Goal: Task Accomplishment & Management: Manage account settings

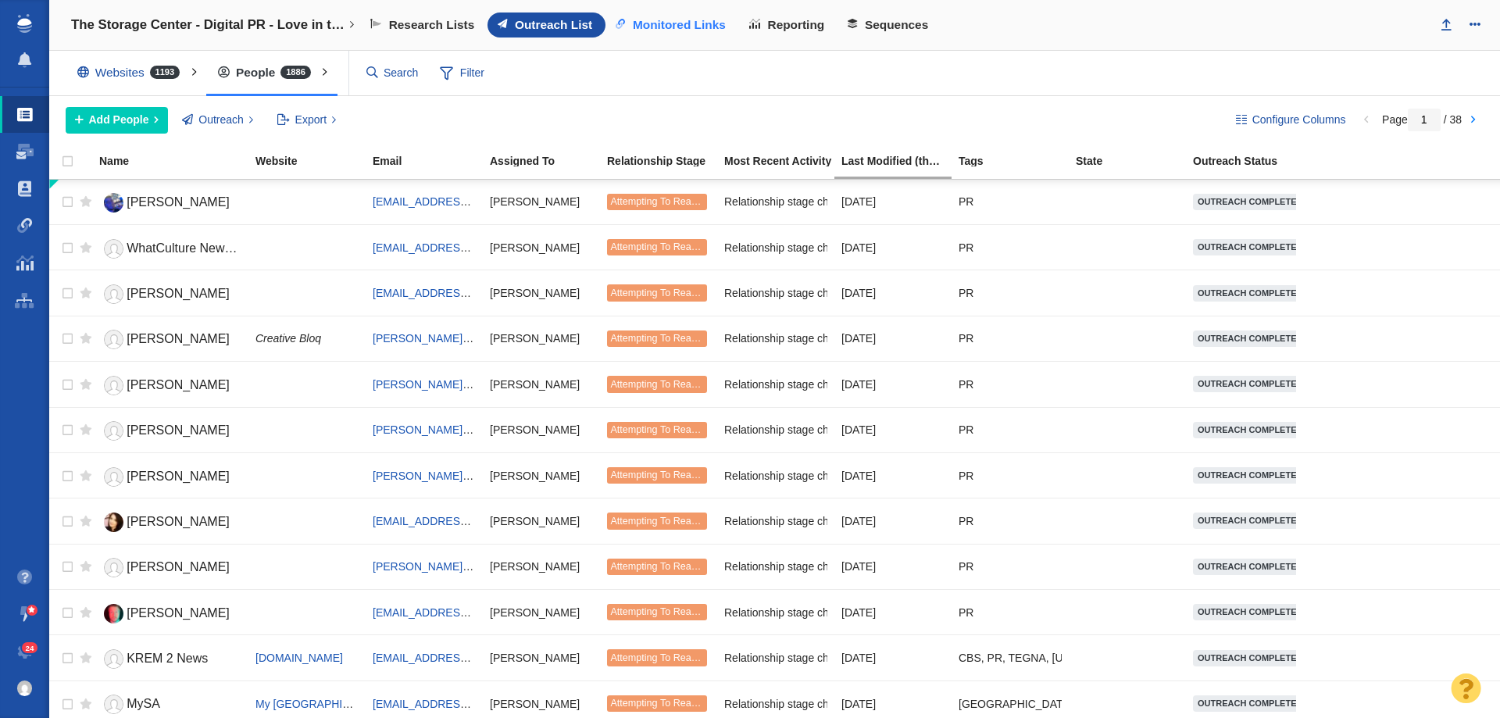
click at [654, 13] on link "Monitored Links" at bounding box center [673, 25] width 134 height 25
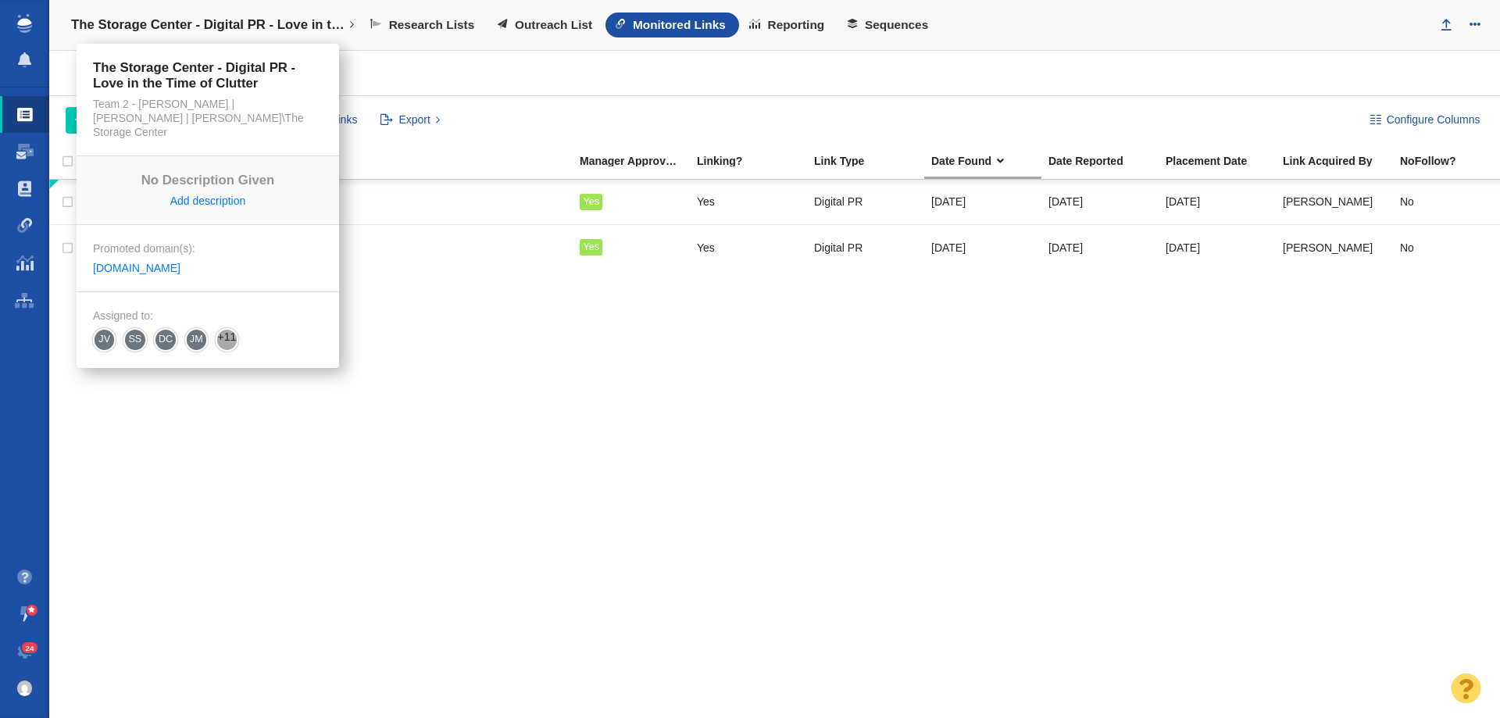
click at [270, 30] on h4 "The Storage Center - Digital PR - Love in the Time of Clutter" at bounding box center [207, 25] width 273 height 16
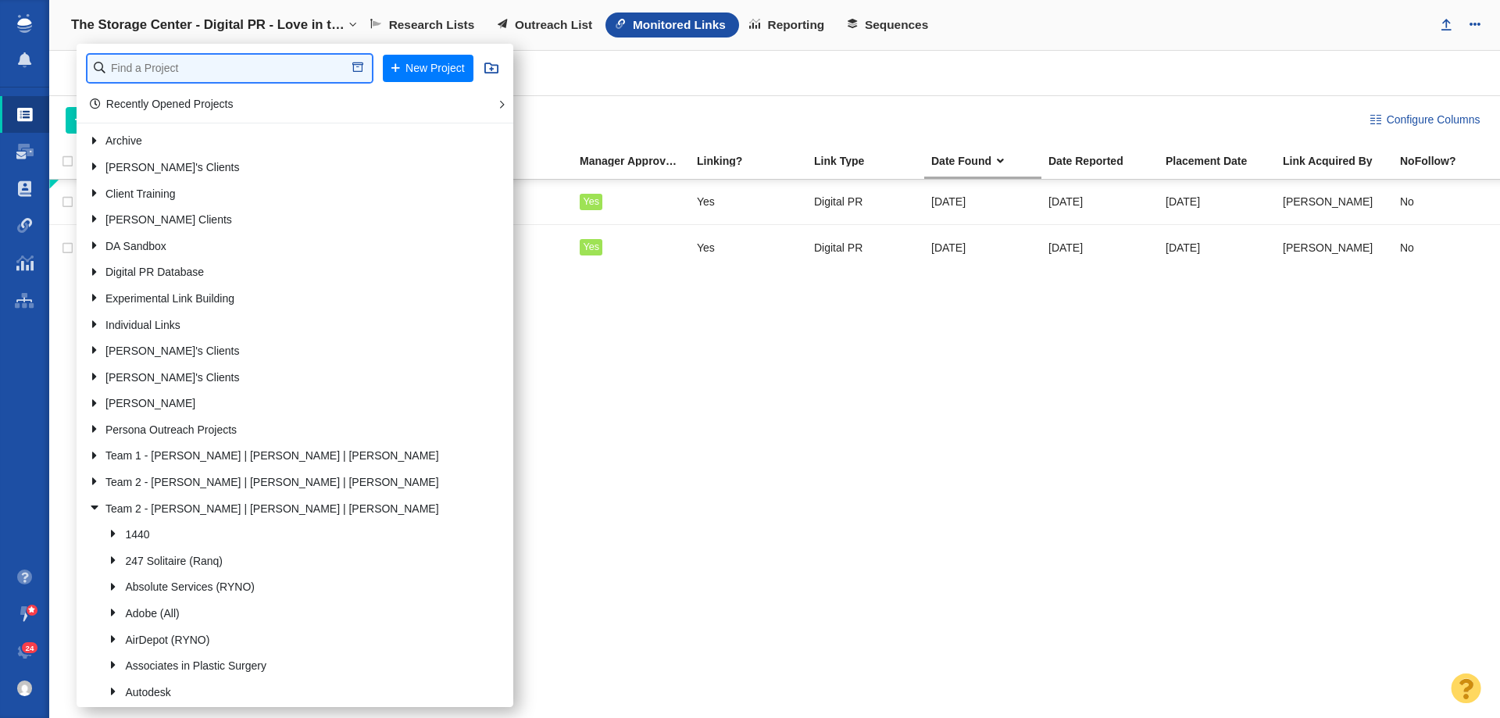
click at [266, 58] on input "text" at bounding box center [230, 68] width 284 height 27
type input "pv fa"
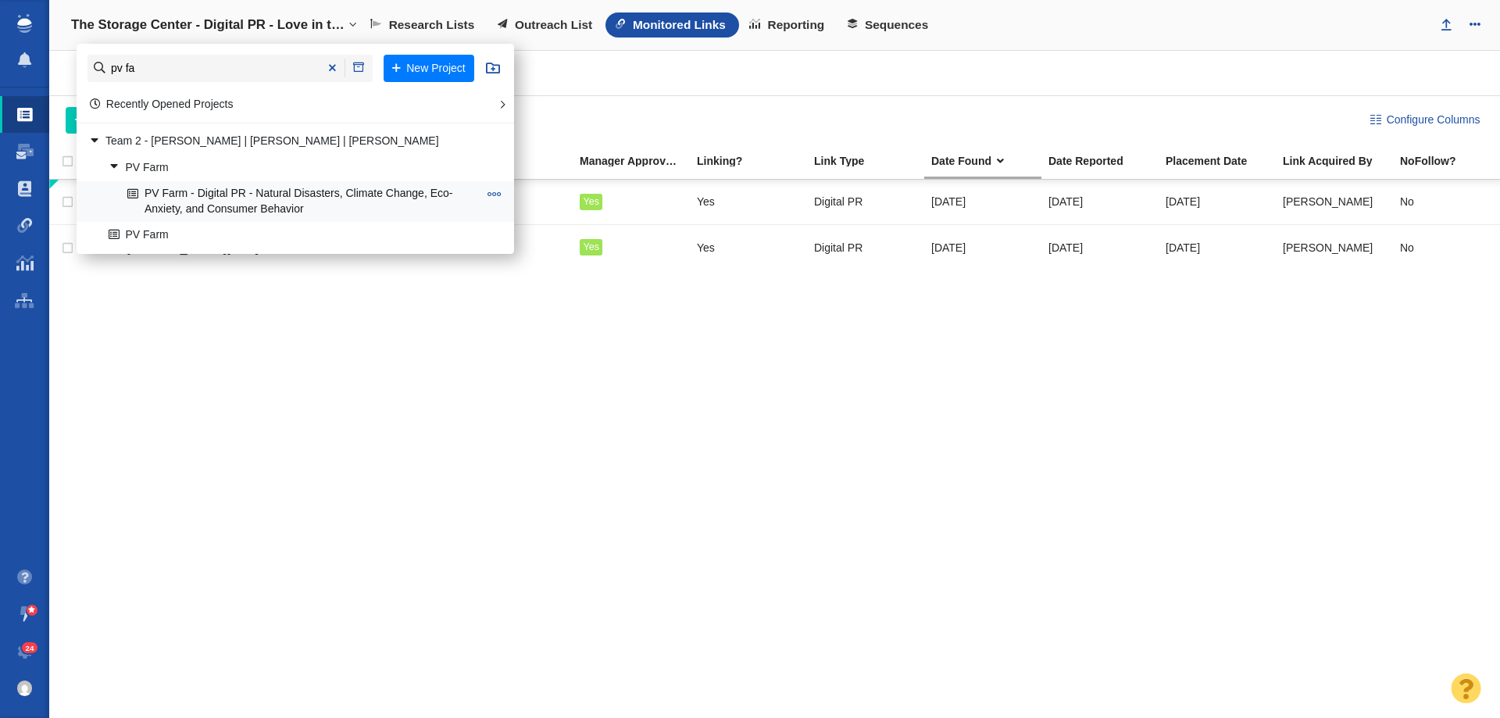
click at [298, 188] on link "PV Farm - Digital PR - Natural Disasters, Climate Change, Eco-Anxiety, and Cons…" at bounding box center [302, 201] width 359 height 39
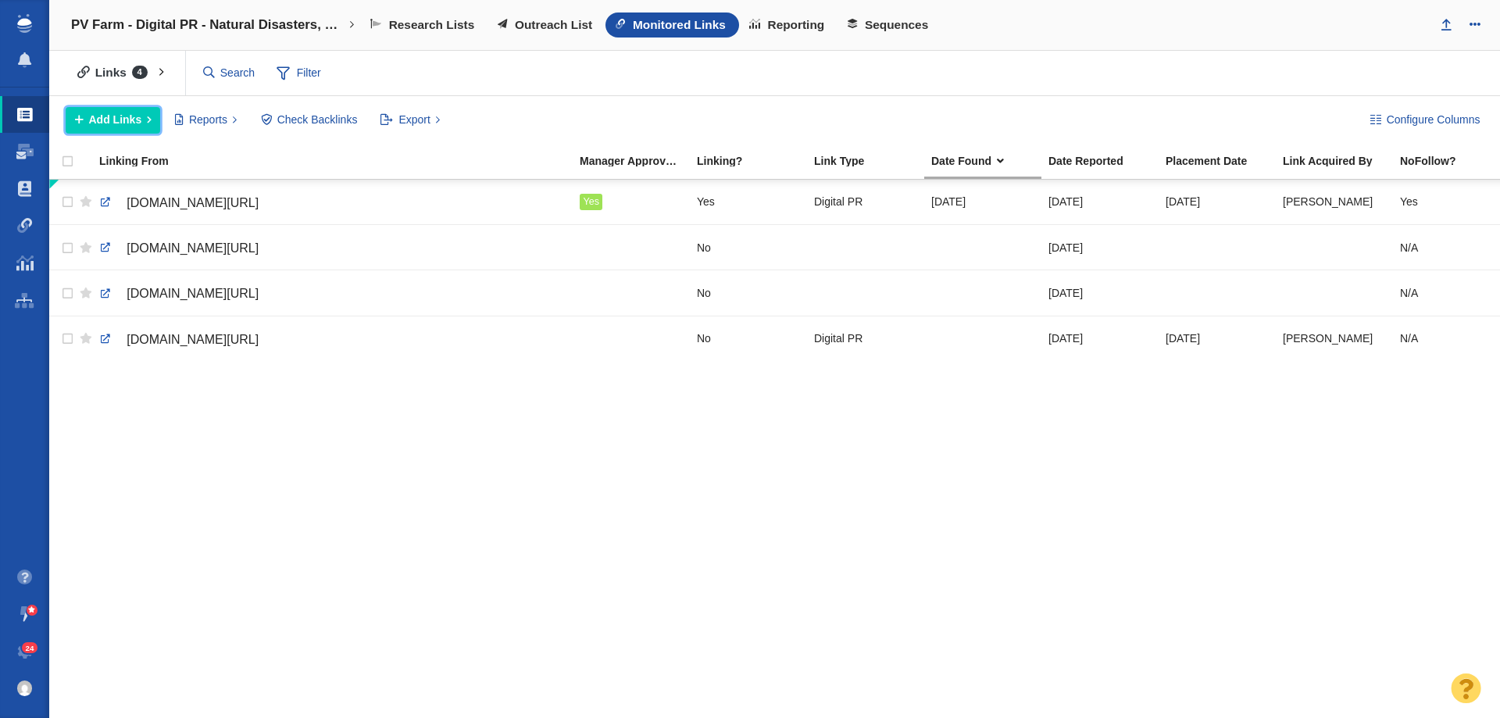
click at [100, 127] on span "Add Links" at bounding box center [115, 120] width 53 height 16
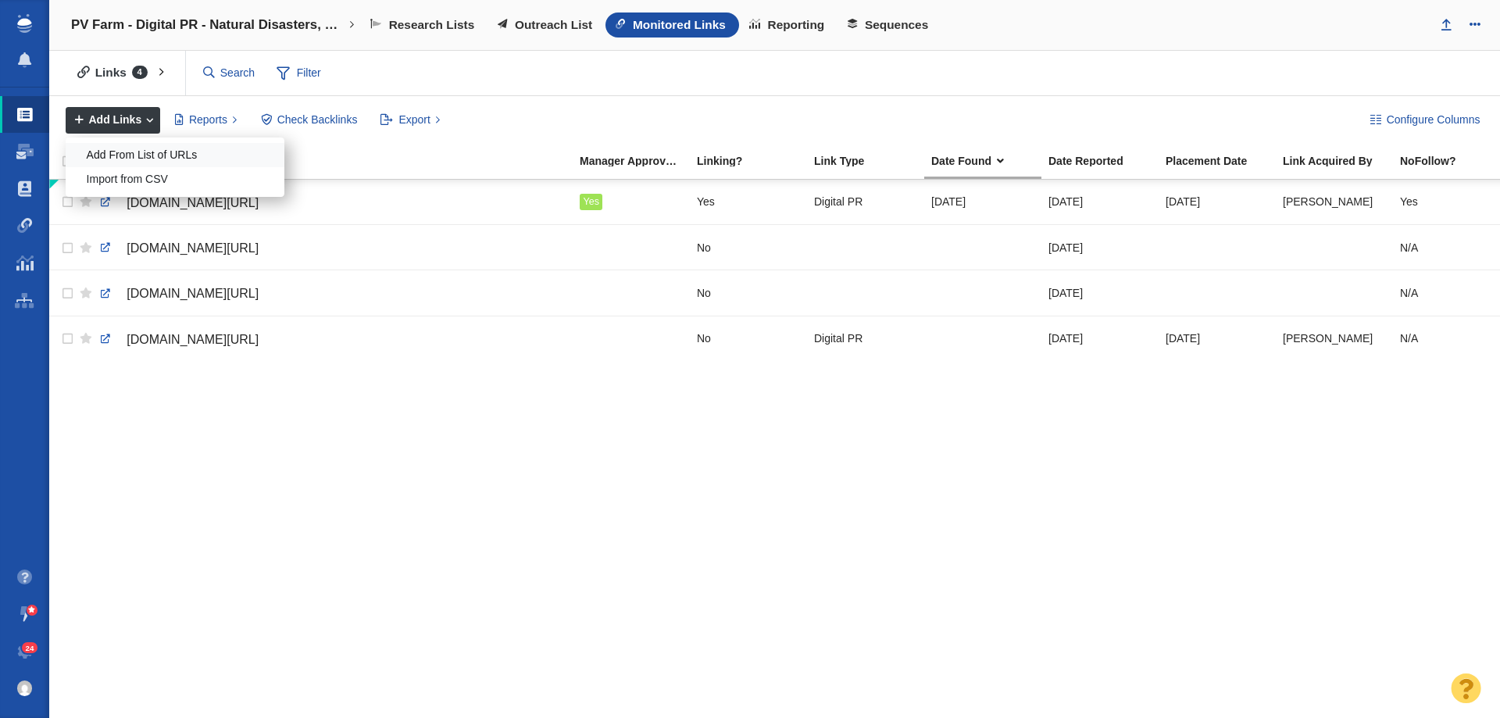
click at [154, 152] on div "Add From List of URLs" at bounding box center [175, 155] width 219 height 24
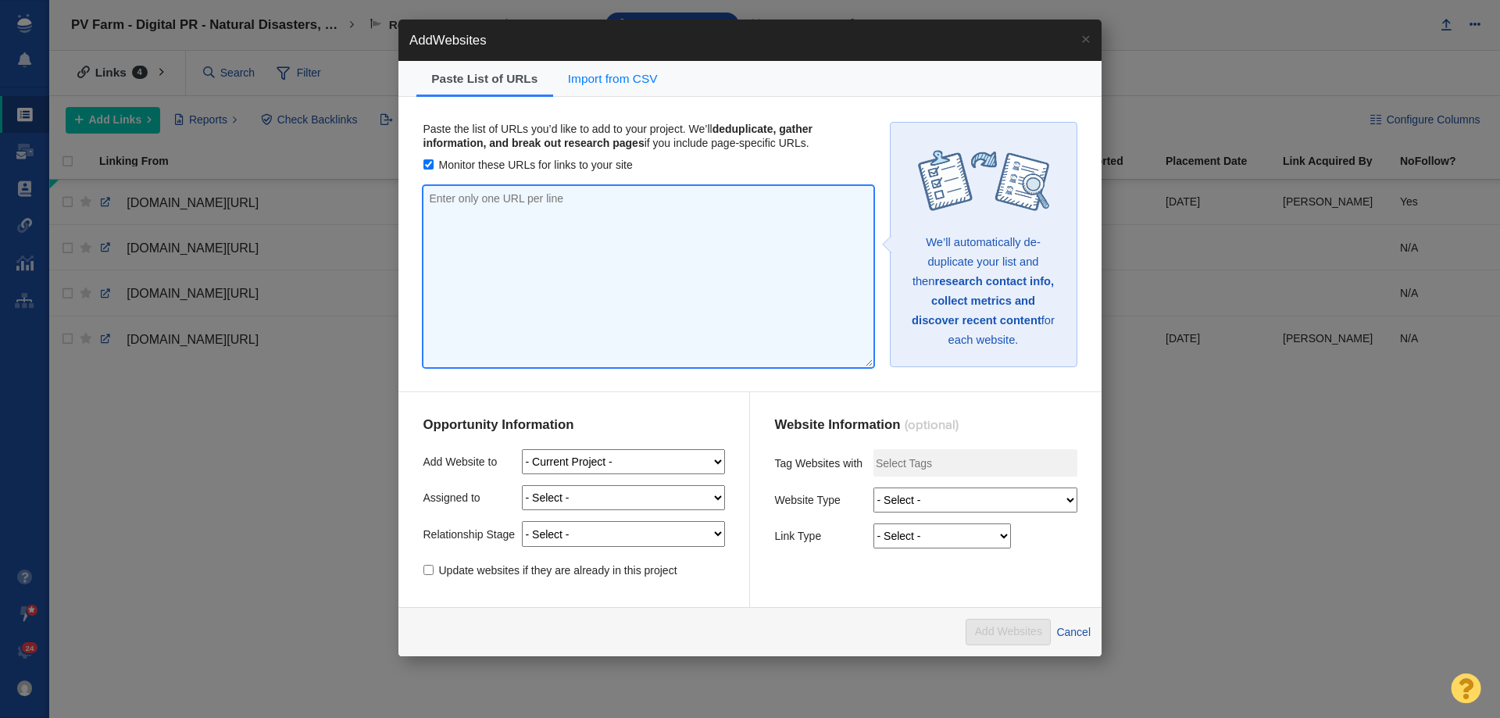
click at [479, 272] on textarea at bounding box center [649, 276] width 450 height 181
paste textarea "https://www.mercedsunstar.com/living/article312214661.html https://www.kansasci…"
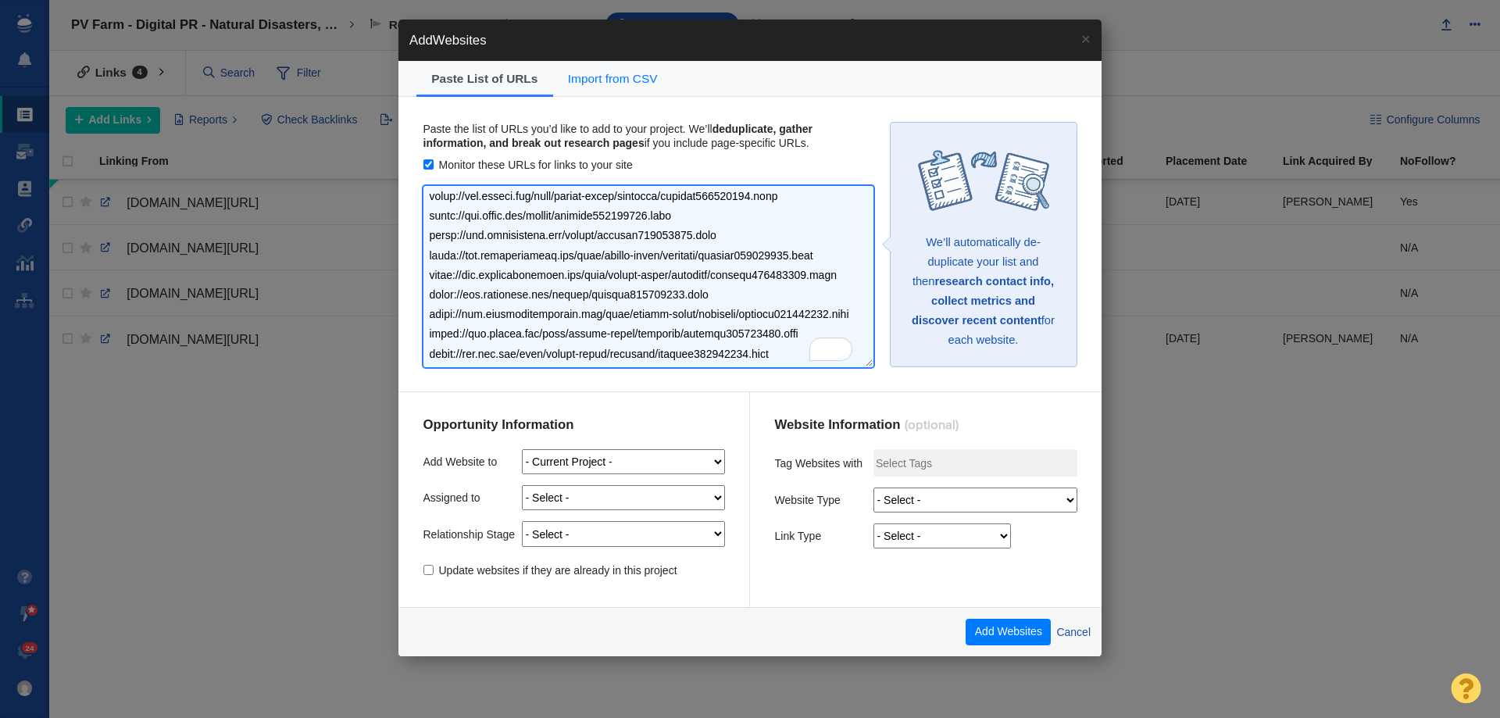
scroll to position [389, 0]
type textarea "https://www.mercedsunstar.com/living/article312214661.html https://www.kansasci…"
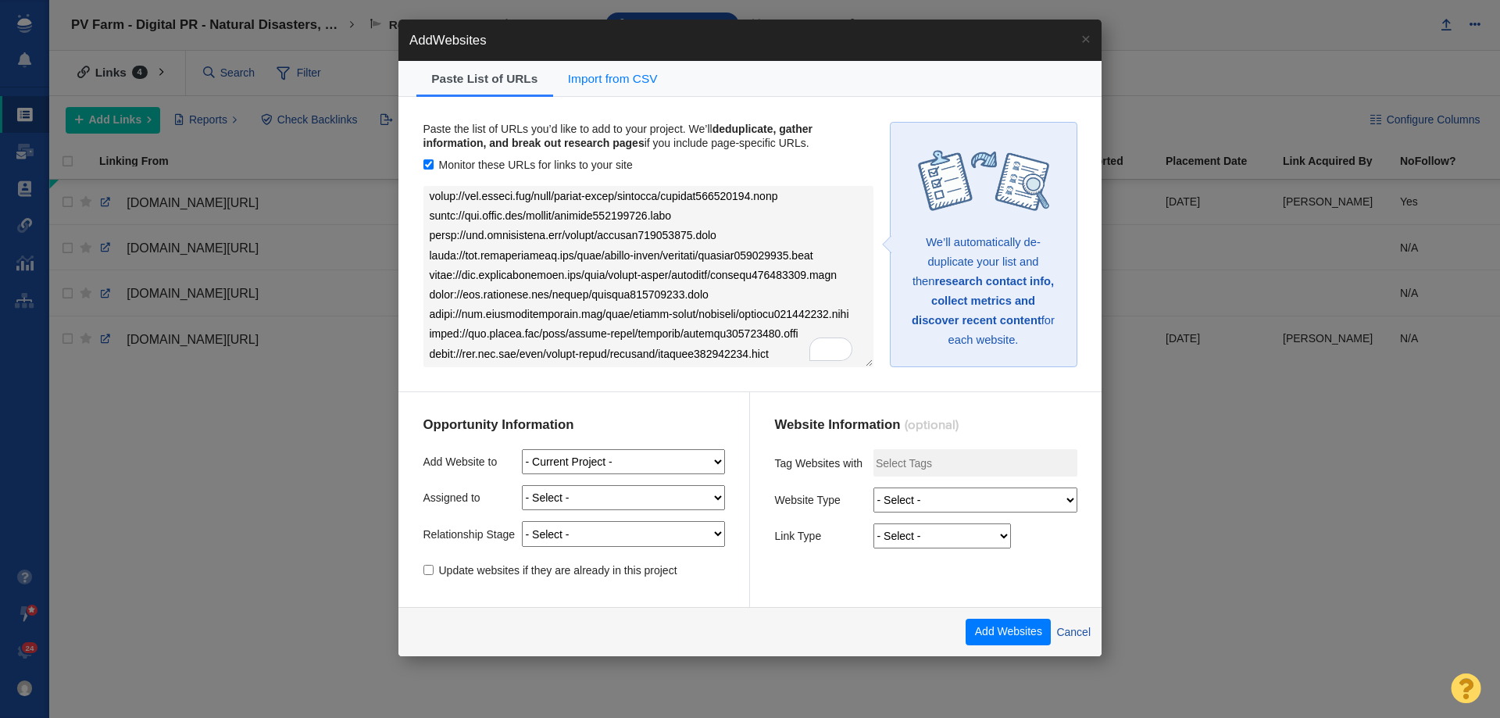
click at [545, 492] on select "- Select - Me Admin Account Dylan Carlson Jesse Vernuccio Jim Miller Katelynn W…" at bounding box center [623, 497] width 203 height 25
select select "12"
click at [522, 485] on select "- Select - Me Admin Account Dylan Carlson Jesse Vernuccio Jim Miller Katelynn W…" at bounding box center [623, 497] width 203 height 25
click at [562, 536] on select "- Select - On Hold (Pursuing Later) Not Started Pending Approval Attempting To …" at bounding box center [623, 533] width 203 height 25
select select "11"
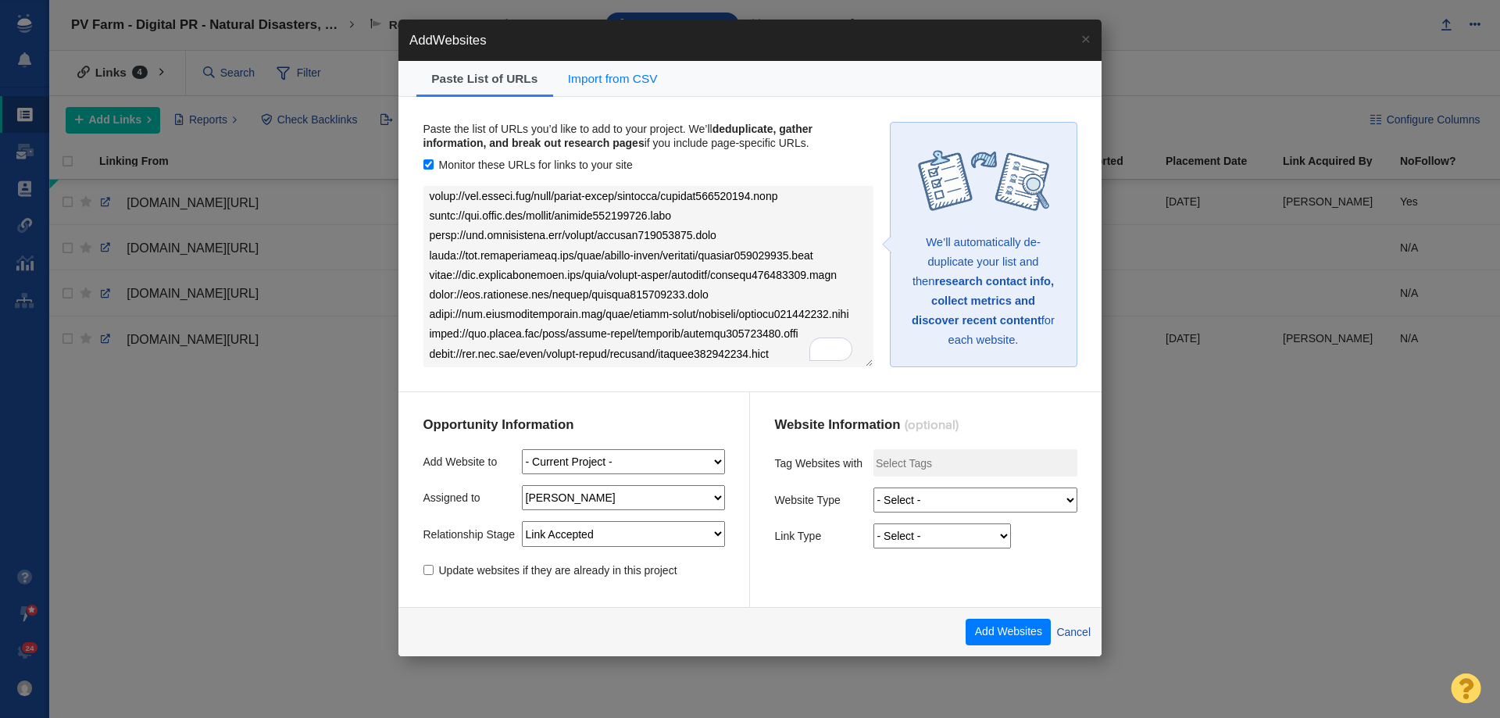
click at [522, 521] on select "- Select - On Hold (Pursuing Later) Not Started Pending Approval Attempting To …" at bounding box center [623, 533] width 203 height 25
click at [921, 495] on select "- Select - Digital PR Resource Link Building Guest Post Fresh Mention 404 Recla…" at bounding box center [976, 500] width 204 height 25
select select "0"
click at [874, 488] on select "- Select - Digital PR Resource Link Building Guest Post Fresh Mention 404 Recla…" at bounding box center [976, 500] width 204 height 25
click at [908, 526] on div "Tag Websites with Website Type - Select - Digital PR Resource Link Building Gue…" at bounding box center [926, 498] width 302 height 99
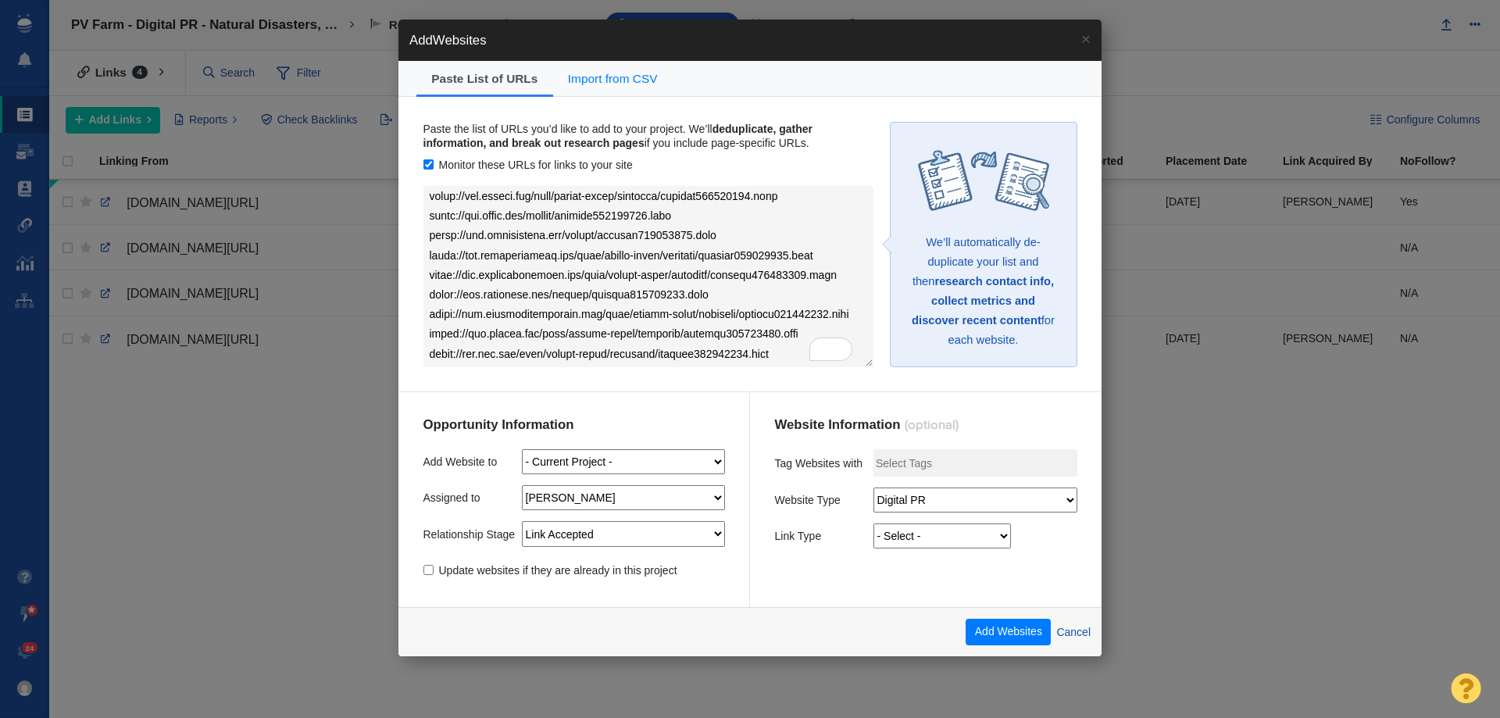
click at [909, 531] on select "- Select - Guest Post - Organic Guest Post - Partnership Resource Link Fresh Me…" at bounding box center [943, 536] width 138 height 25
select select "5"
click at [874, 524] on select "- Select - Guest Post - Organic Guest Post - Partnership Resource Link Fresh Me…" at bounding box center [943, 536] width 138 height 25
click at [991, 629] on button "Add Websites" at bounding box center [1008, 632] width 85 height 27
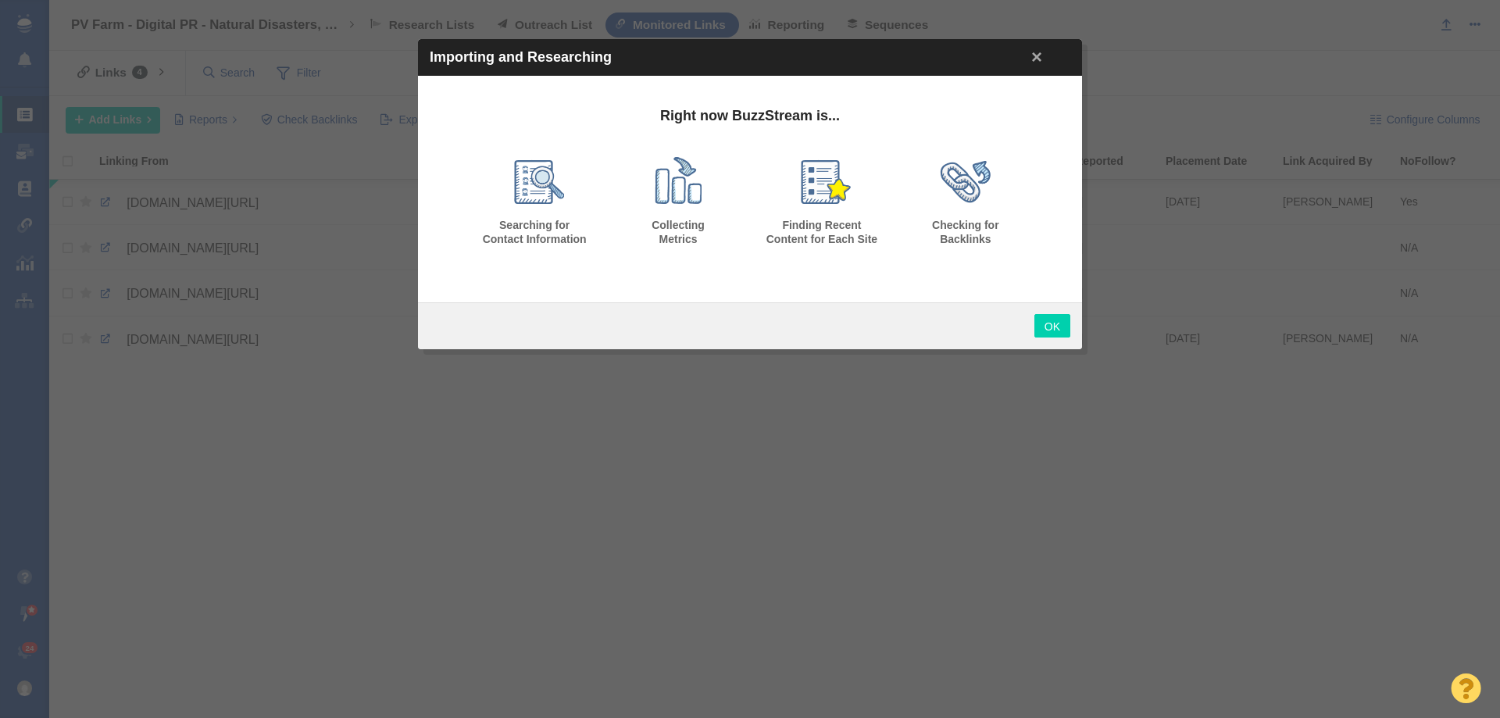
click at [1055, 326] on link "OK" at bounding box center [1053, 325] width 36 height 23
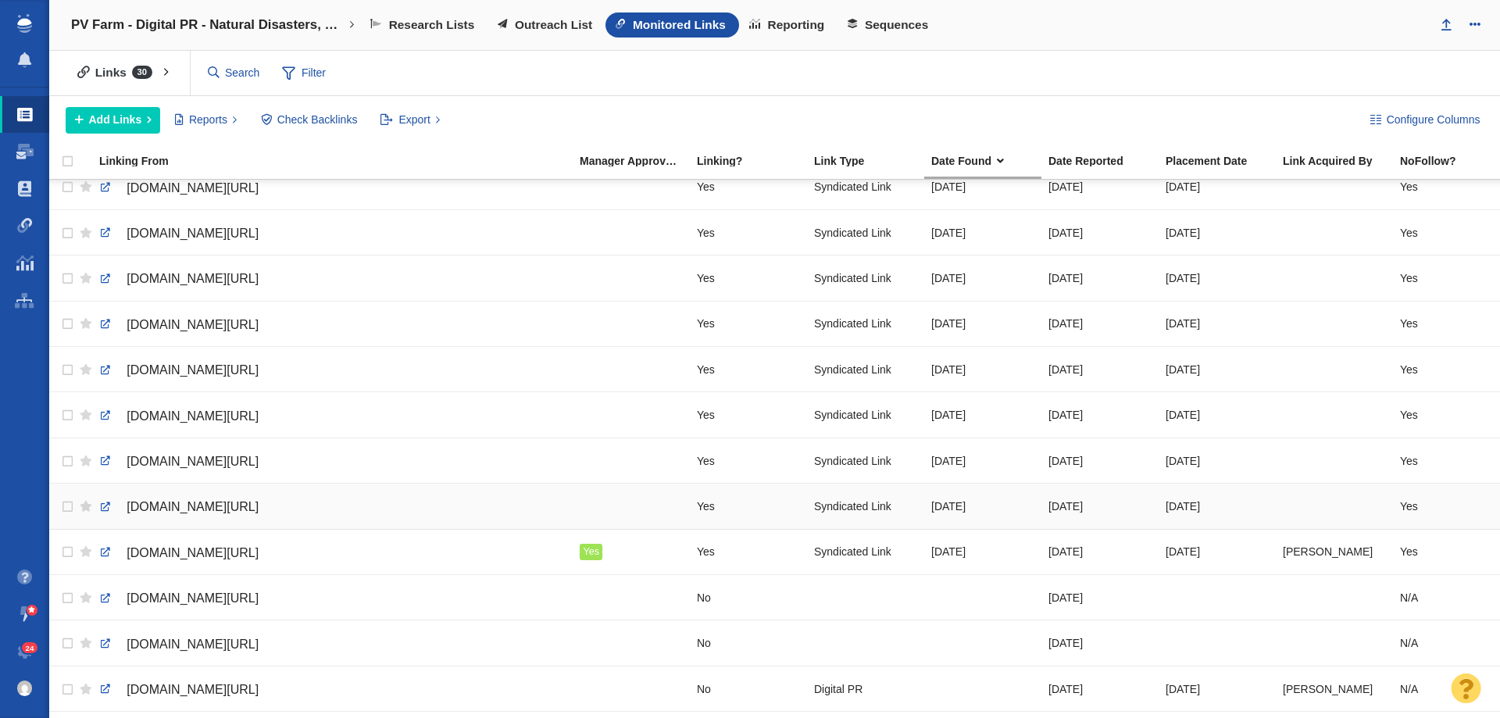
scroll to position [234, 0]
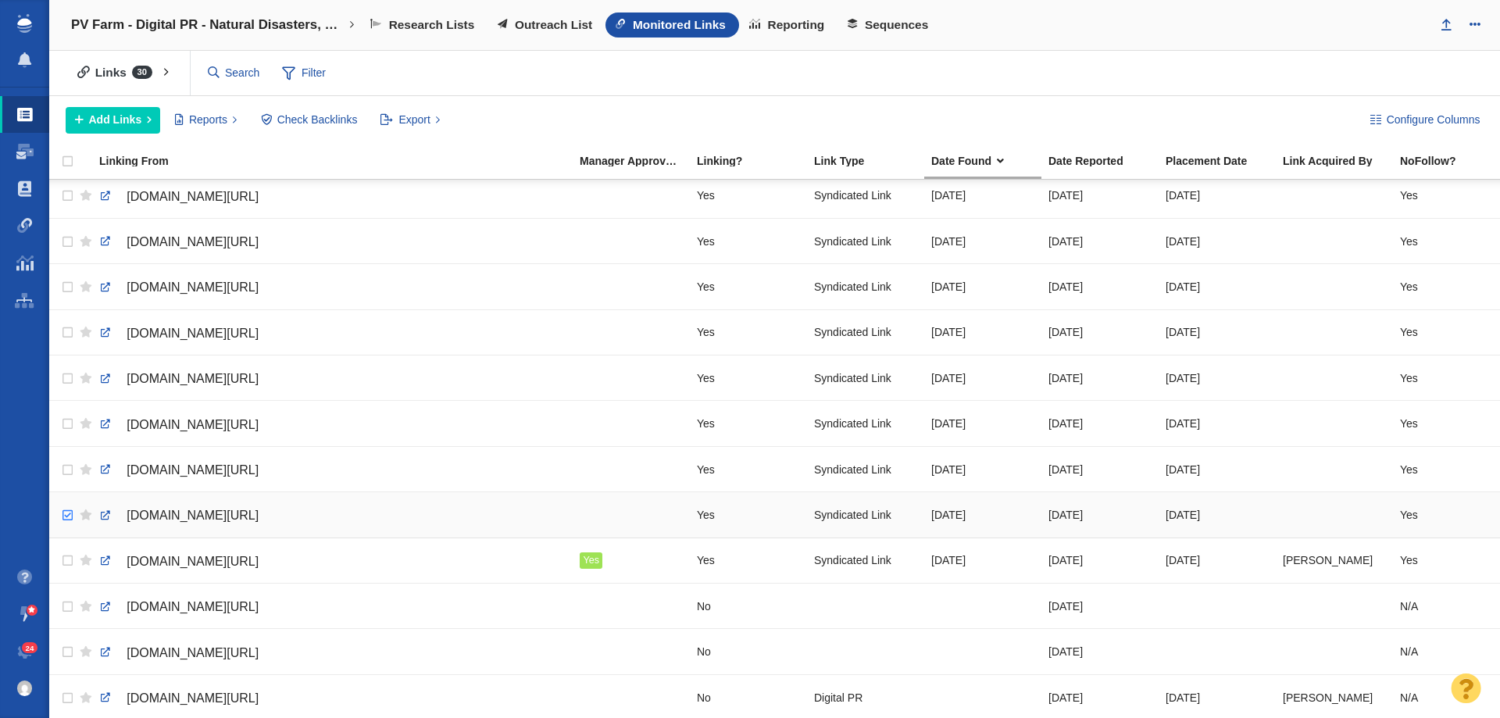
checkbox input "true"
drag, startPoint x: 70, startPoint y: 509, endPoint x: 66, endPoint y: 491, distance: 19.0
click at [70, 509] on input "checkbox" at bounding box center [65, 516] width 23 height 34
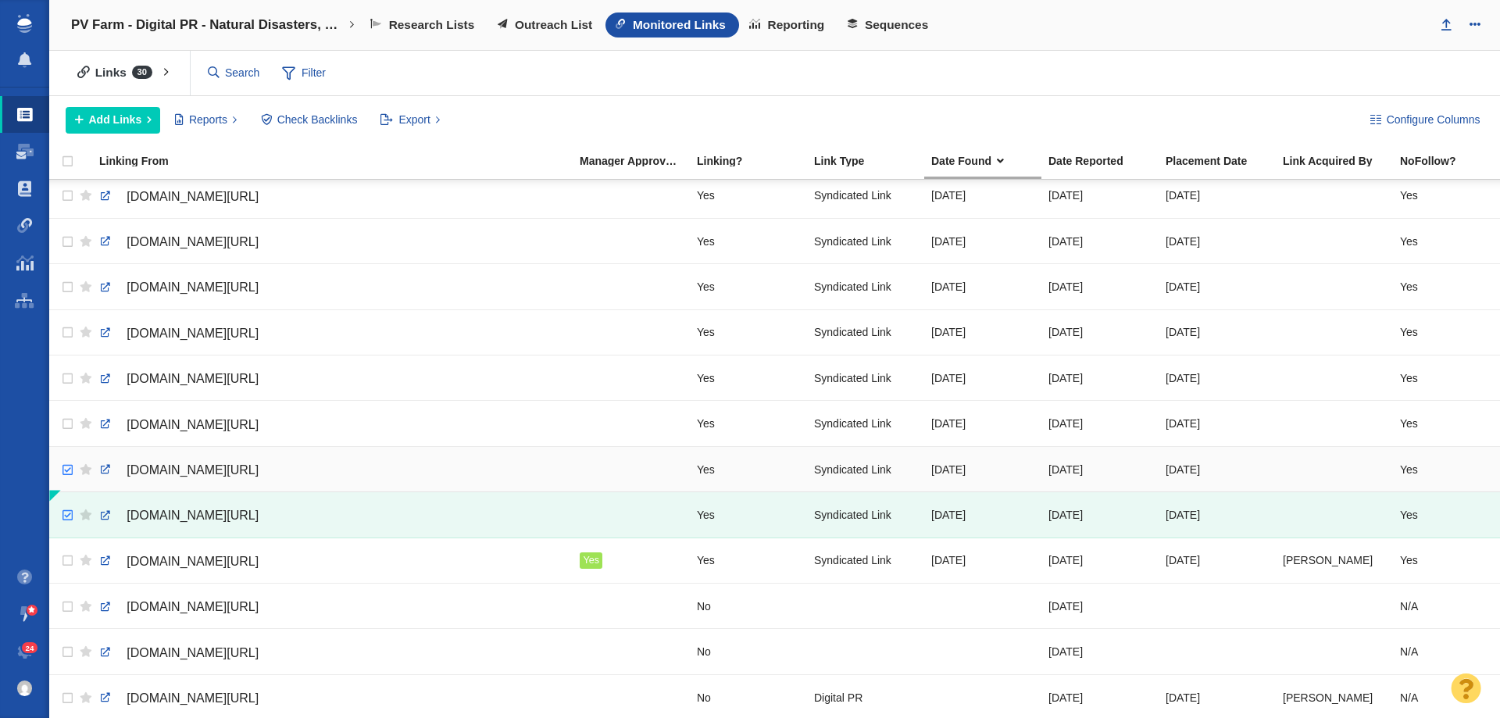
checkbox input "true"
click at [68, 476] on body "Projects Dashboard Websites People Link Monitoring Reports Projects Home Help C…" at bounding box center [750, 359] width 1500 height 718
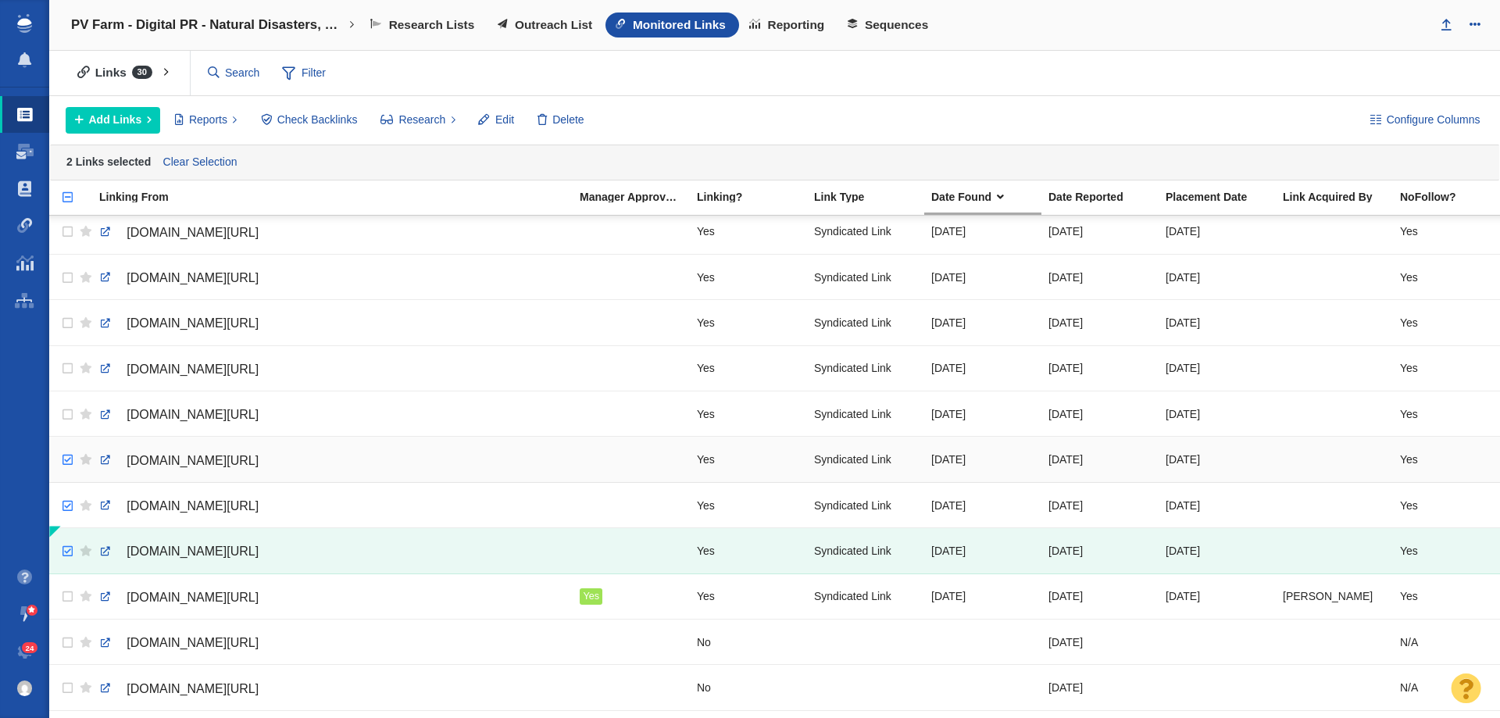
checkbox input "true"
click at [64, 455] on input "checkbox" at bounding box center [65, 460] width 23 height 34
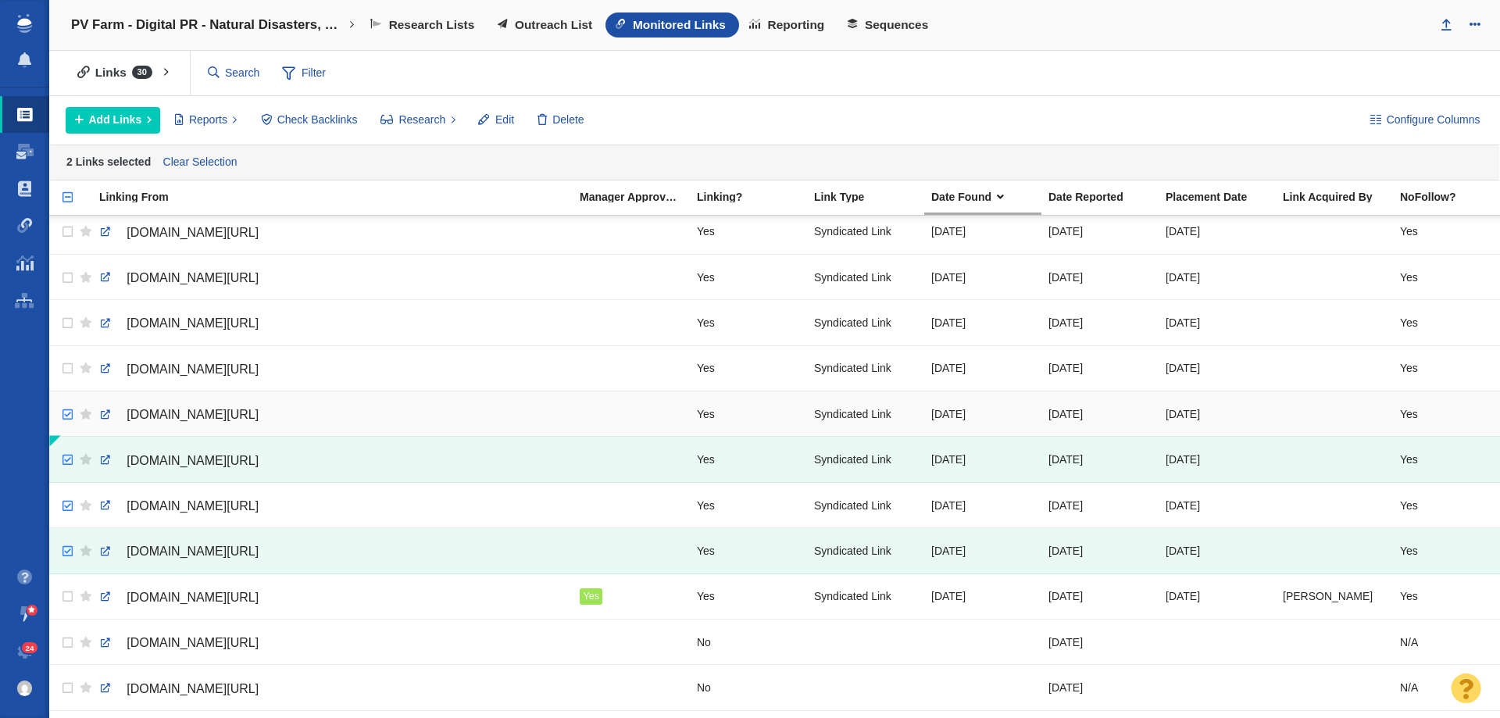
checkbox input "true"
click at [70, 417] on input "checkbox" at bounding box center [65, 415] width 23 height 34
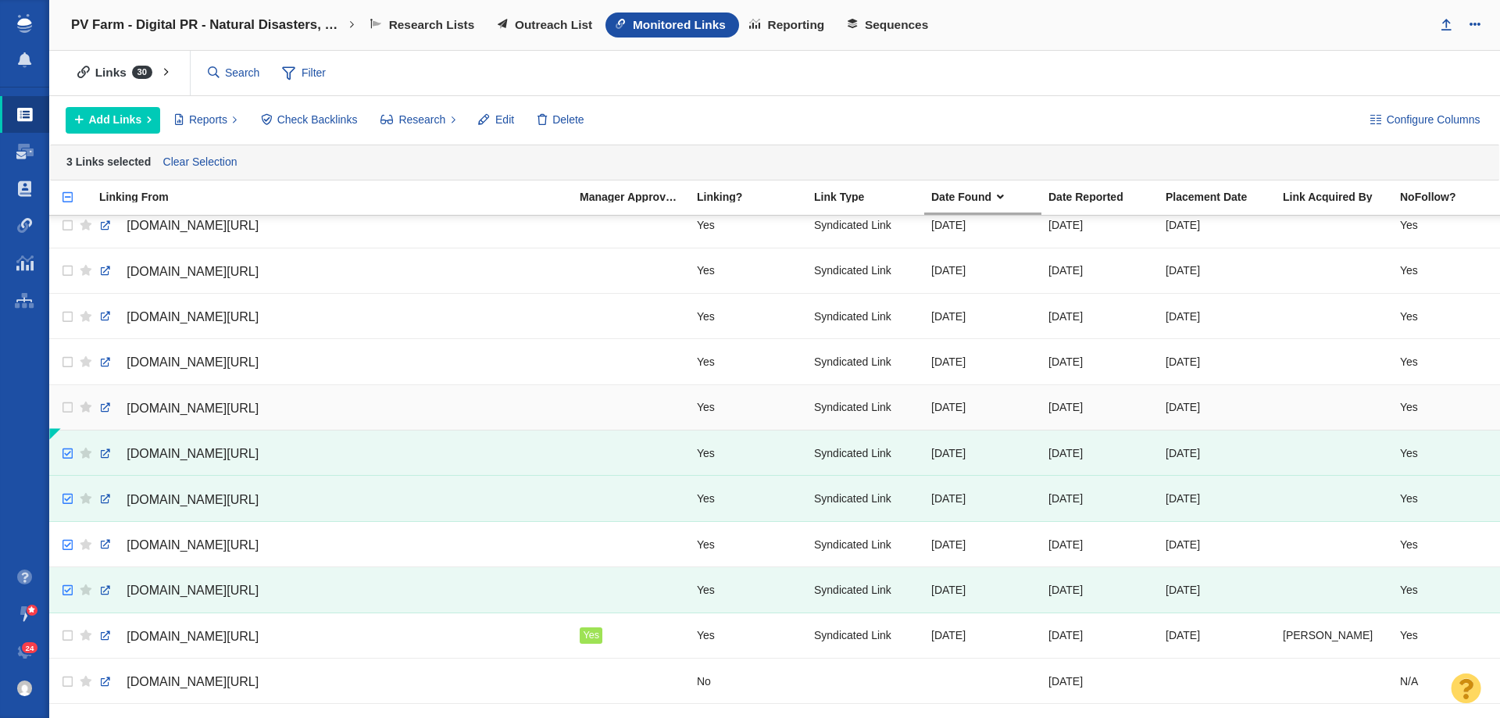
scroll to position [156, 0]
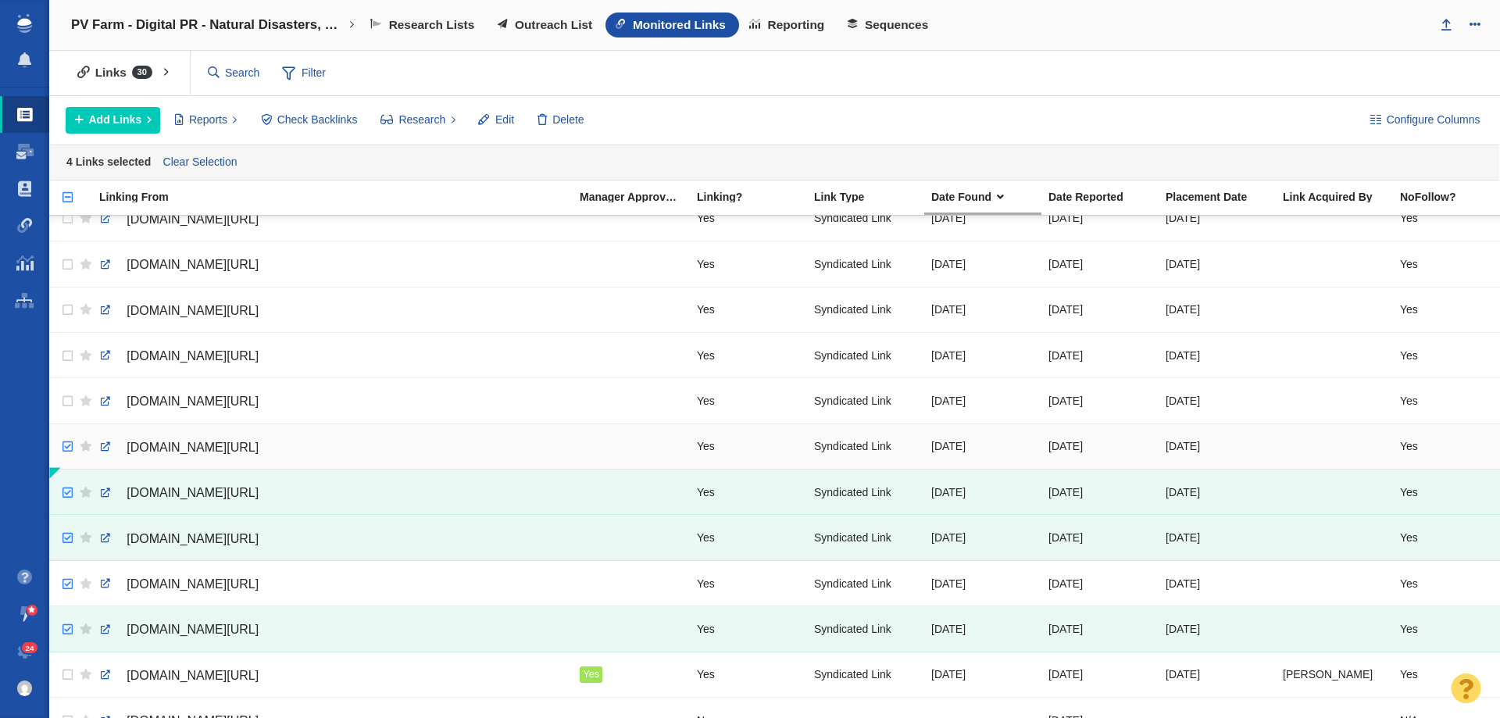
checkbox input "true"
click at [66, 445] on input "checkbox" at bounding box center [65, 447] width 23 height 34
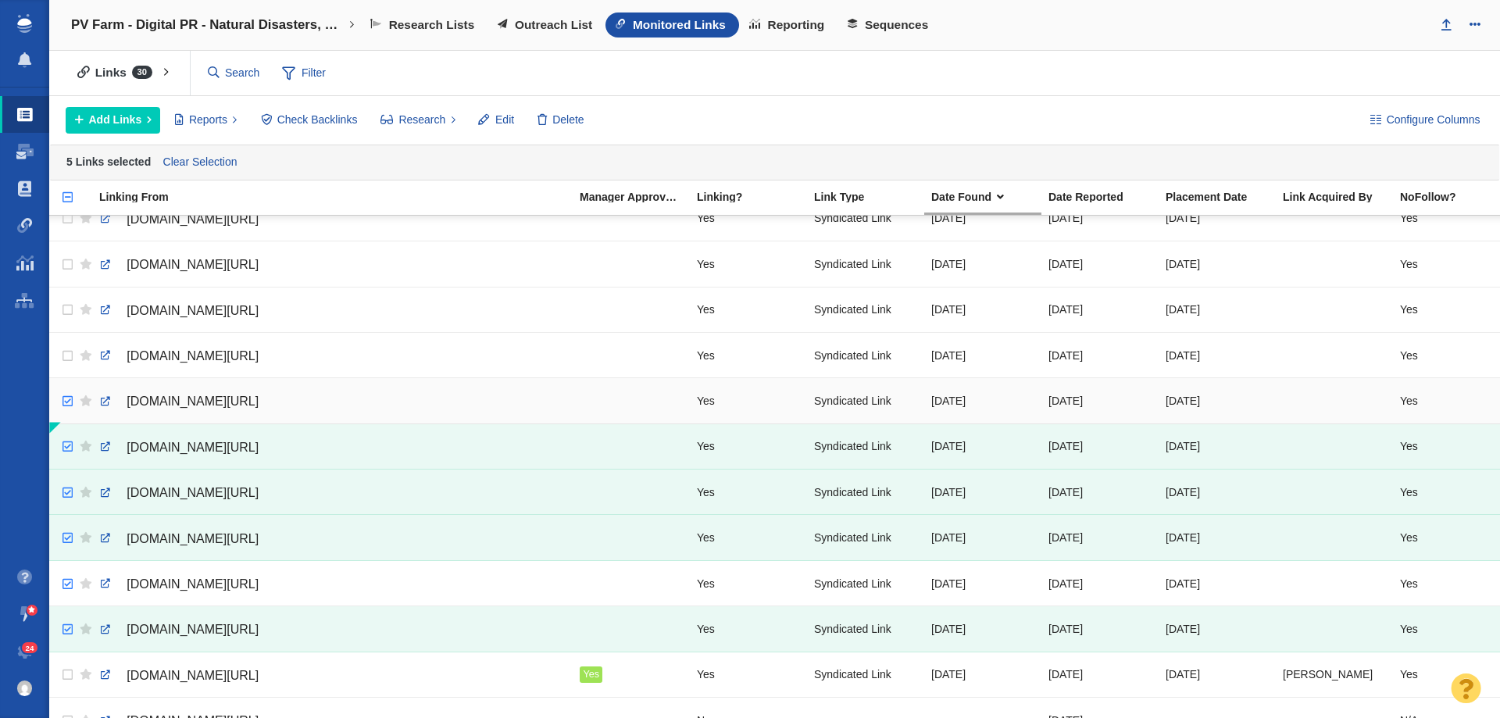
checkbox input "true"
click at [59, 403] on input "checkbox" at bounding box center [65, 401] width 23 height 34
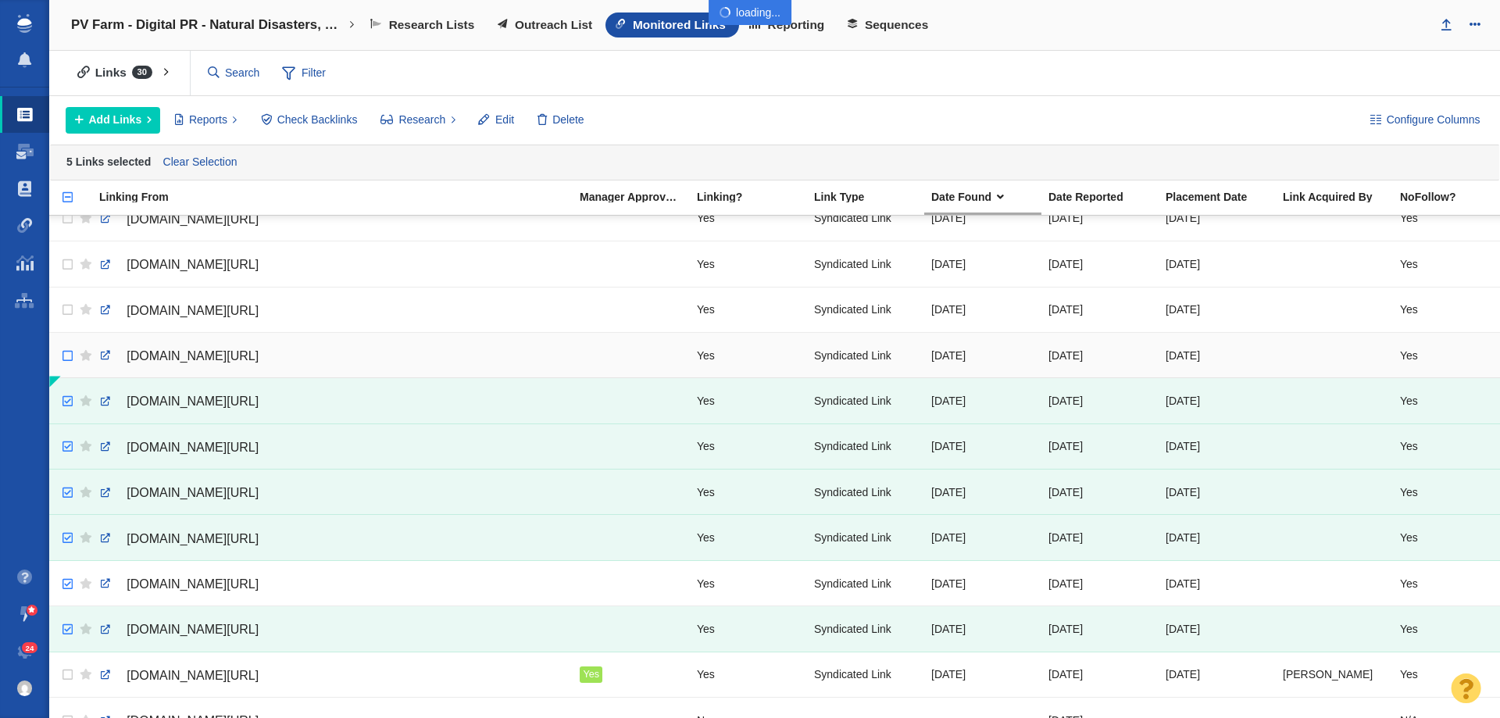
click at [66, 355] on div at bounding box center [750, 359] width 1500 height 718
checkbox input "true"
click at [56, 306] on input "checkbox" at bounding box center [65, 310] width 23 height 34
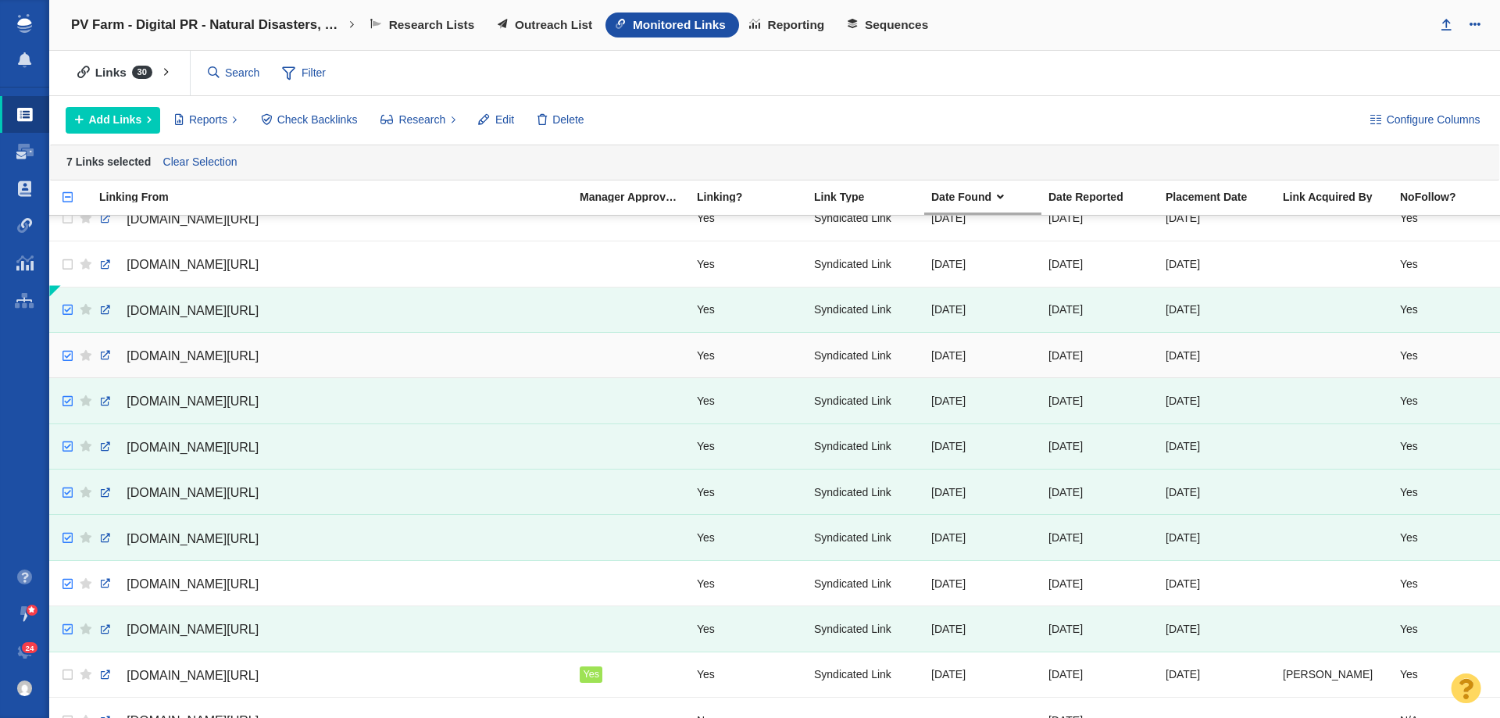
checkbox input "true"
click at [59, 353] on input "checkbox" at bounding box center [65, 356] width 23 height 34
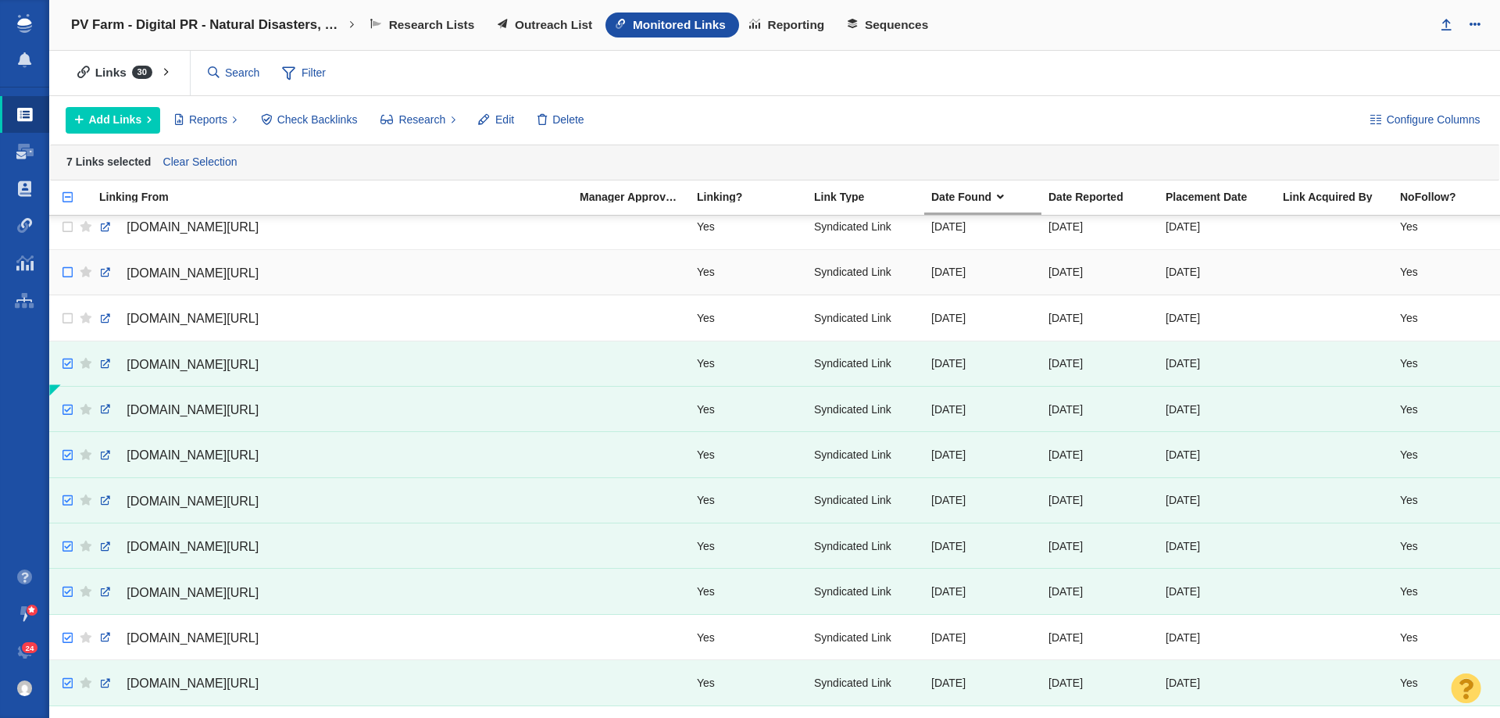
scroll to position [0, 0]
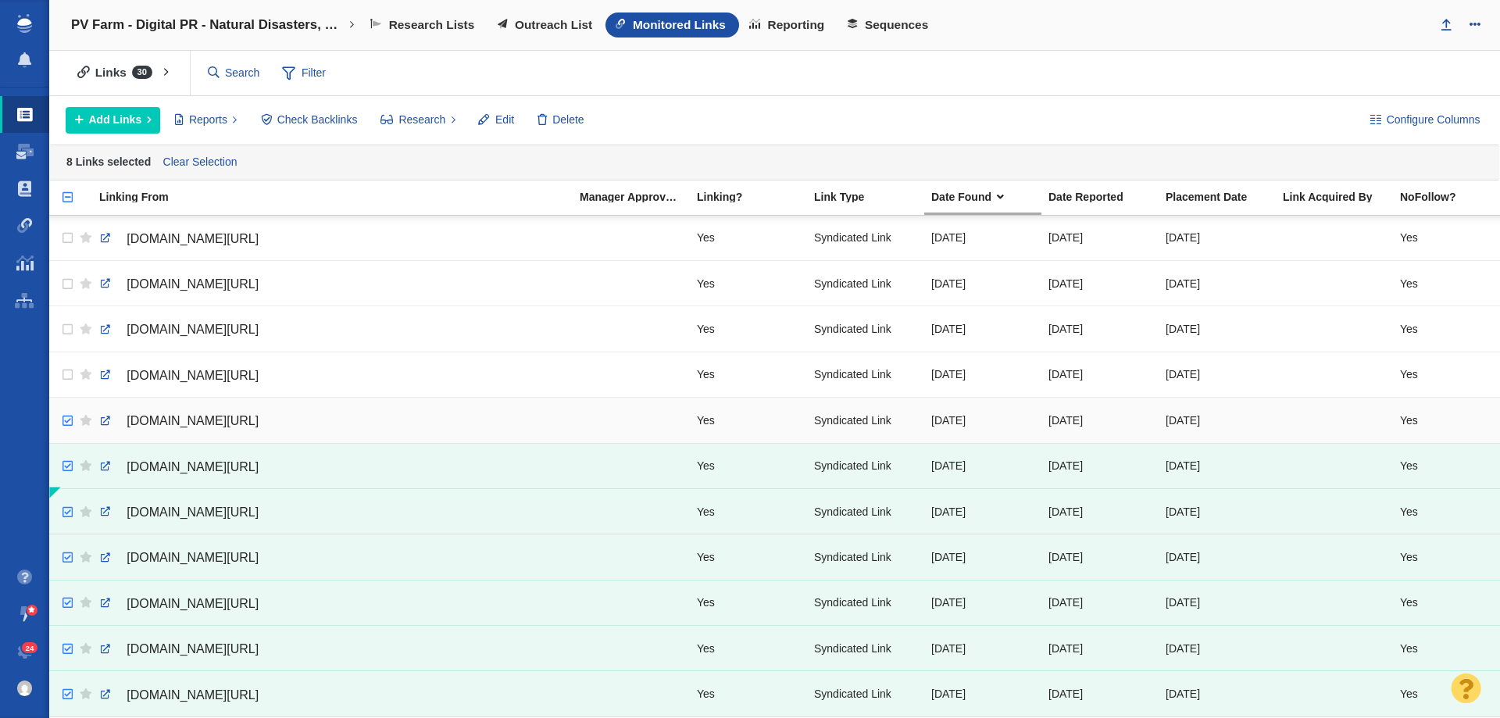
checkbox input "true"
click at [63, 422] on input "checkbox" at bounding box center [65, 421] width 23 height 34
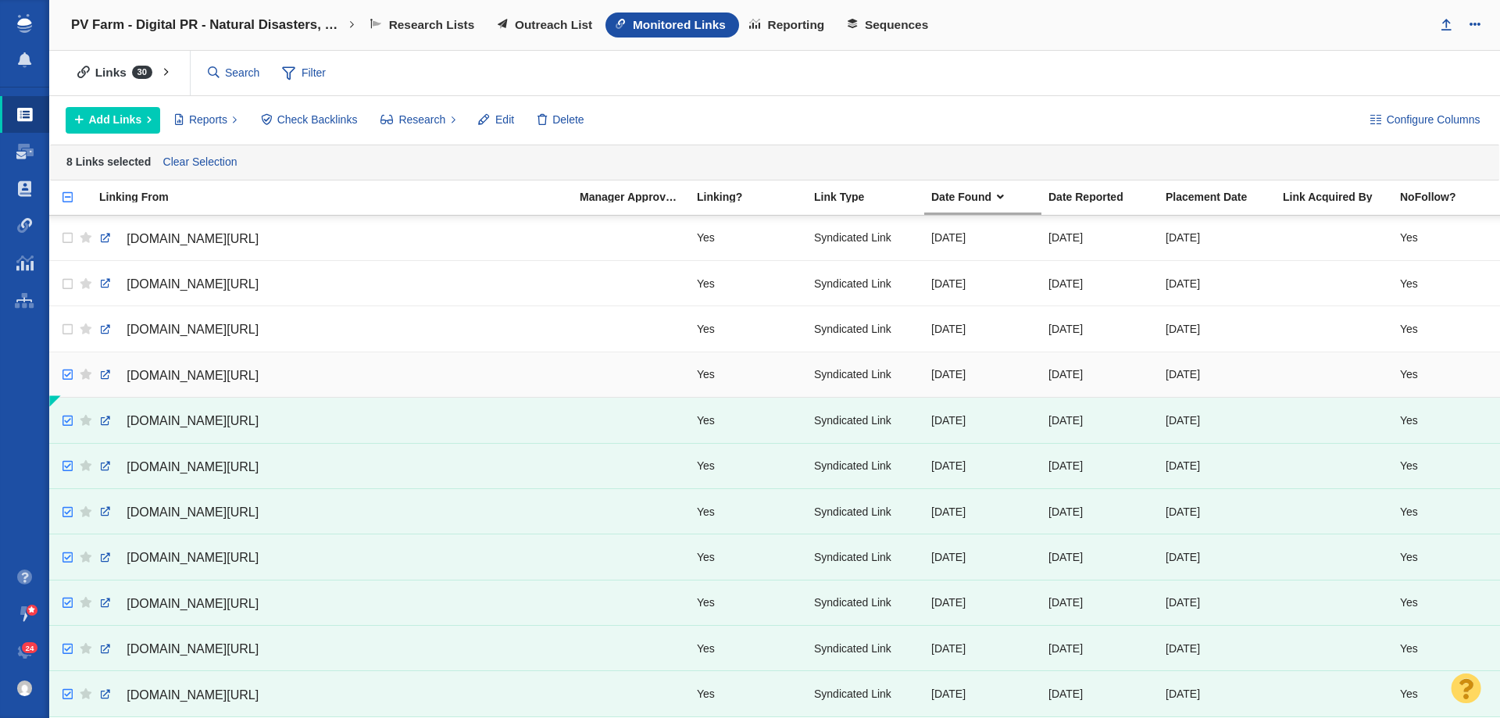
checkbox input "true"
click at [66, 374] on input "checkbox" at bounding box center [65, 375] width 23 height 34
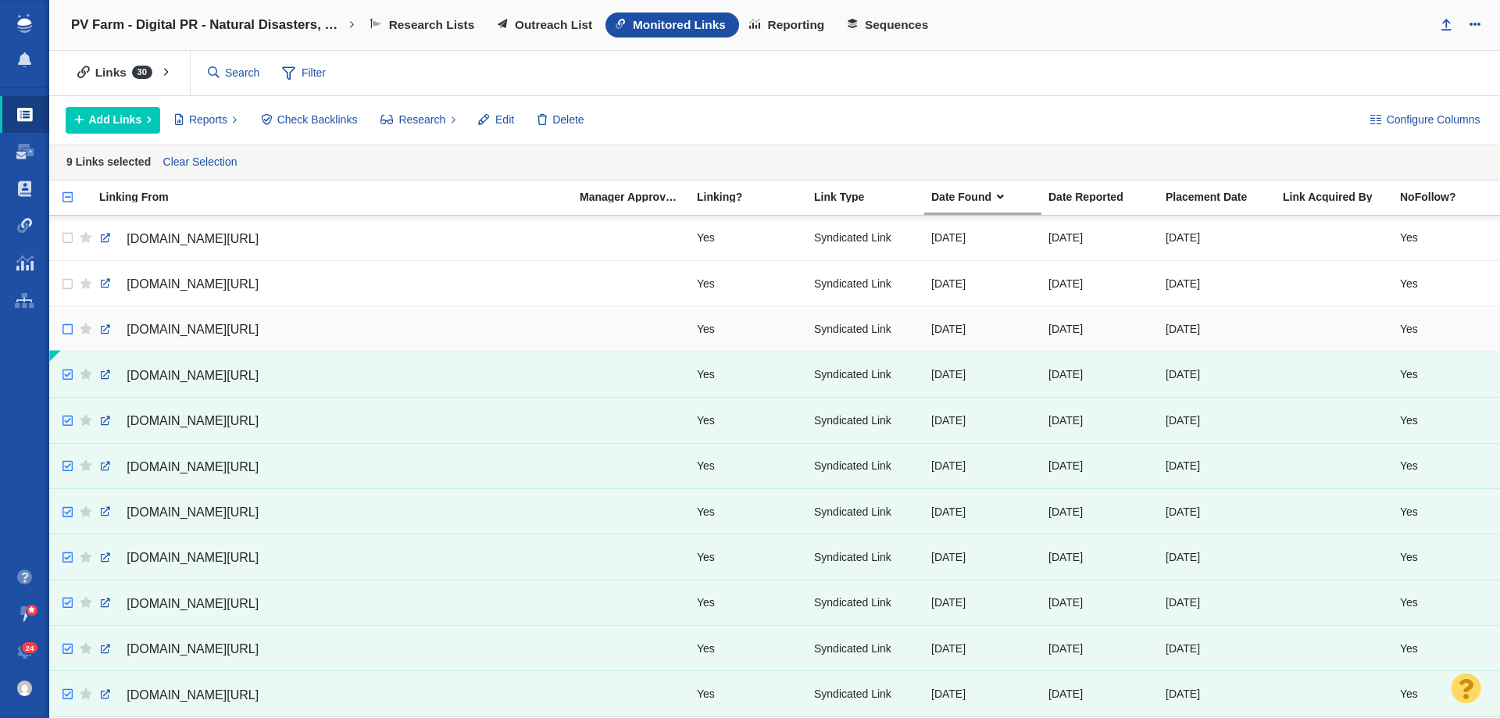
click at [69, 330] on body "Projects Dashboard Websites People Link Monitoring Reports Projects Home Help C…" at bounding box center [750, 359] width 1500 height 718
checkbox input "true"
click at [63, 325] on input "checkbox" at bounding box center [65, 330] width 23 height 34
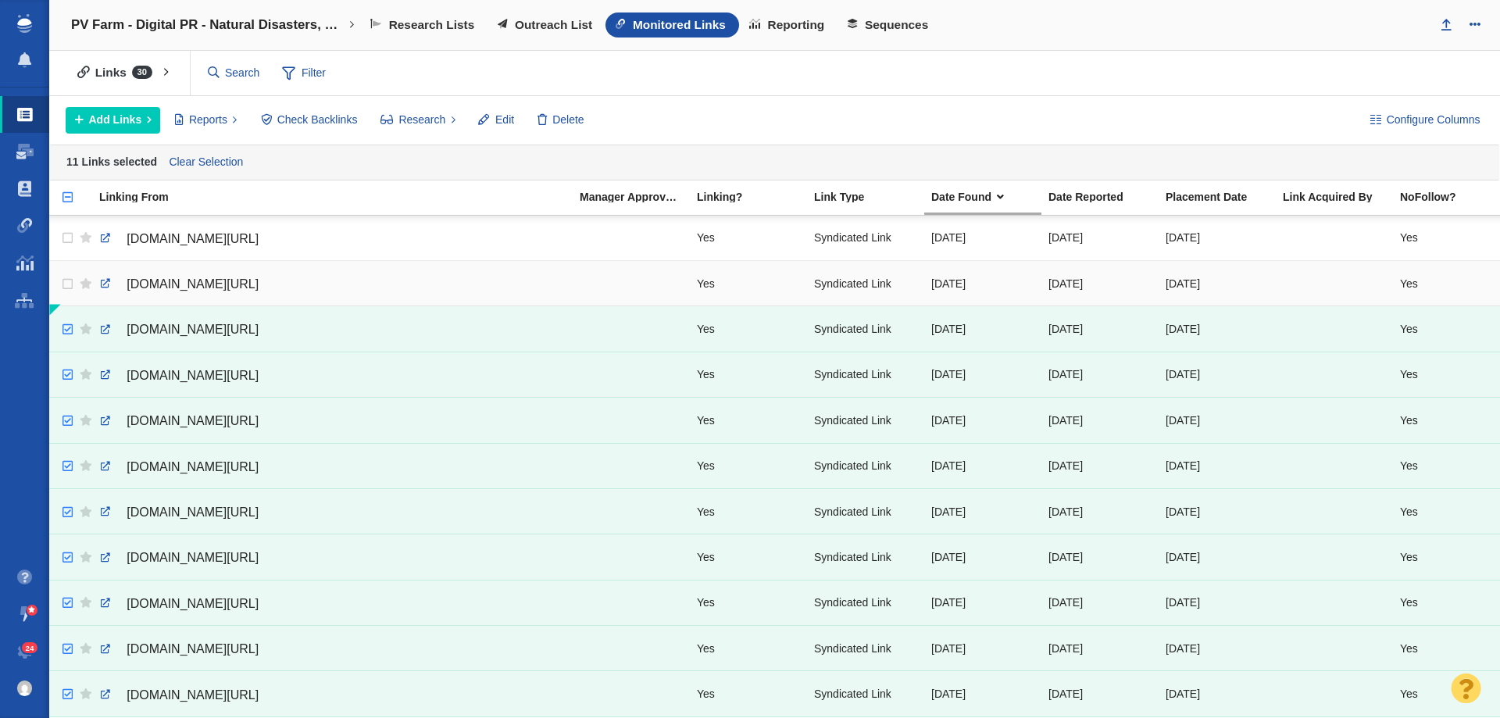
click at [70, 301] on td at bounding box center [60, 282] width 23 height 45
checkbox input "true"
drag, startPoint x: 61, startPoint y: 238, endPoint x: 70, endPoint y: 256, distance: 19.9
click at [62, 244] on input "checkbox" at bounding box center [65, 238] width 23 height 34
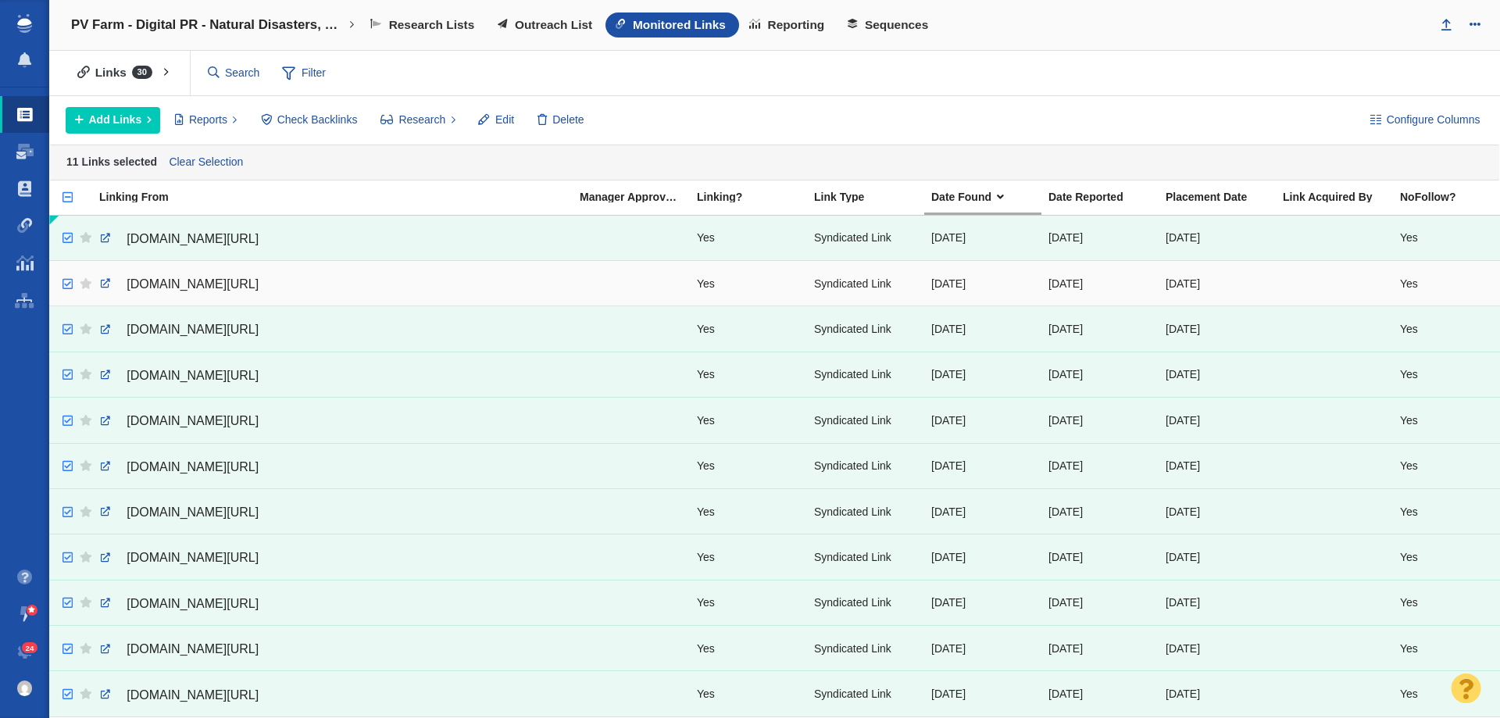
checkbox input "true"
click at [68, 281] on input "checkbox" at bounding box center [65, 284] width 23 height 34
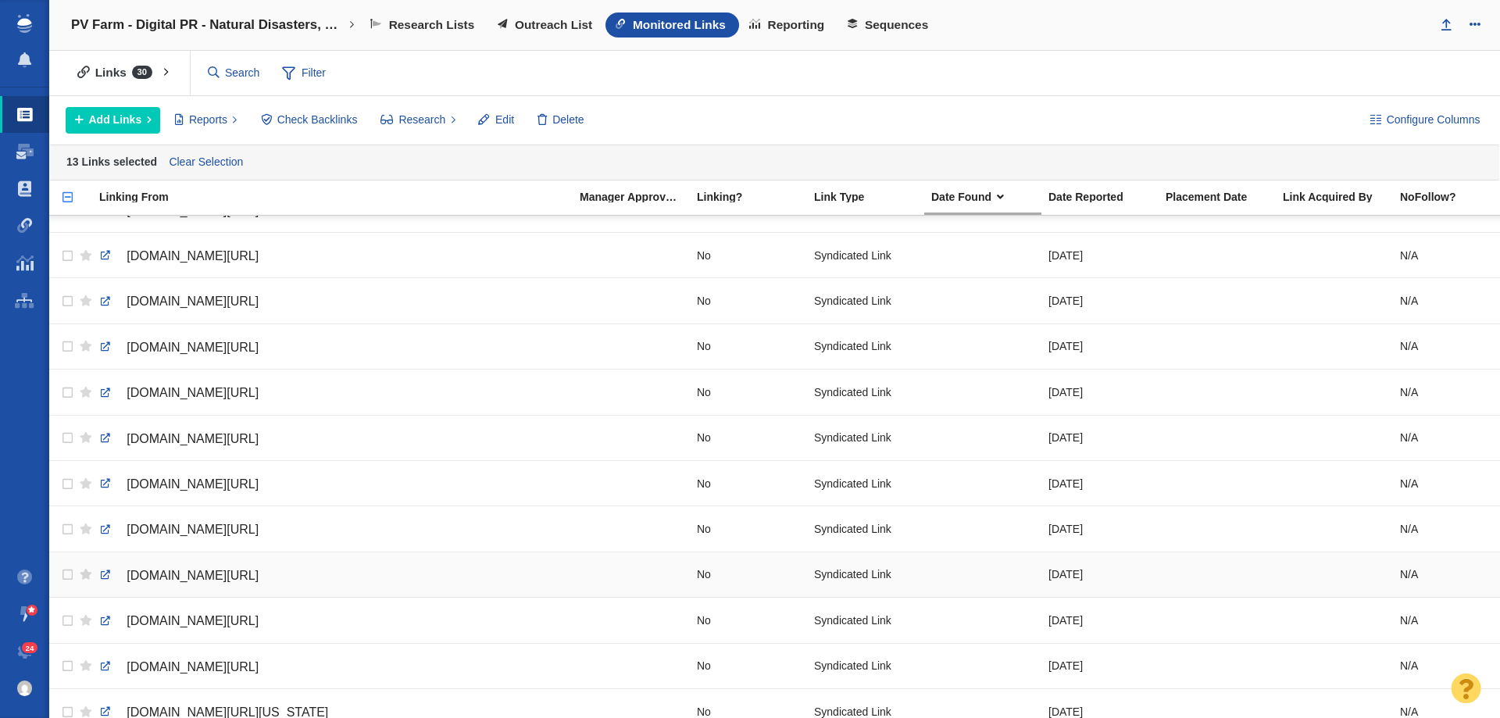
scroll to position [878, 0]
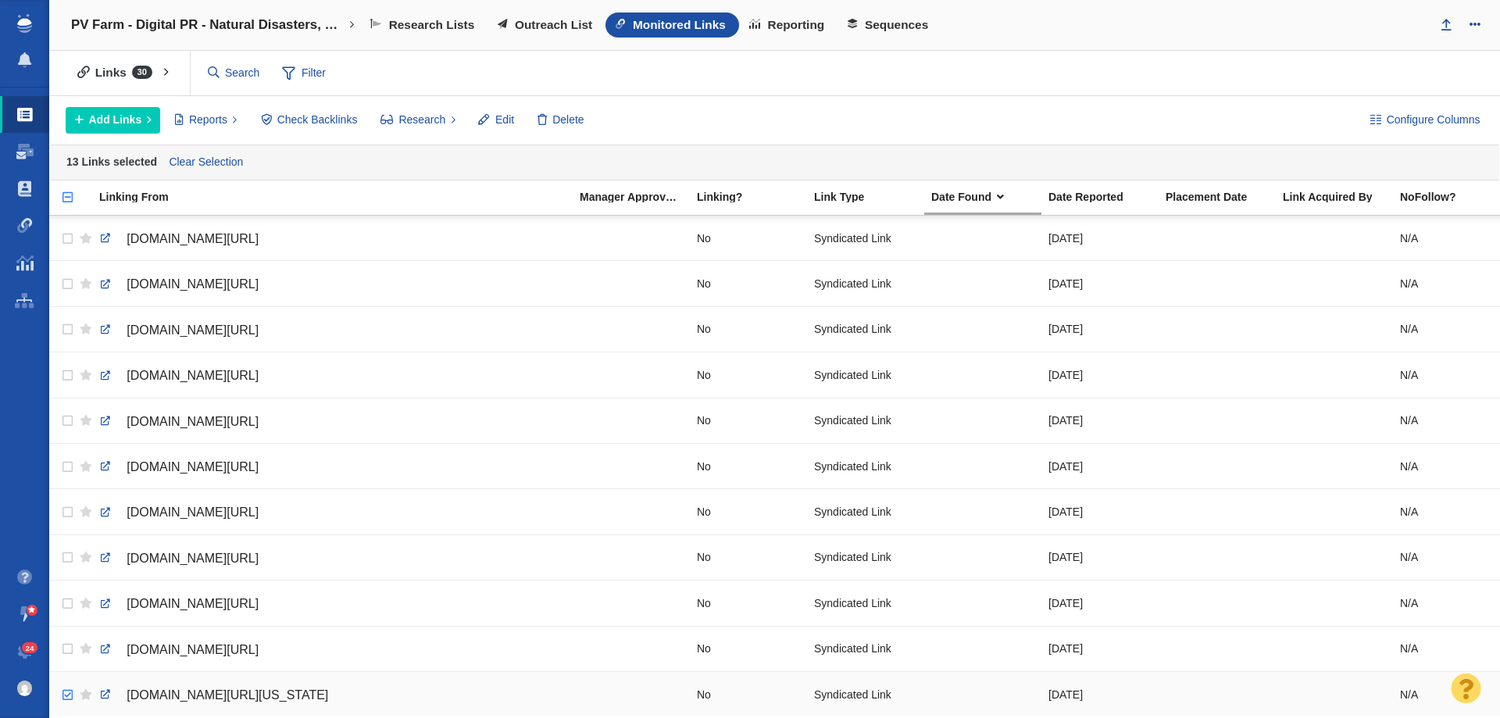
checkbox input "true"
drag, startPoint x: 66, startPoint y: 685, endPoint x: 64, endPoint y: 649, distance: 36.0
click at [66, 685] on input "checkbox" at bounding box center [65, 695] width 23 height 34
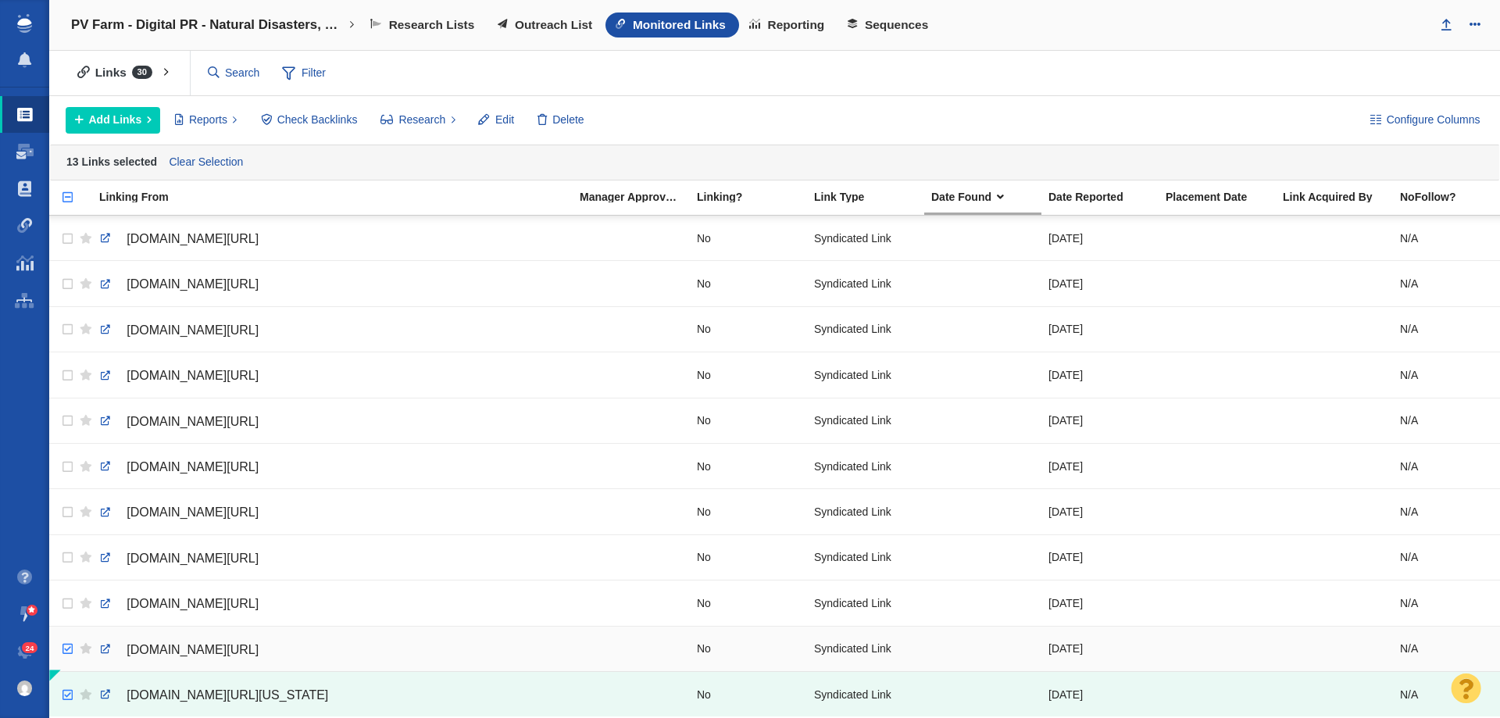
checkbox input "true"
click at [58, 638] on input "checkbox" at bounding box center [65, 649] width 23 height 34
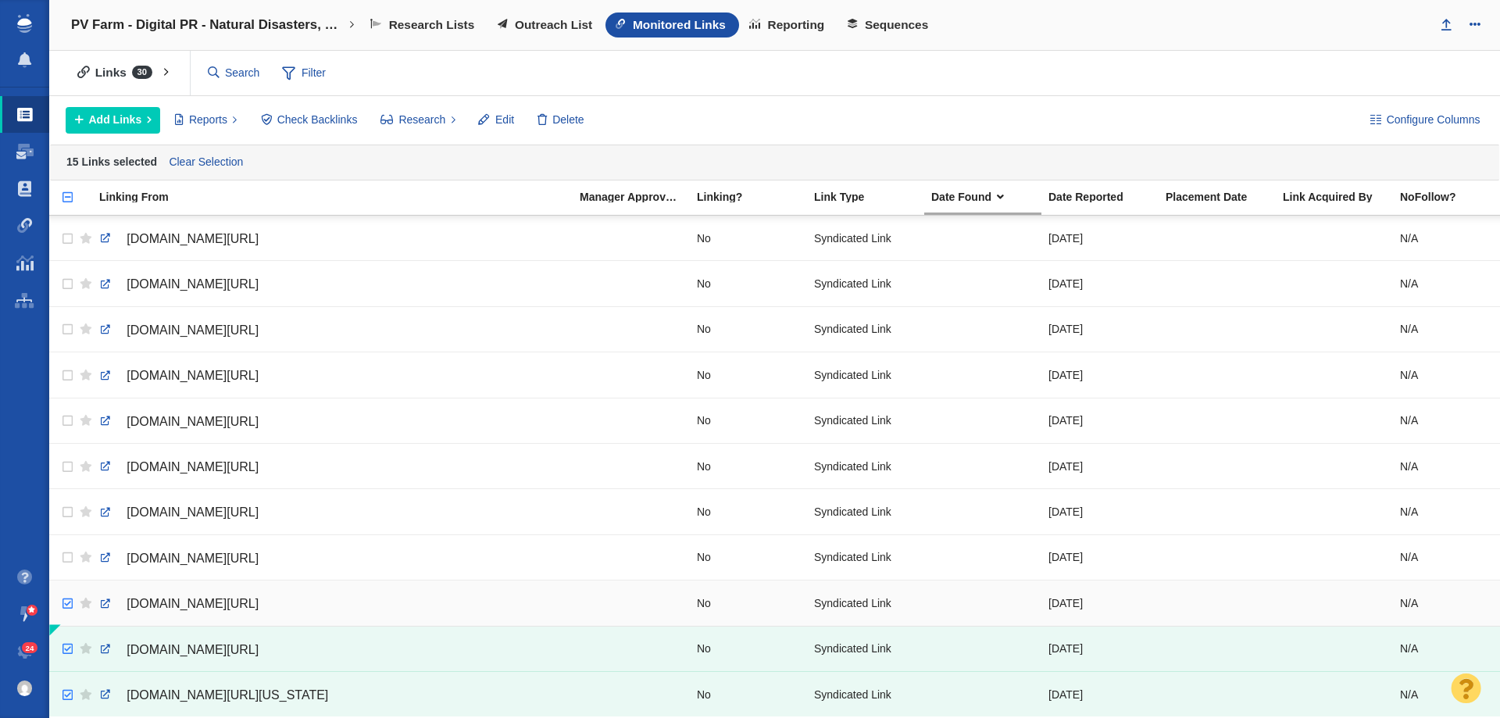
checkbox input "true"
click at [63, 589] on input "checkbox" at bounding box center [65, 604] width 23 height 34
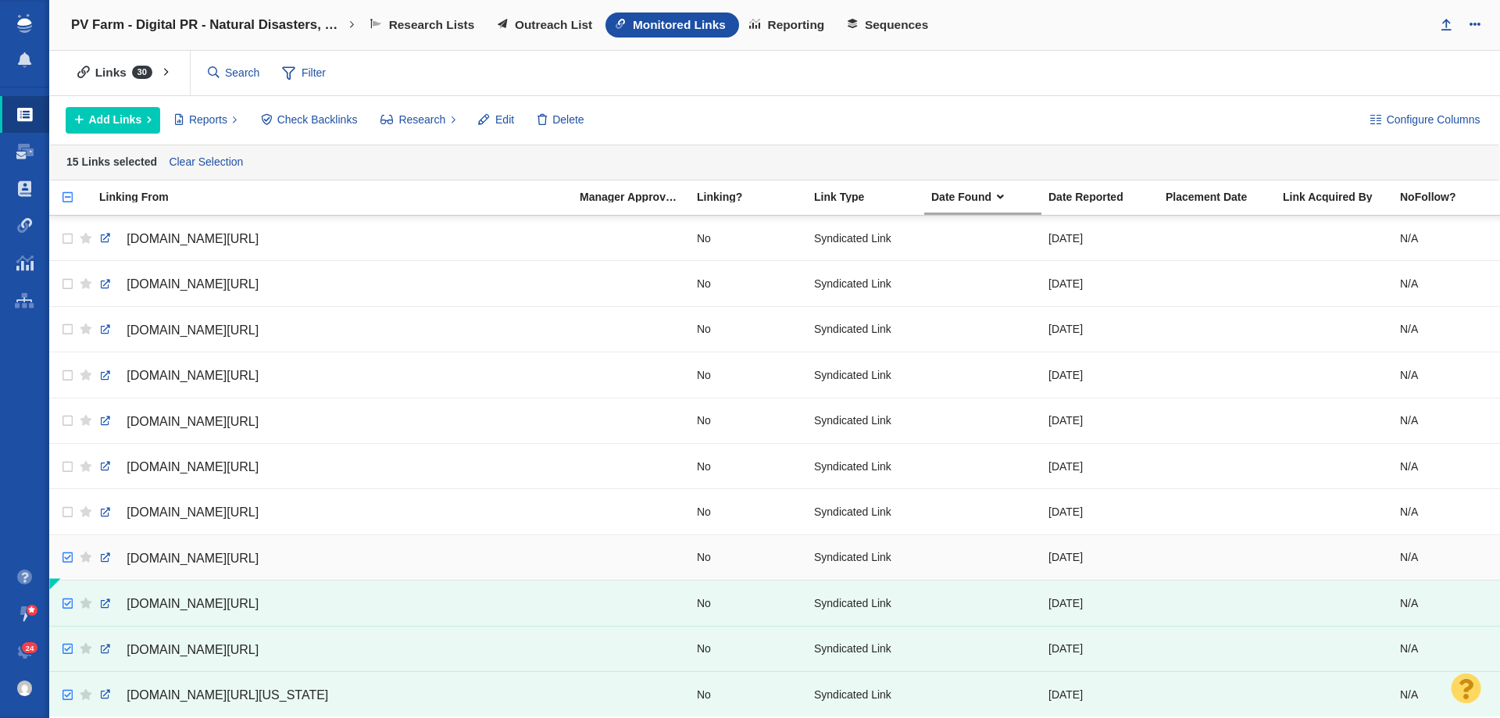
checkbox input "true"
click at [70, 551] on input "checkbox" at bounding box center [65, 558] width 23 height 34
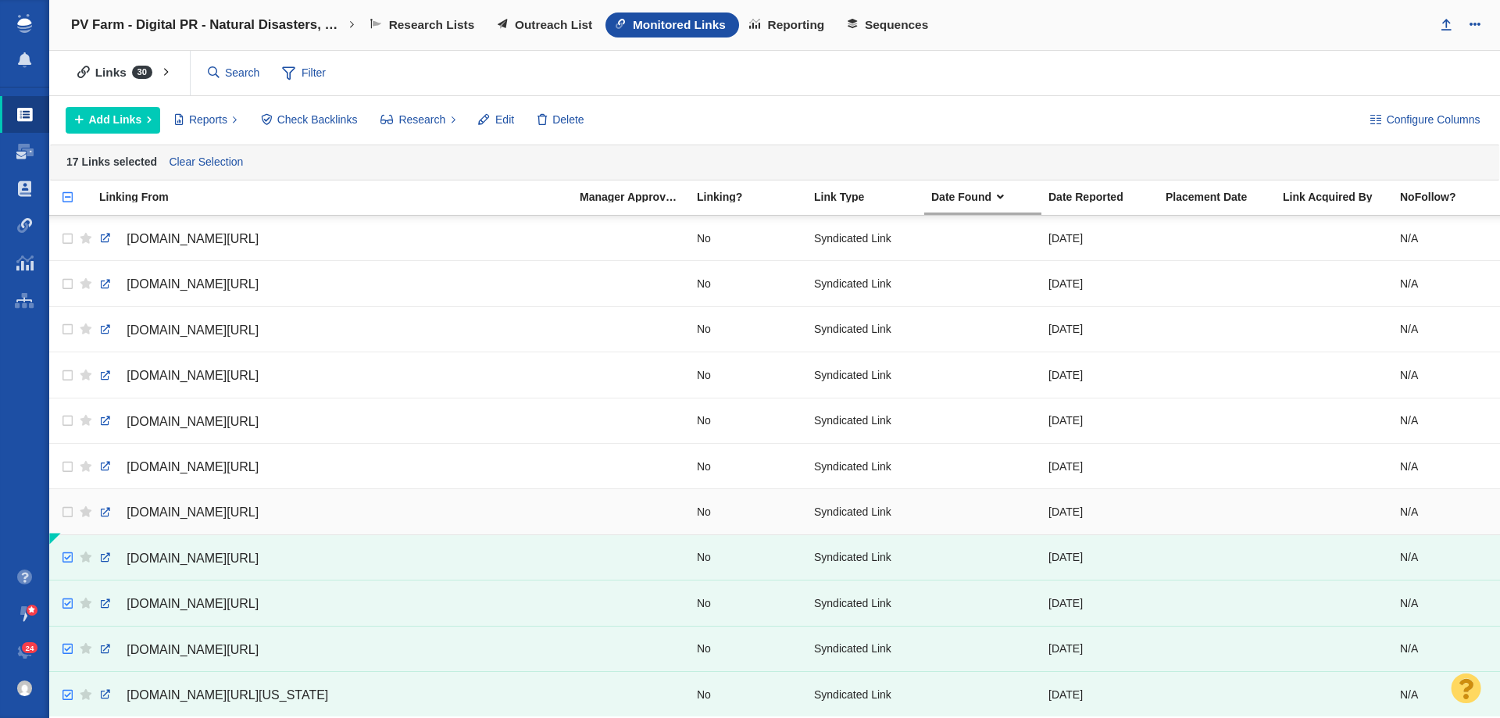
click at [73, 506] on td at bounding box center [83, 511] width 20 height 45
checkbox input "true"
click at [72, 455] on input "checkbox" at bounding box center [65, 467] width 23 height 34
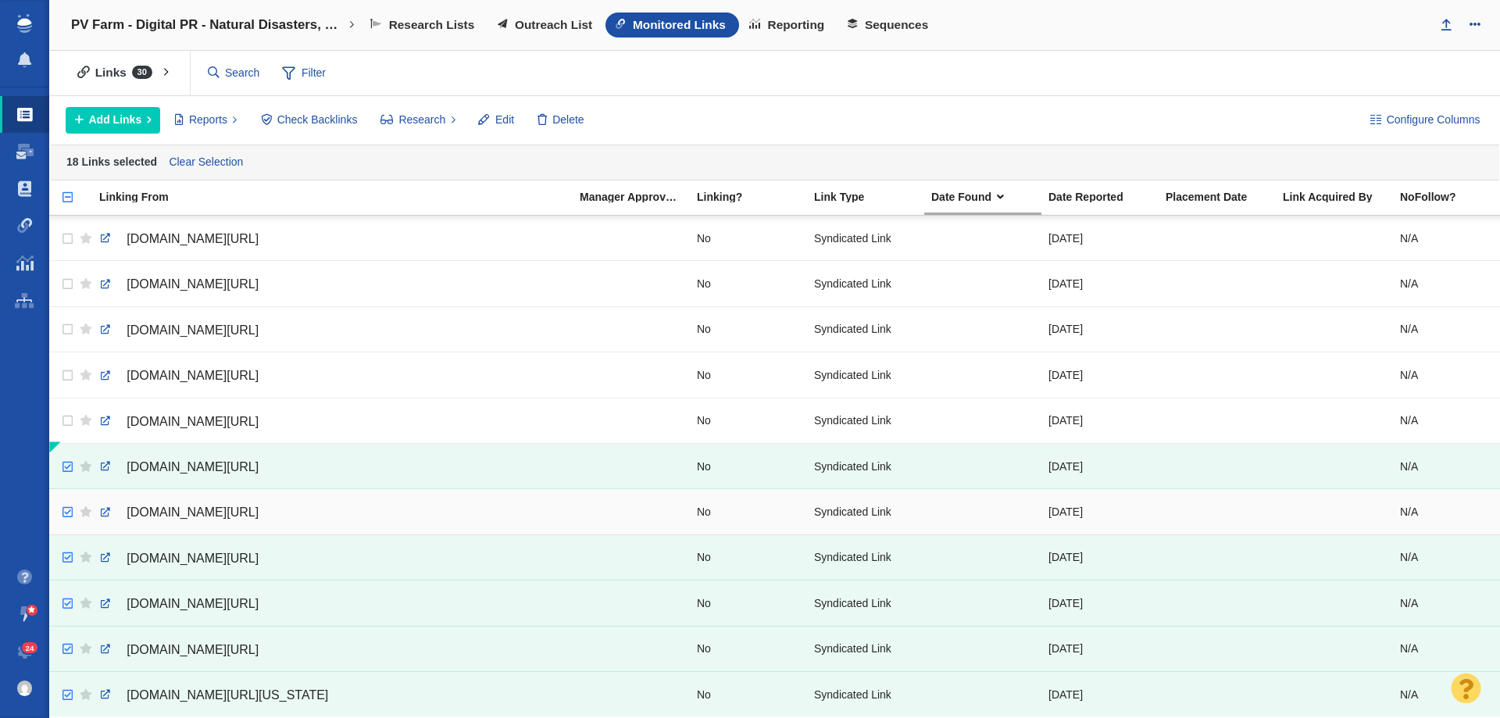
checkbox input "true"
click at [68, 502] on input "checkbox" at bounding box center [65, 512] width 23 height 34
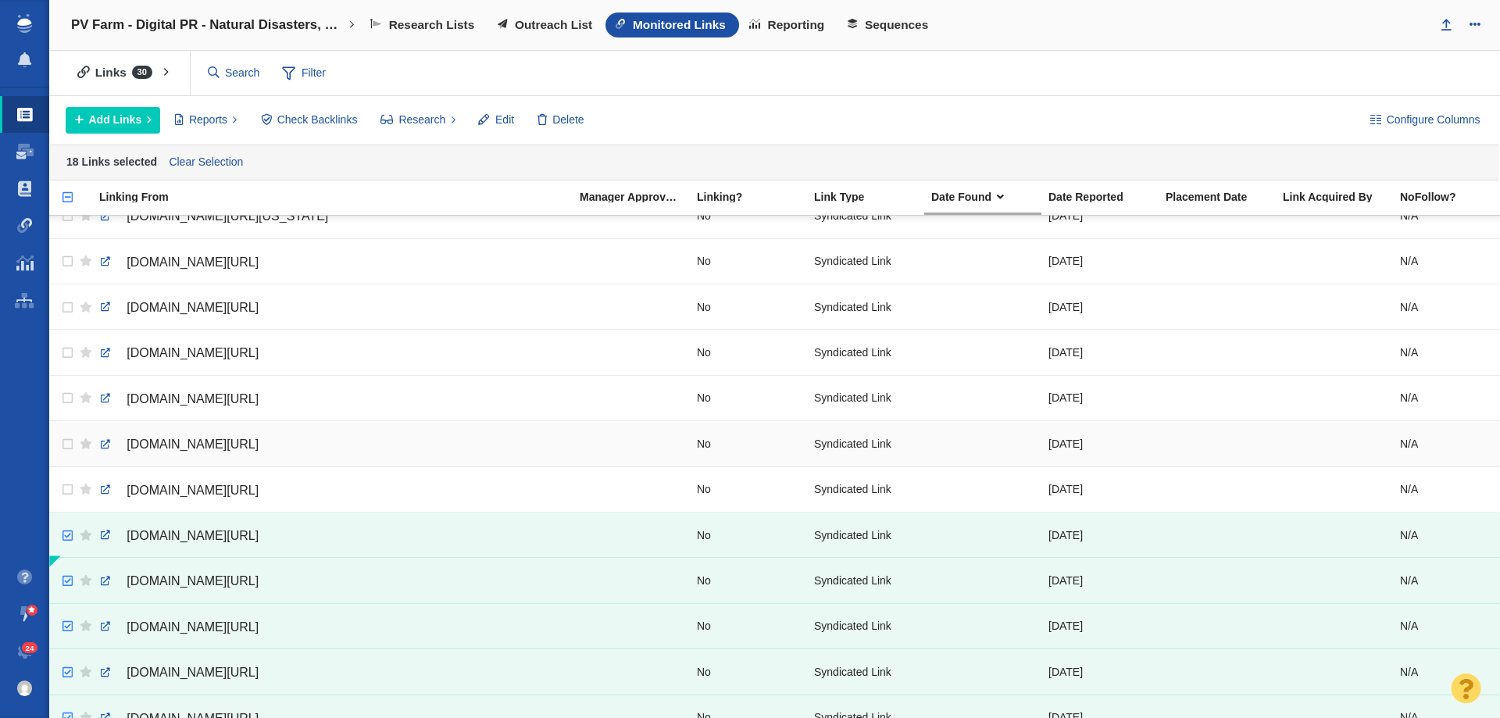
scroll to position [721, 0]
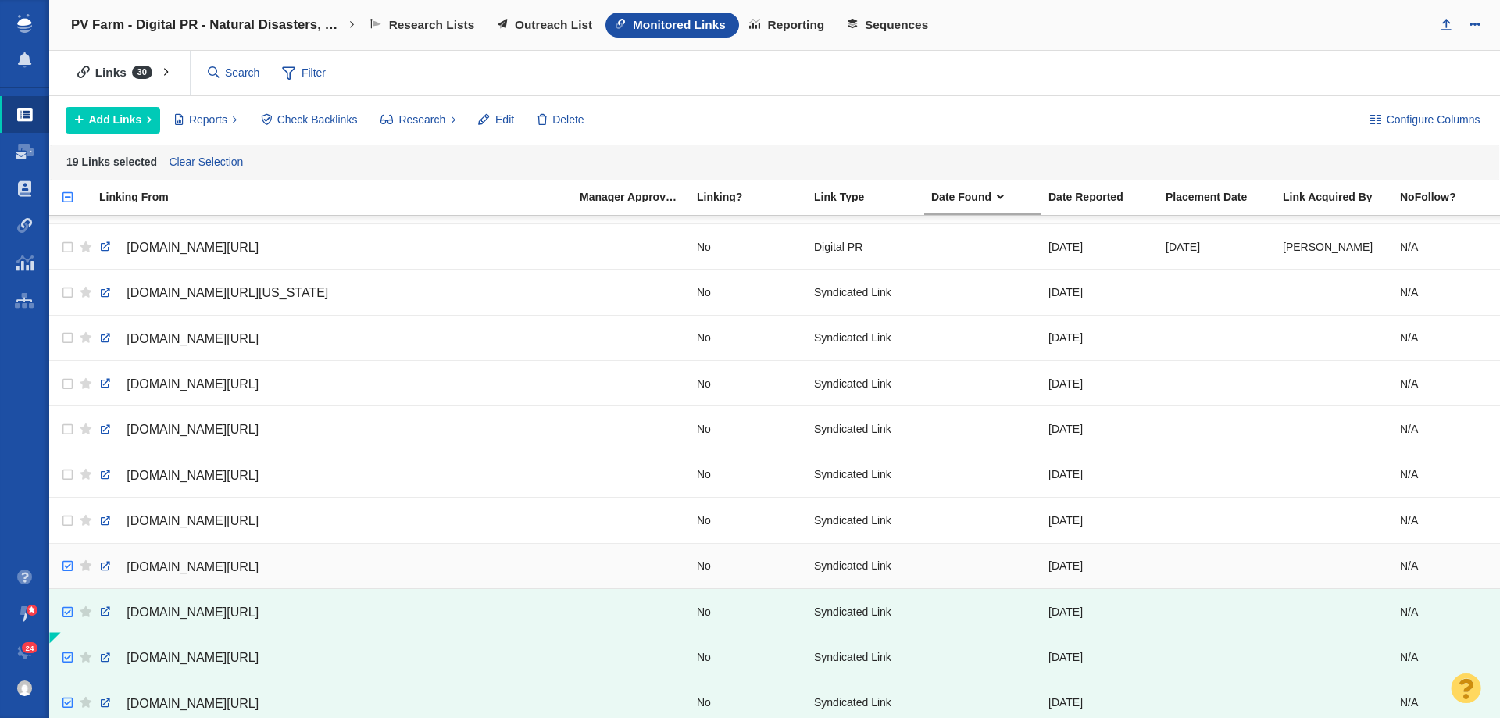
checkbox input "true"
click at [67, 561] on input "checkbox" at bounding box center [65, 566] width 23 height 34
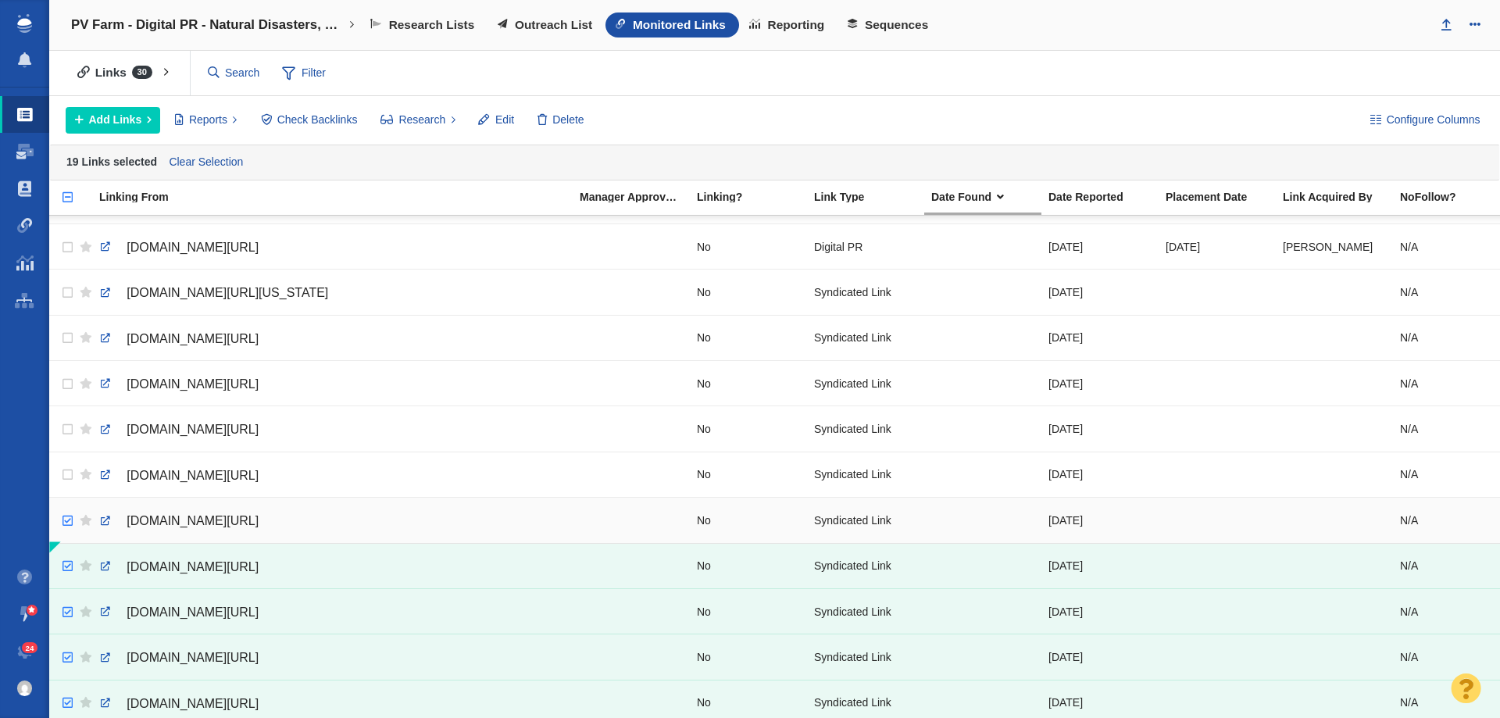
checkbox input "true"
drag, startPoint x: 64, startPoint y: 526, endPoint x: 68, endPoint y: 502, distance: 23.8
click at [65, 521] on input "checkbox" at bounding box center [65, 521] width 23 height 34
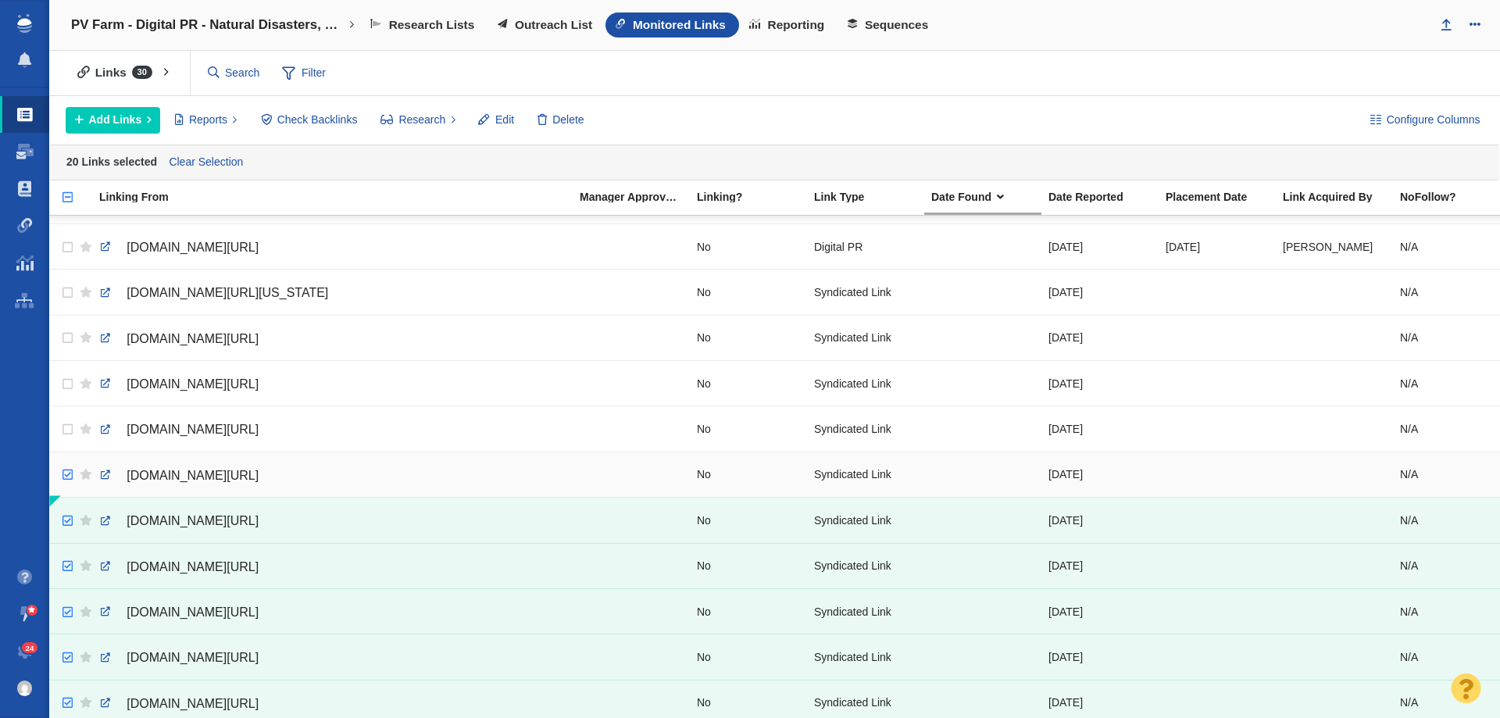
checkbox input "true"
click at [63, 477] on input "checkbox" at bounding box center [65, 475] width 23 height 34
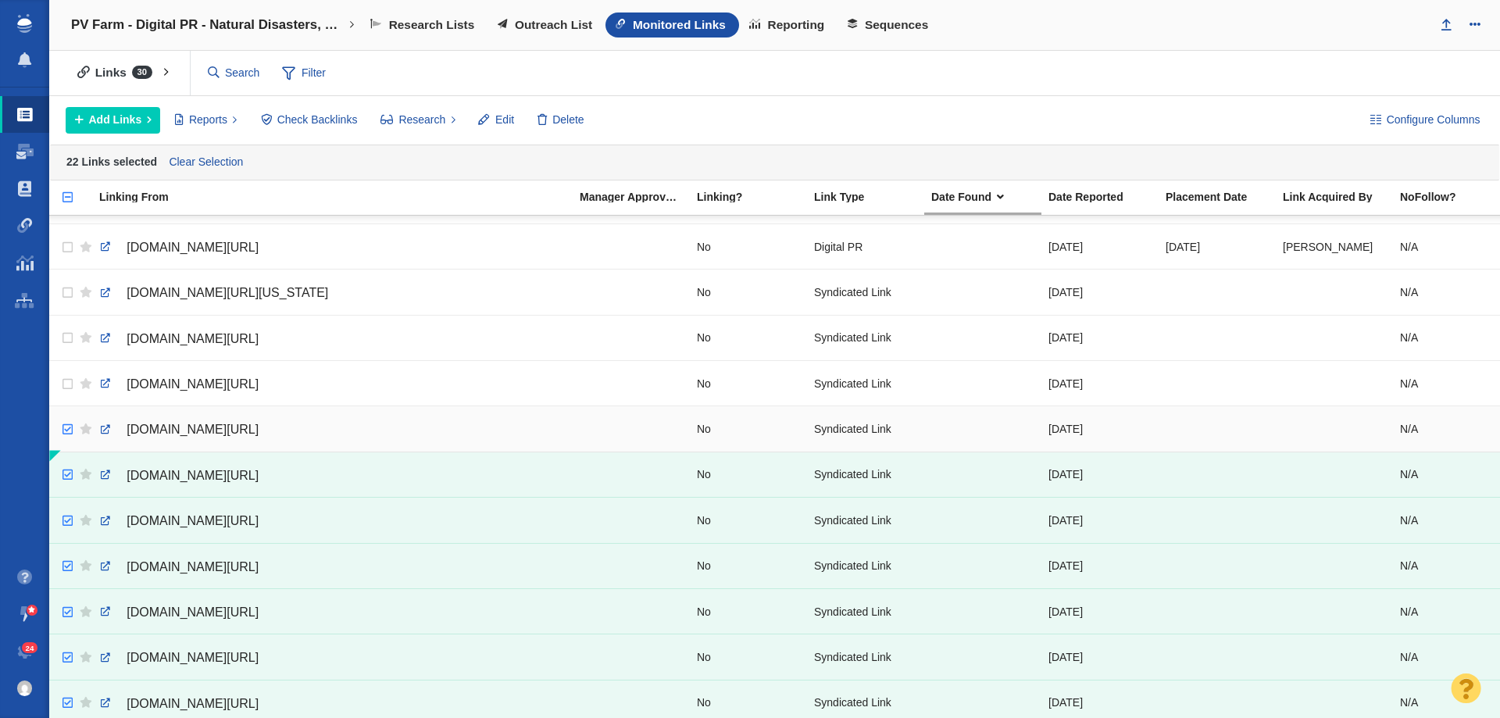
checkbox input "true"
click at [63, 444] on input "checkbox" at bounding box center [65, 430] width 23 height 34
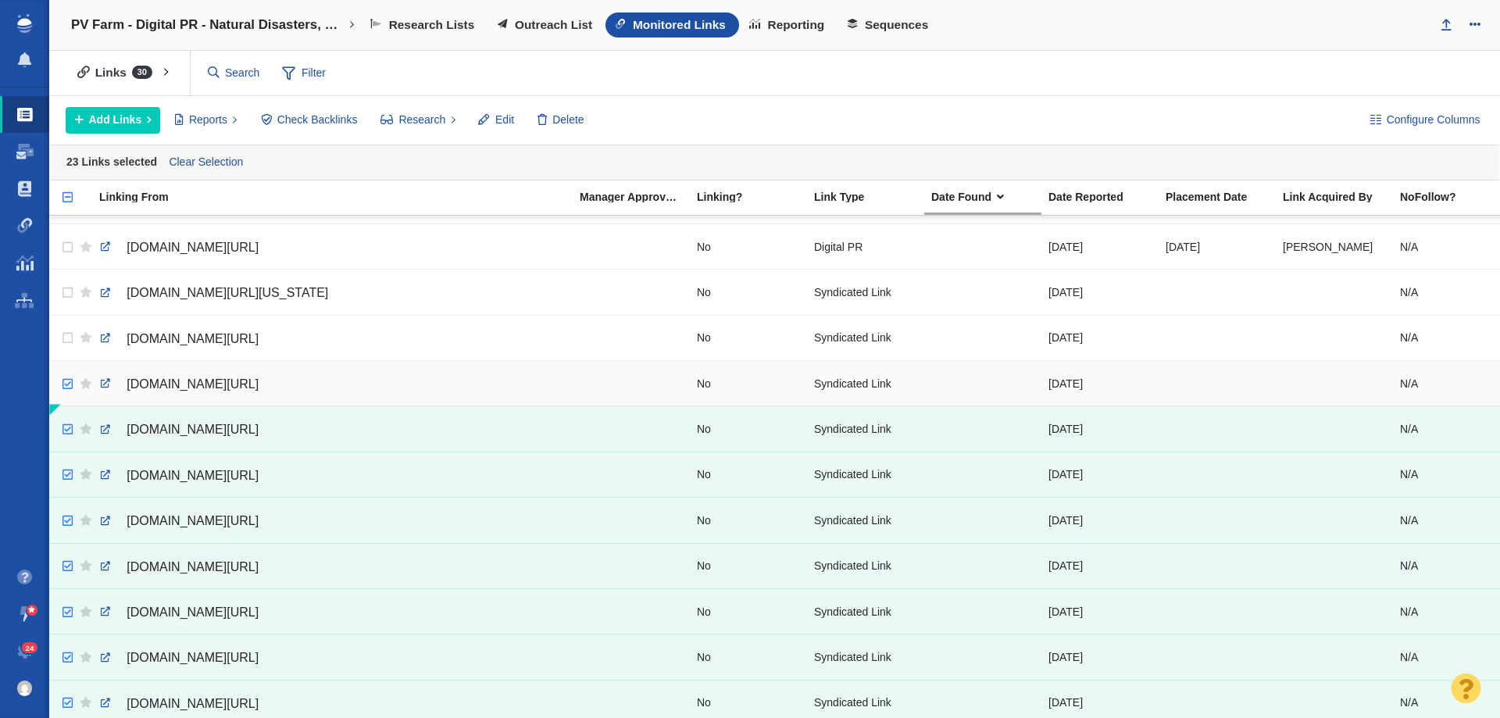
checkbox input "true"
click at [65, 388] on input "checkbox" at bounding box center [65, 384] width 23 height 34
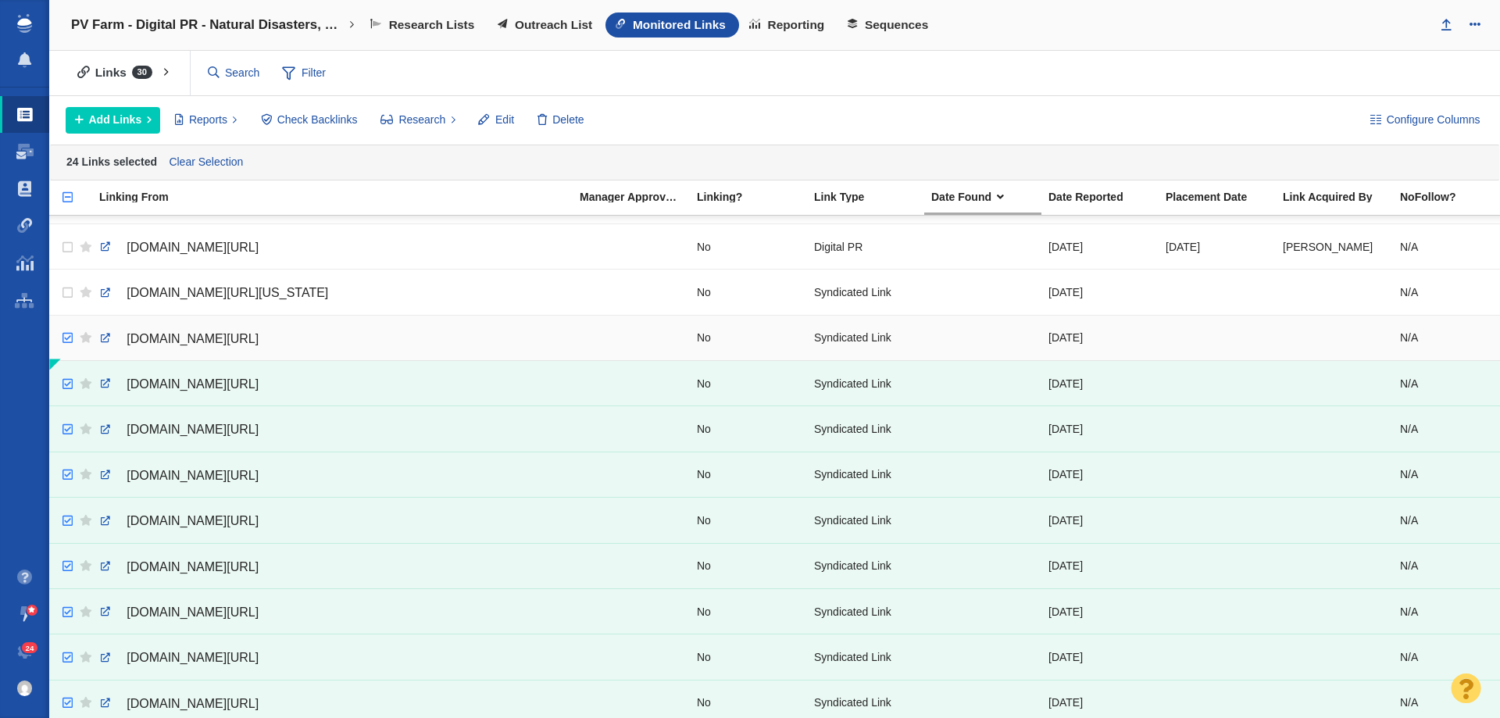
checkbox input "true"
click at [59, 349] on input "checkbox" at bounding box center [65, 338] width 23 height 34
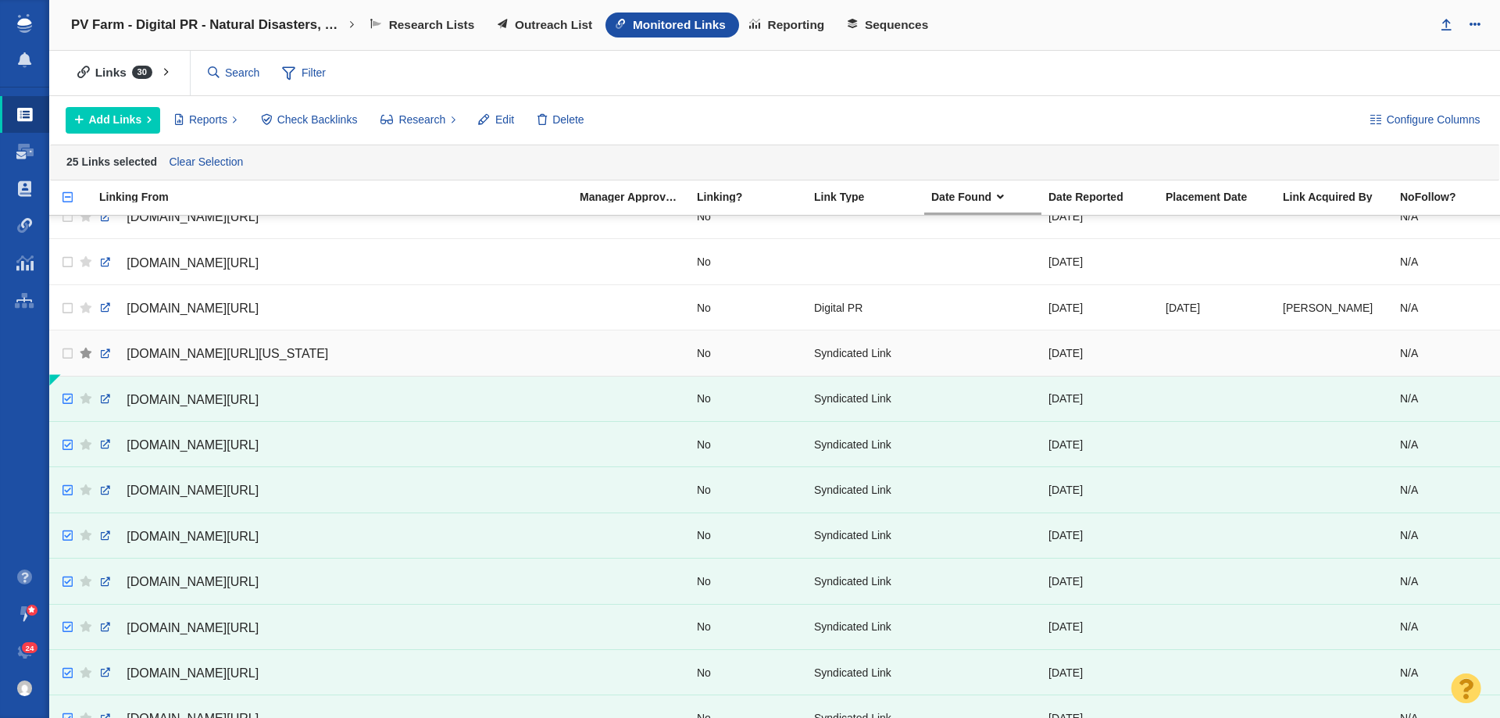
scroll to position [643, 0]
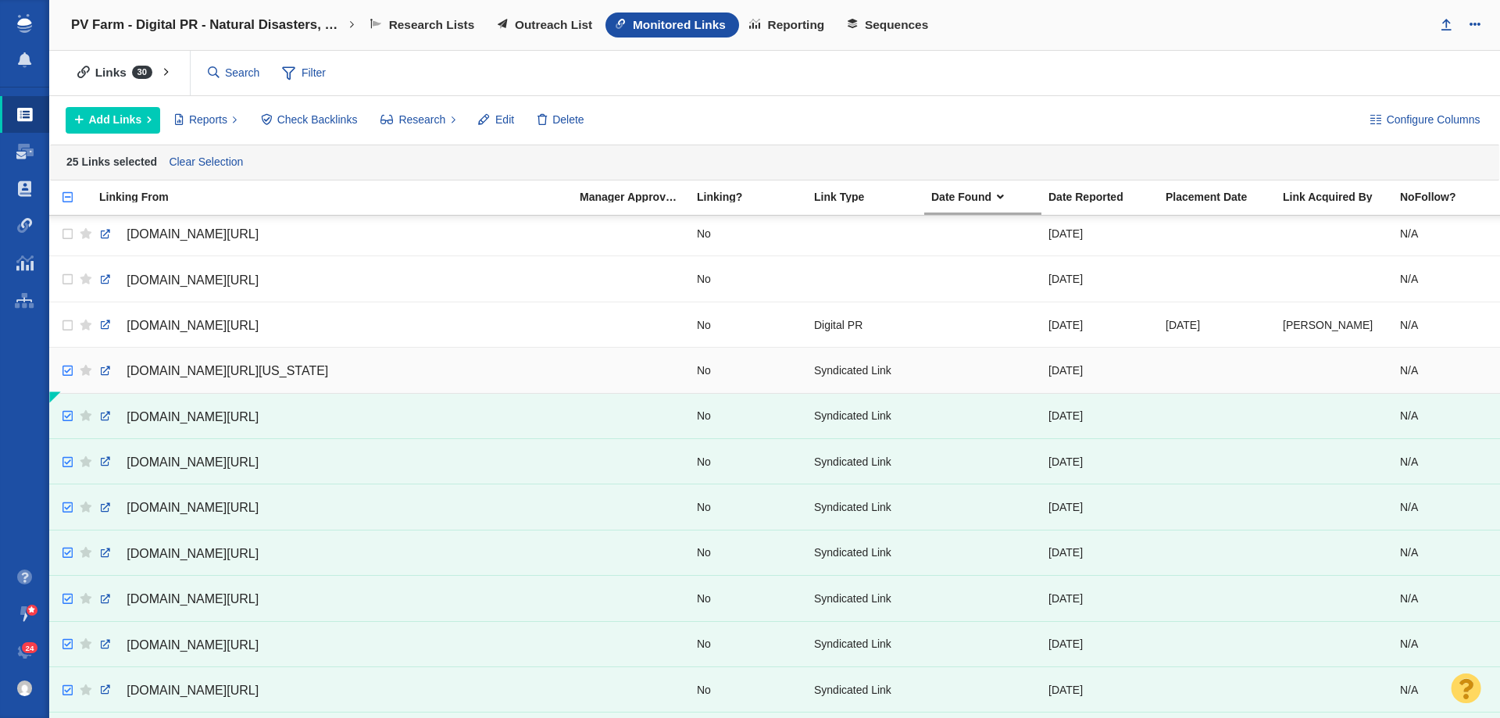
checkbox input "true"
click at [72, 368] on input "checkbox" at bounding box center [65, 371] width 23 height 34
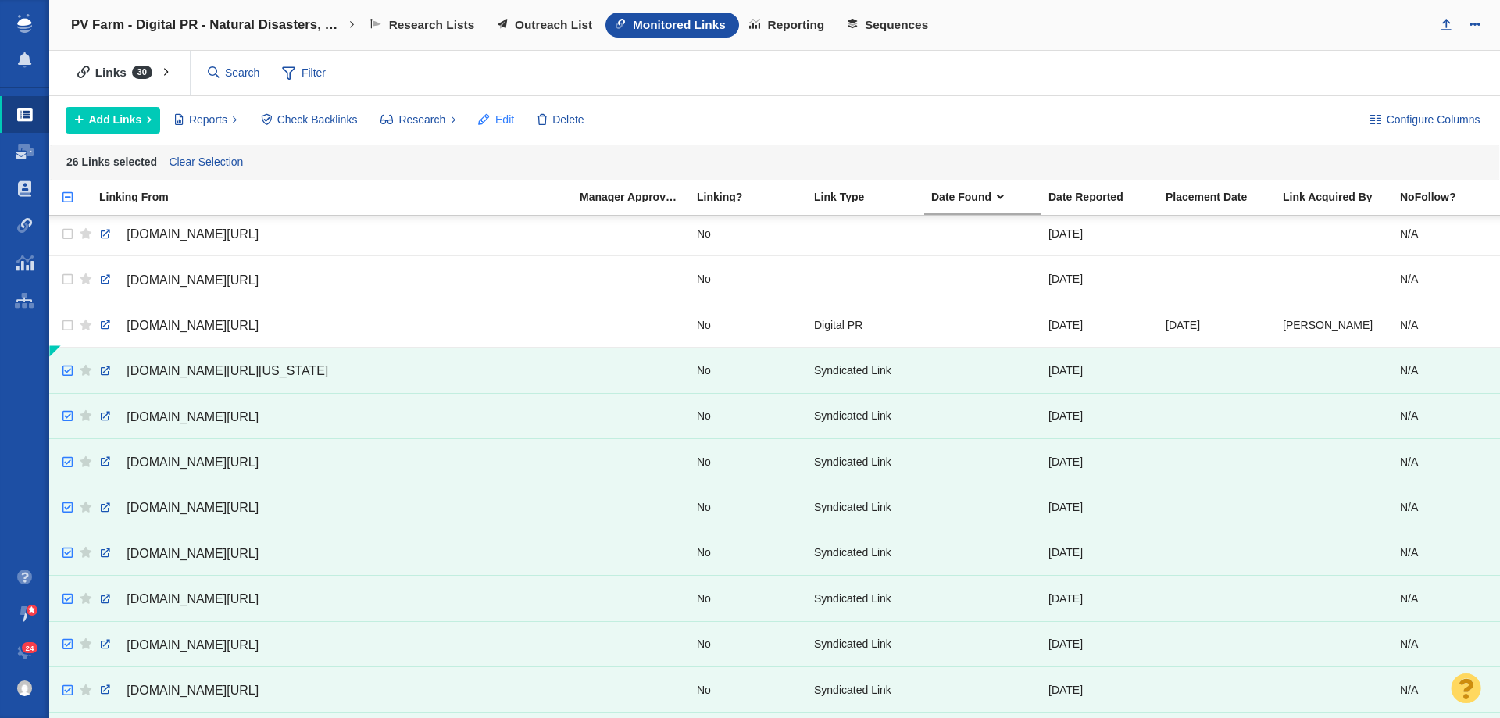
click at [510, 127] on span "Edit" at bounding box center [504, 120] width 19 height 16
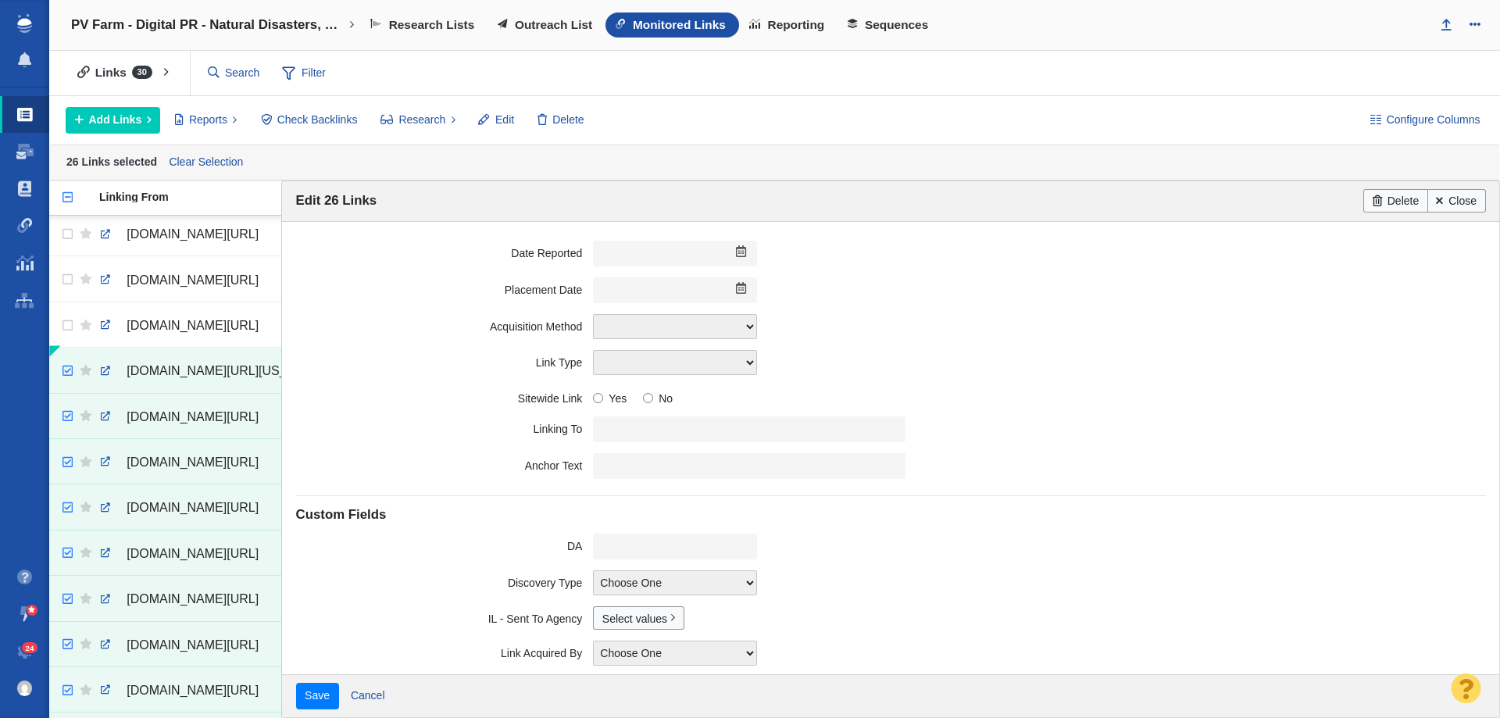
click at [506, 123] on span "Edit" at bounding box center [504, 120] width 19 height 16
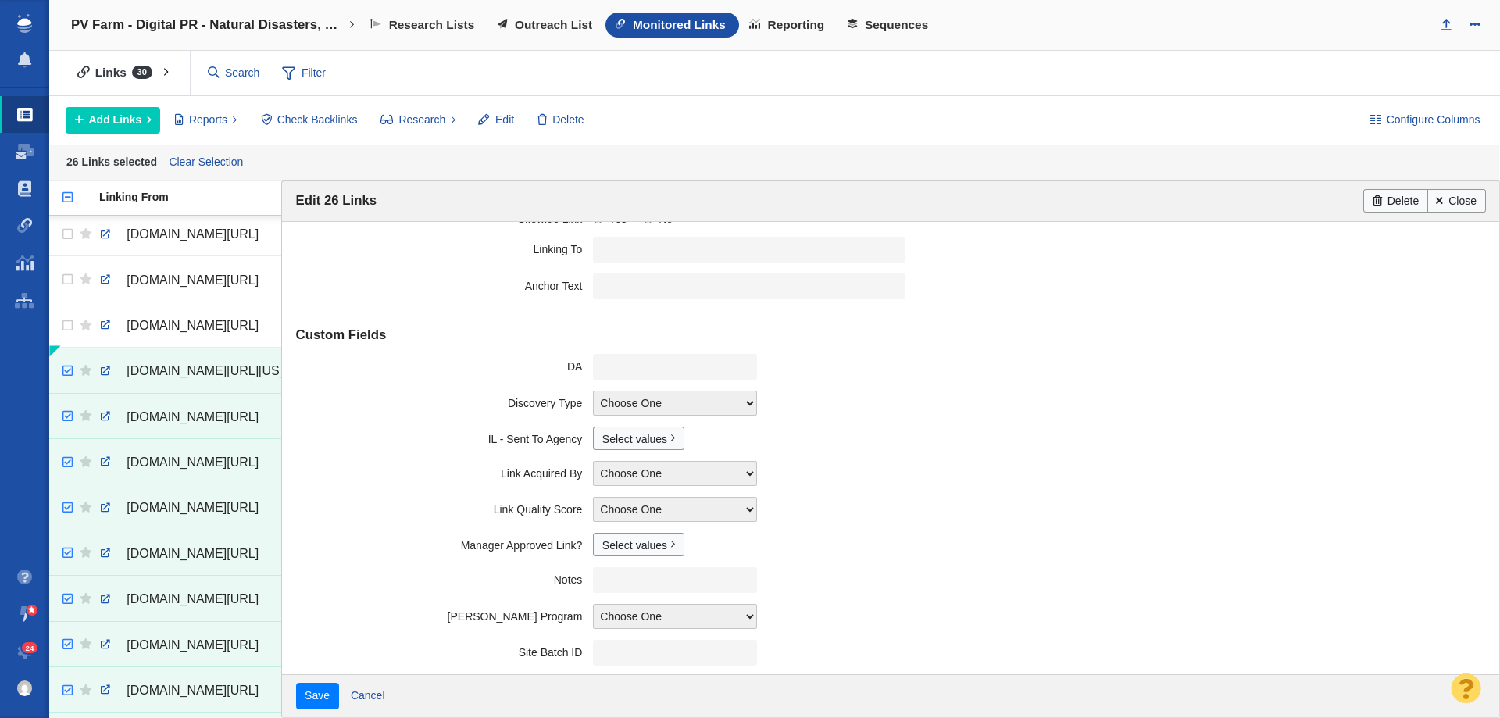
scroll to position [190, 0]
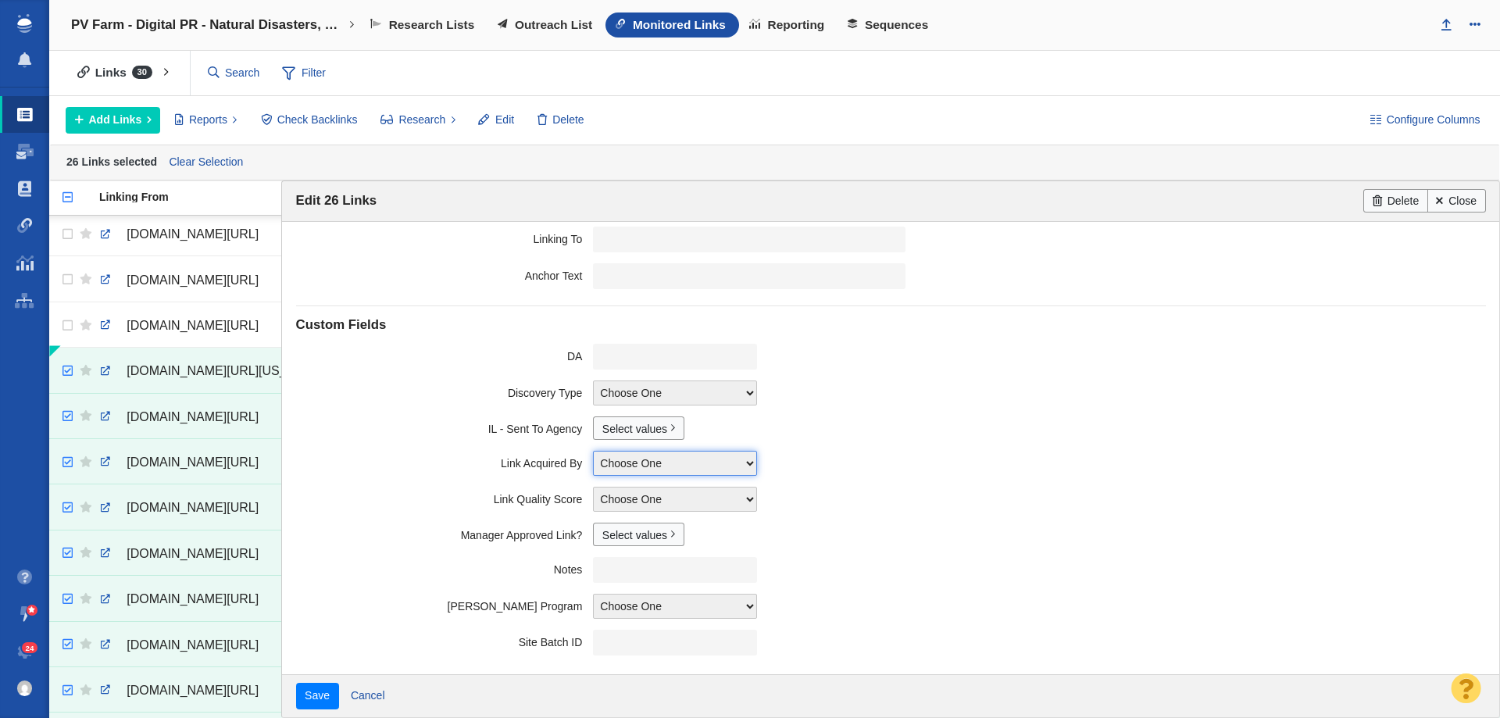
click at [692, 465] on select "Choose One Allie Huska Alyssa Arnzen Amethyst Tagney Amy Merrill Annika Darling…" at bounding box center [675, 463] width 164 height 25
select select "31"
click at [593, 451] on select "Choose One Allie Huska Alyssa Arnzen Amethyst Tagney Amy Merrill Annika Darling…" at bounding box center [675, 463] width 164 height 25
click at [324, 693] on input "Save" at bounding box center [317, 696] width 43 height 27
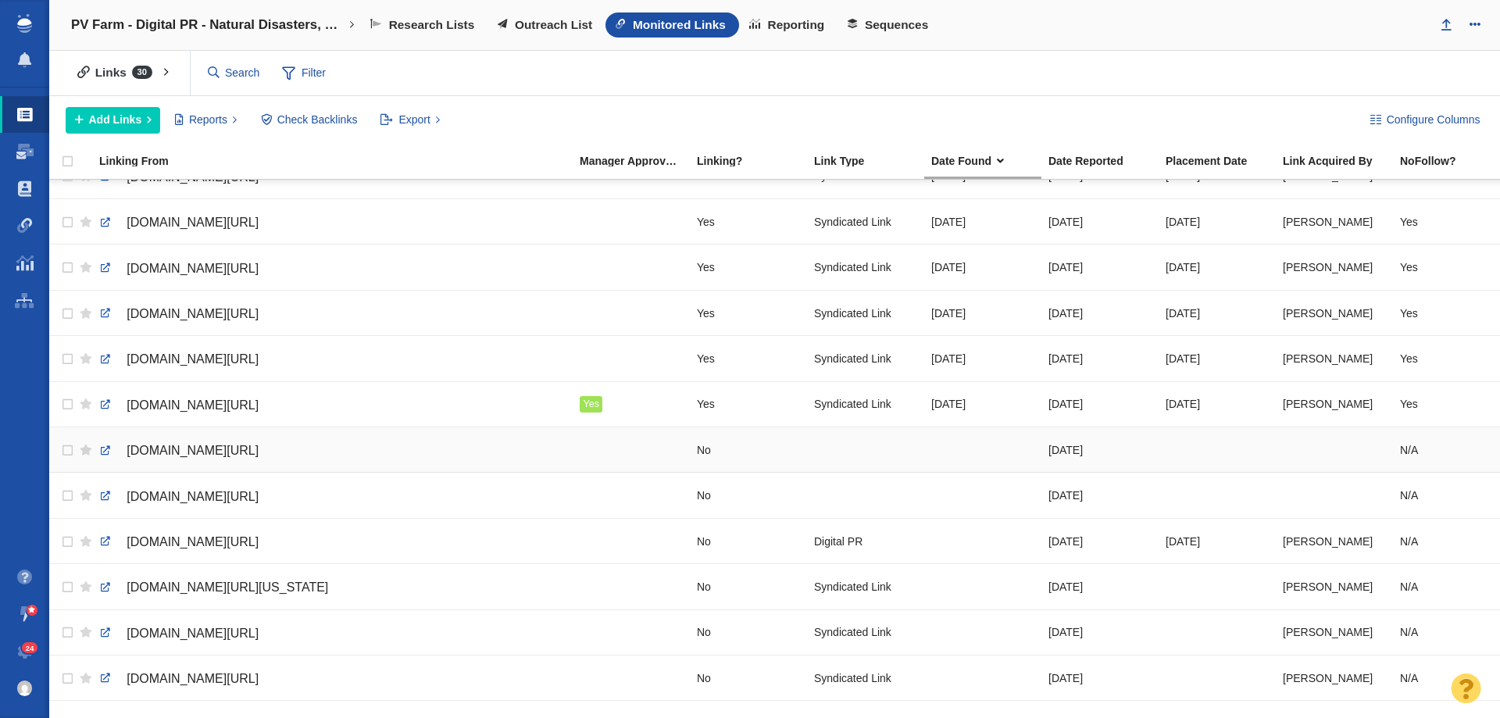
scroll to position [0, 0]
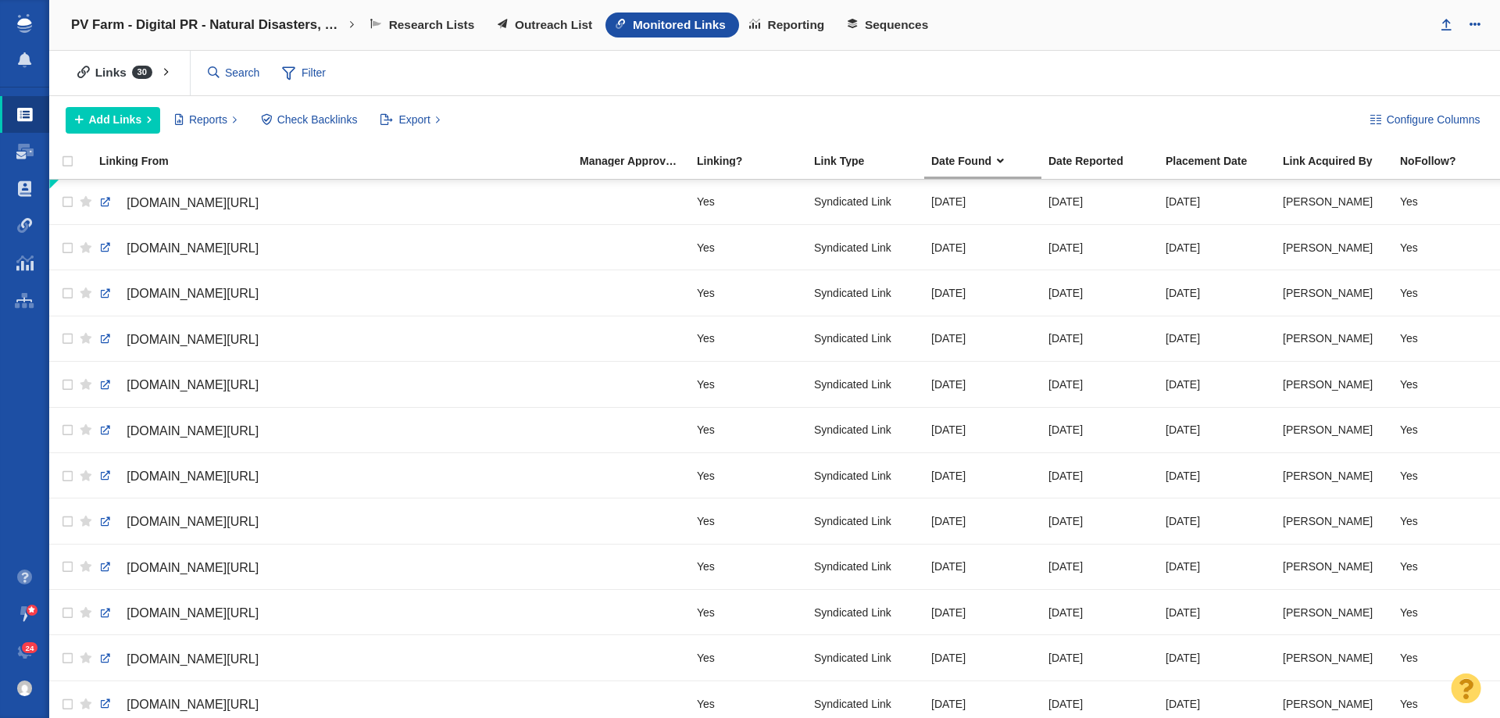
drag, startPoint x: 308, startPoint y: 111, endPoint x: 815, endPoint y: 58, distance: 509.9
click at [309, 111] on button "Check Backlinks" at bounding box center [309, 120] width 115 height 27
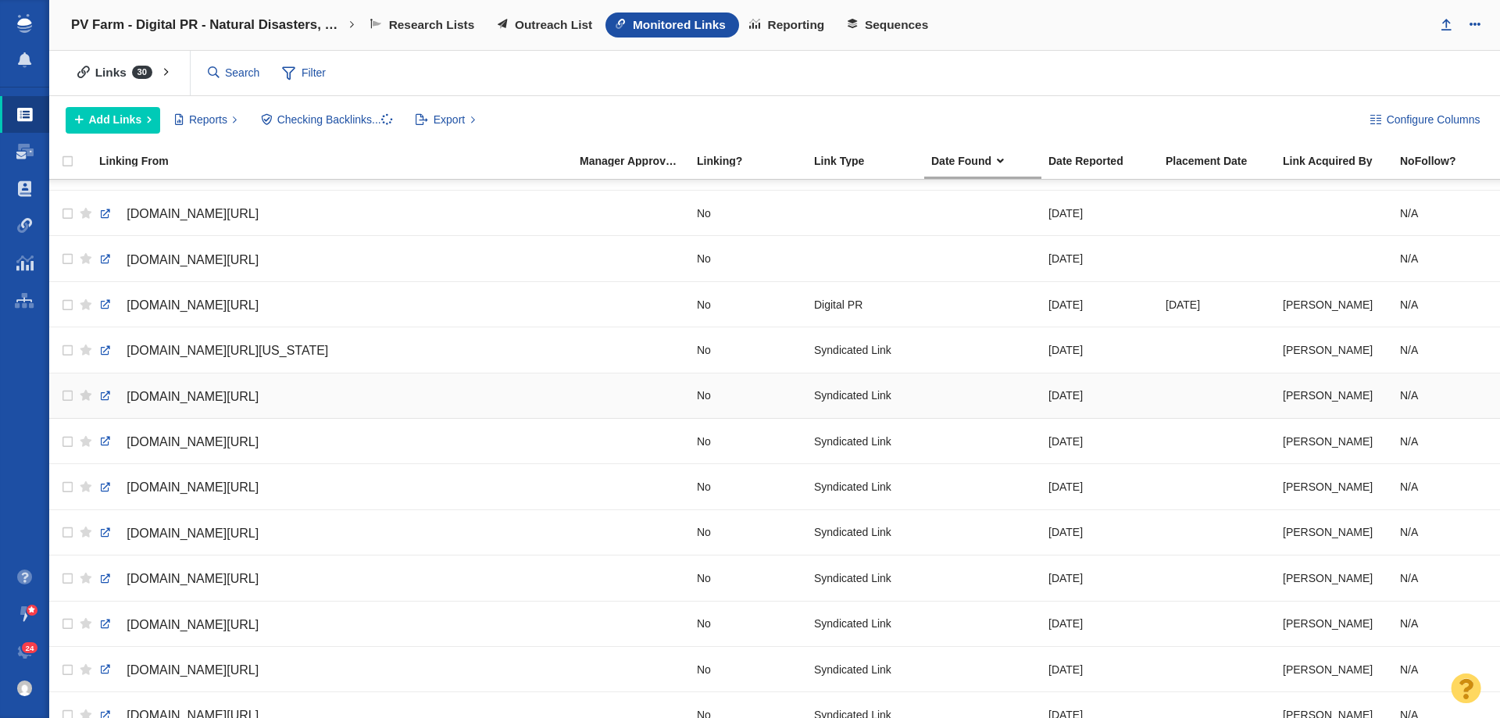
scroll to position [547, 0]
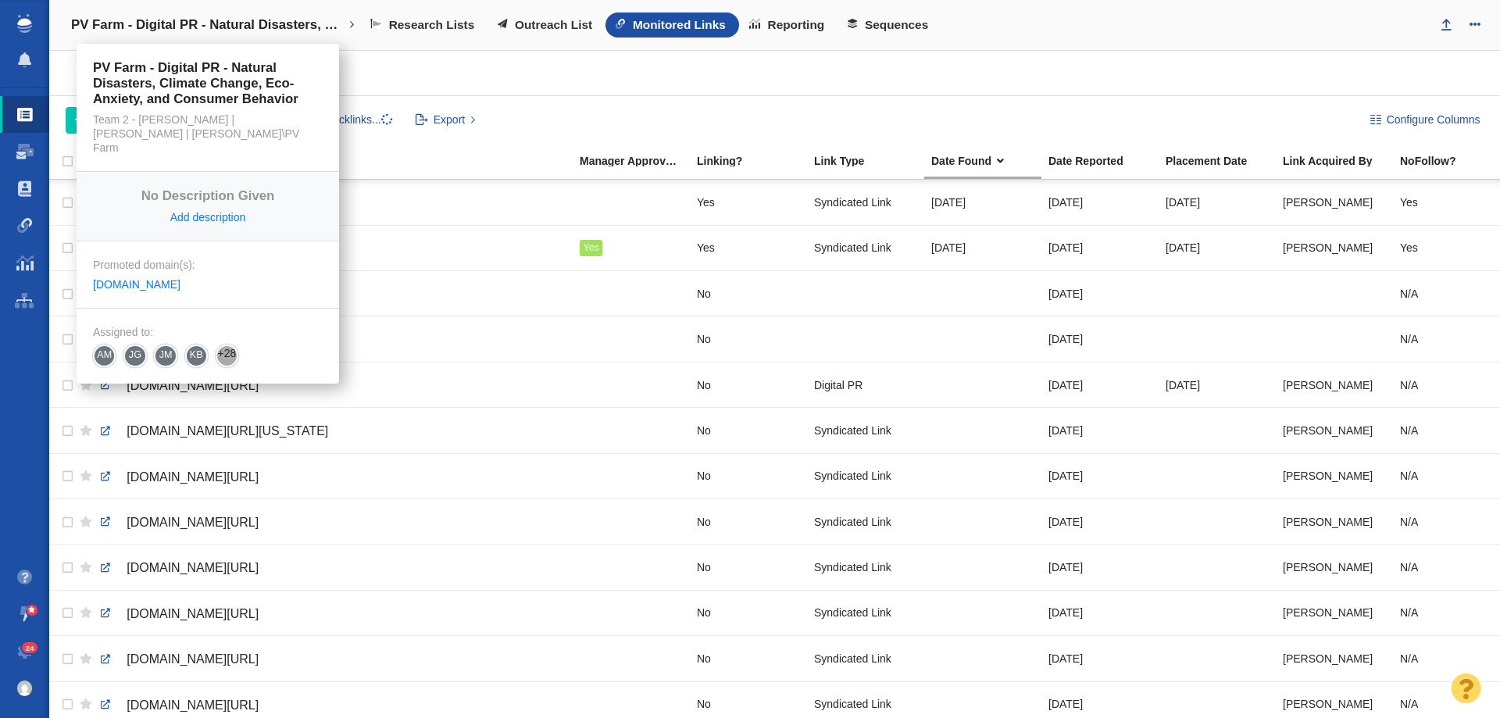
click at [238, 37] on link "PV Farm - Digital PR - Natural Disasters, Climate Change, Eco-Anxiety, and Cons…" at bounding box center [213, 25] width 306 height 38
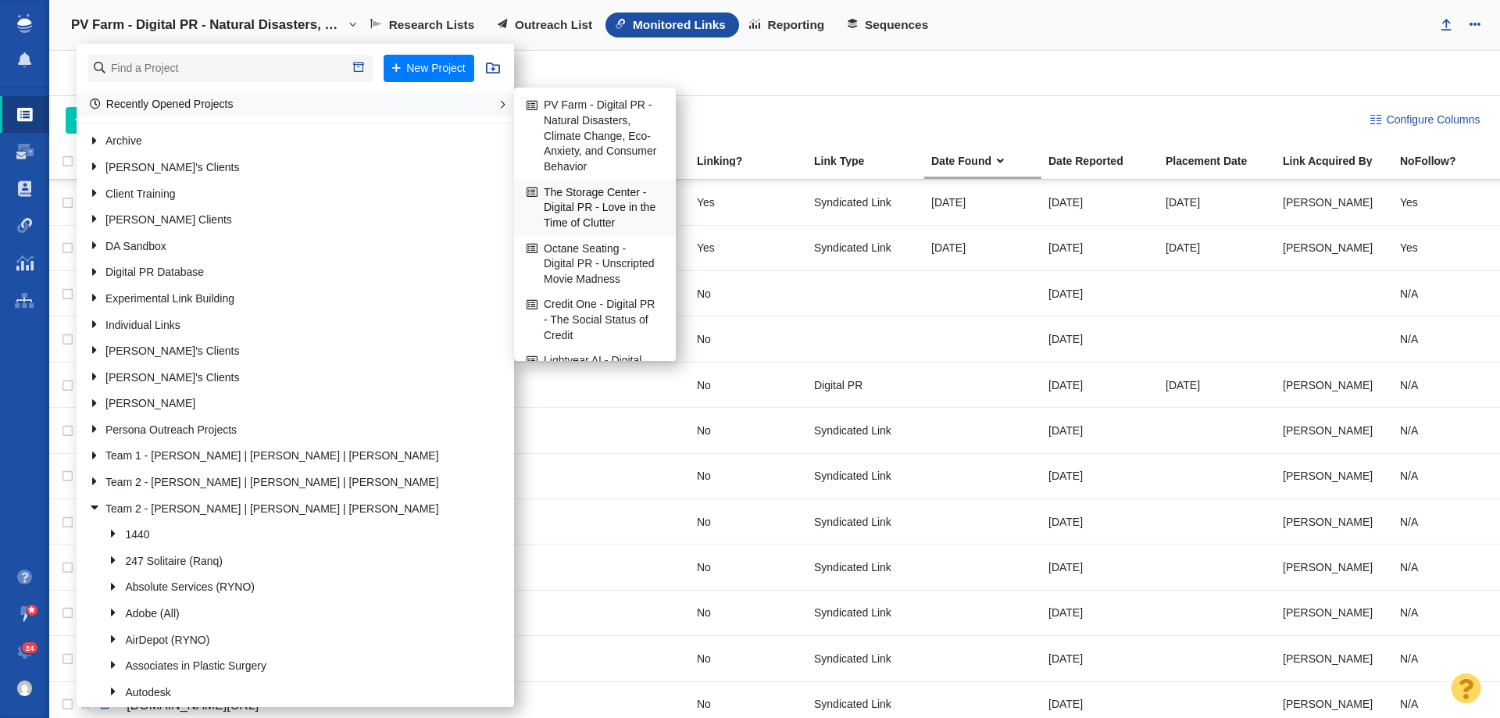
click at [602, 203] on link "The Storage Center - Digital PR - Love in the Time of Clutter" at bounding box center [595, 208] width 145 height 55
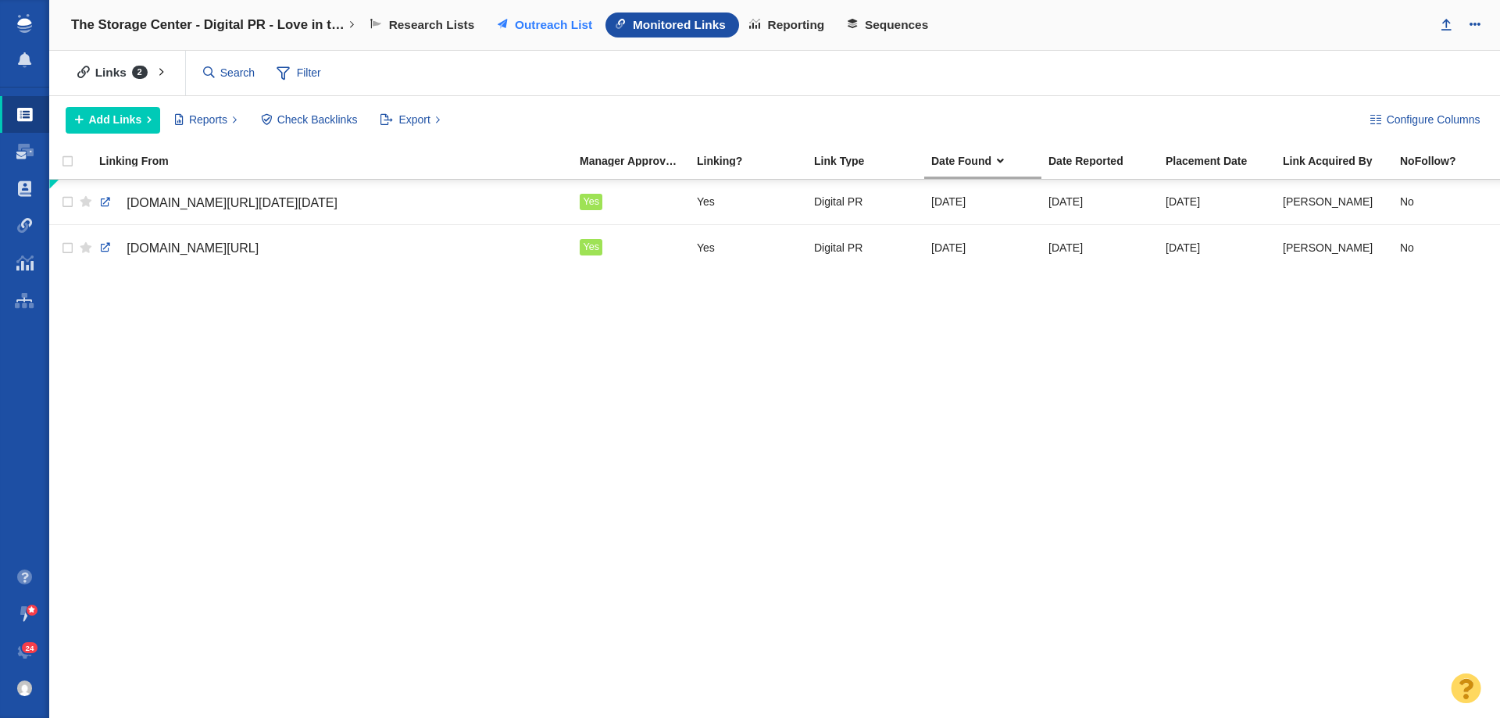
click at [533, 14] on link "Outreach List" at bounding box center [547, 25] width 118 height 25
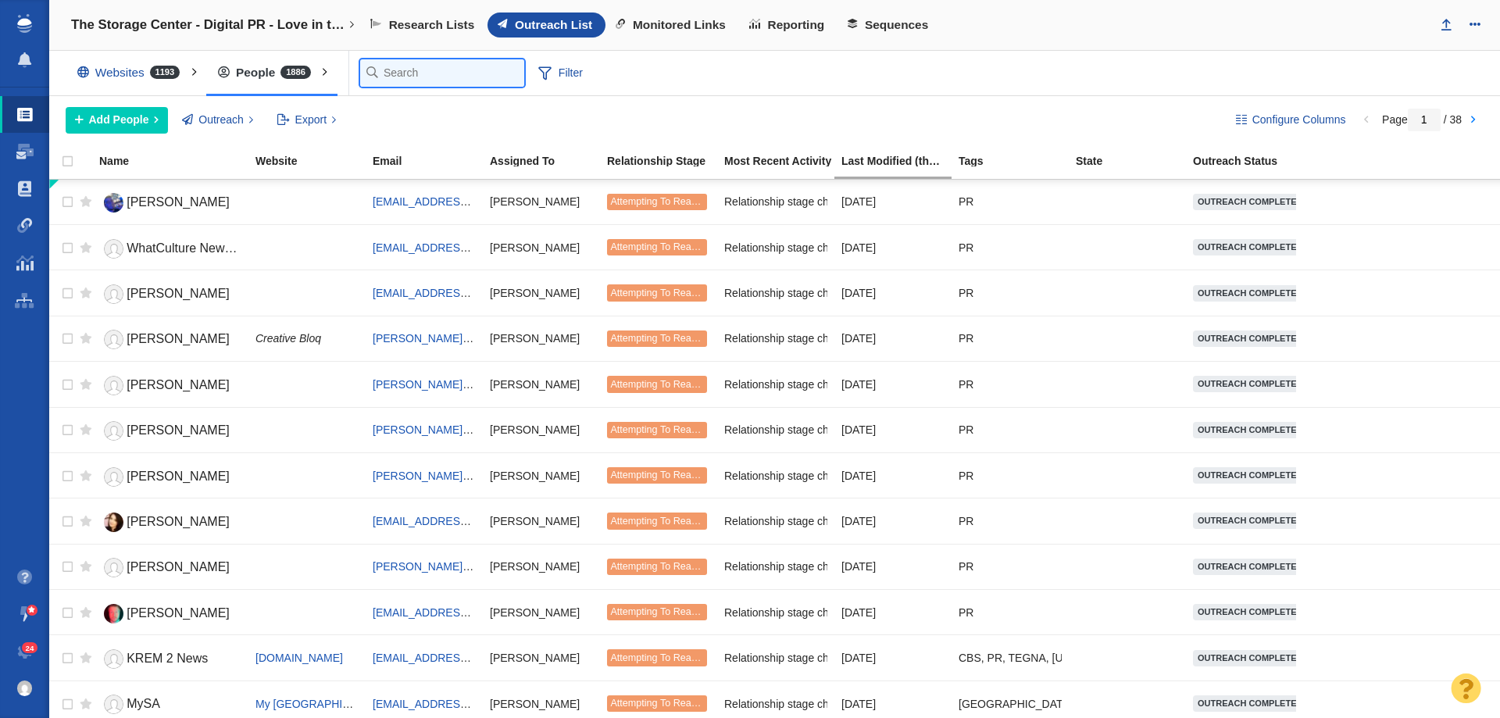
click at [388, 74] on input "text" at bounding box center [442, 72] width 164 height 27
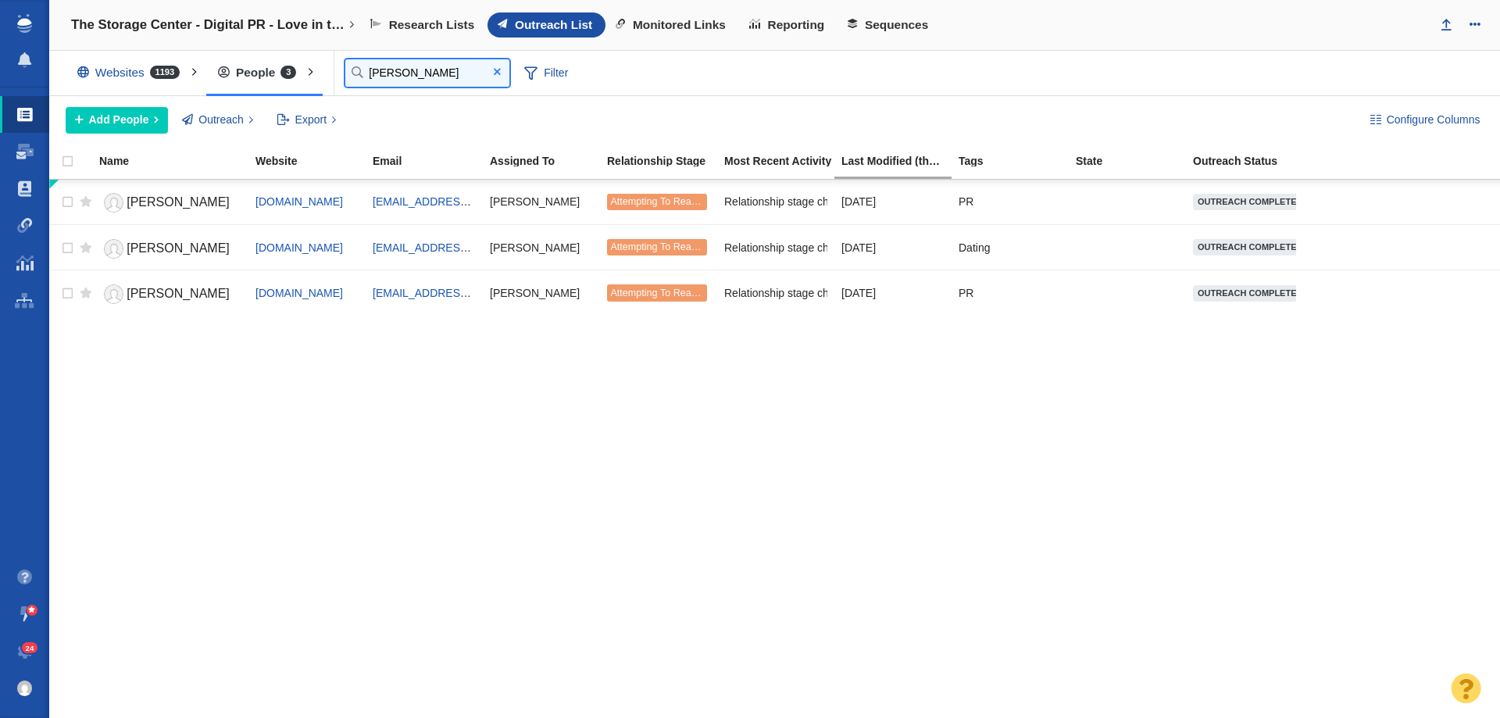
type input "marissa"
drag, startPoint x: 494, startPoint y: 75, endPoint x: 458, endPoint y: 53, distance: 42.1
click at [491, 74] on span at bounding box center [496, 72] width 25 height 21
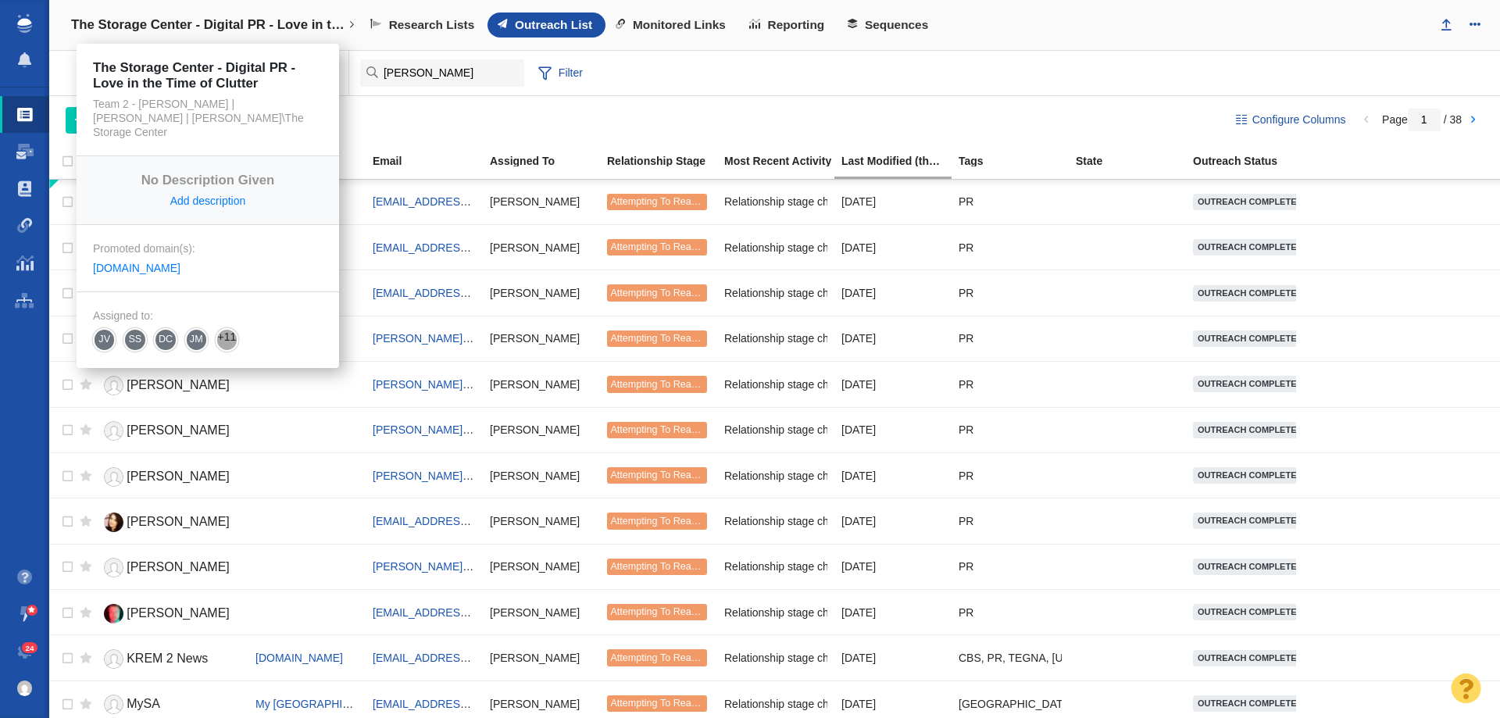
click at [284, 34] on link "The Storage Center - Digital PR - Love in the Time of Clutter" at bounding box center [213, 25] width 306 height 38
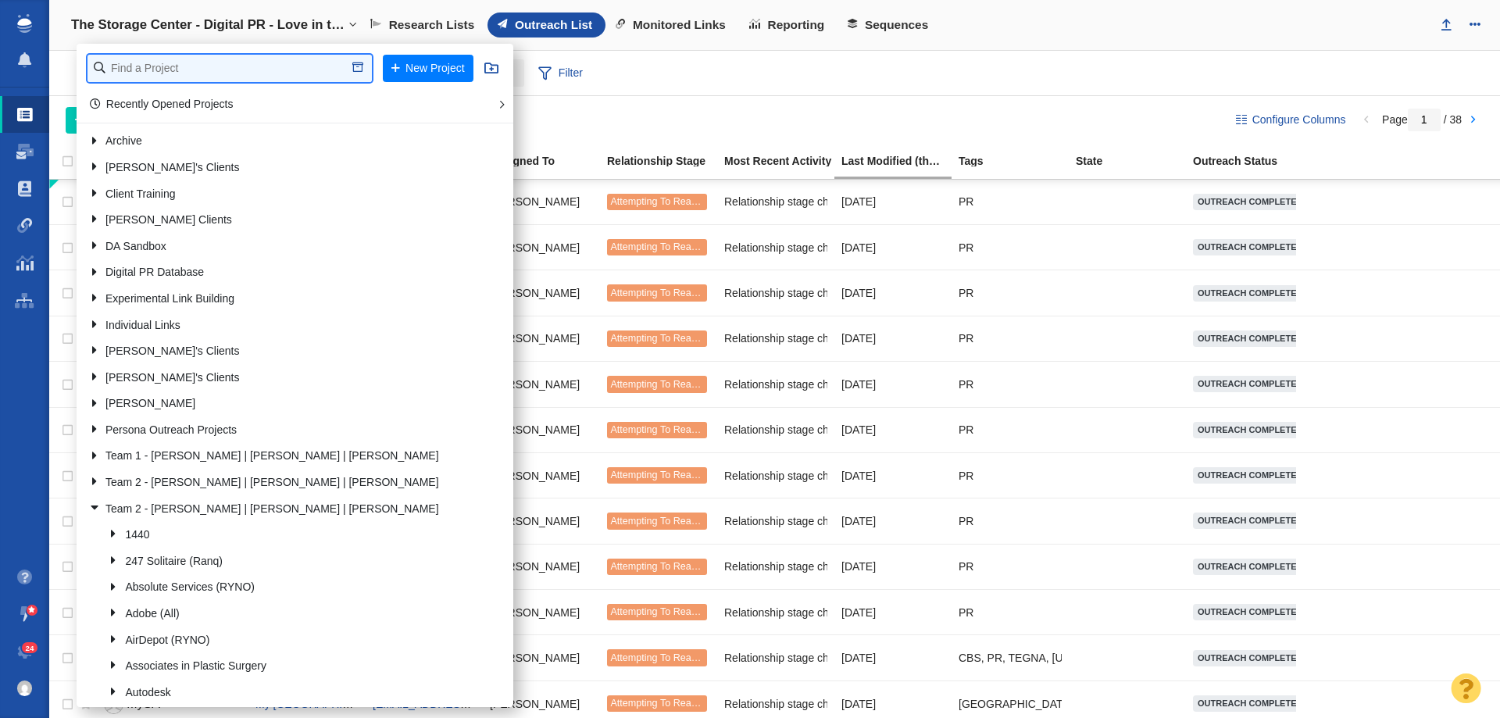
click at [241, 68] on input "text" at bounding box center [230, 68] width 284 height 27
type input "emci"
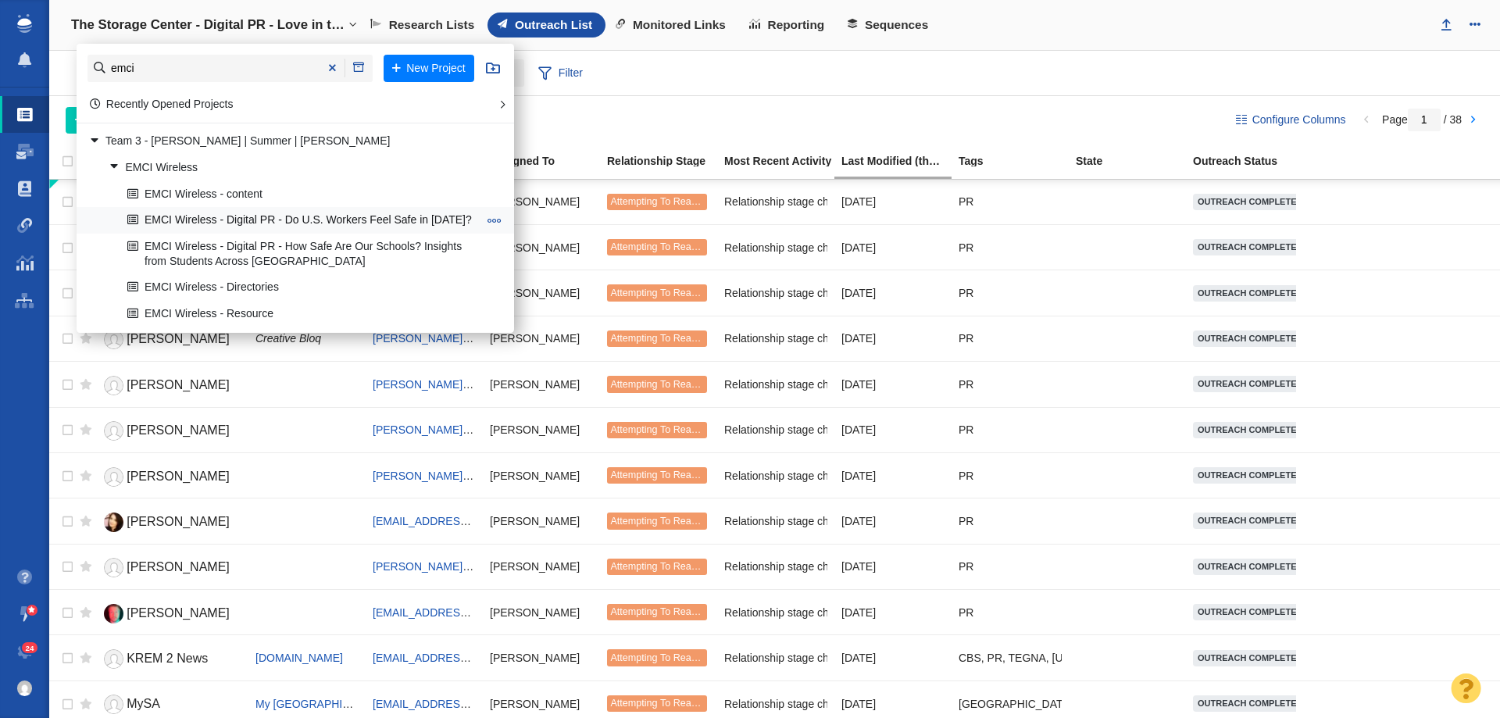
click at [262, 210] on link "EMCI Wireless - Digital PR - Do U.S. Workers Feel Safe in [DATE]?" at bounding box center [302, 221] width 359 height 24
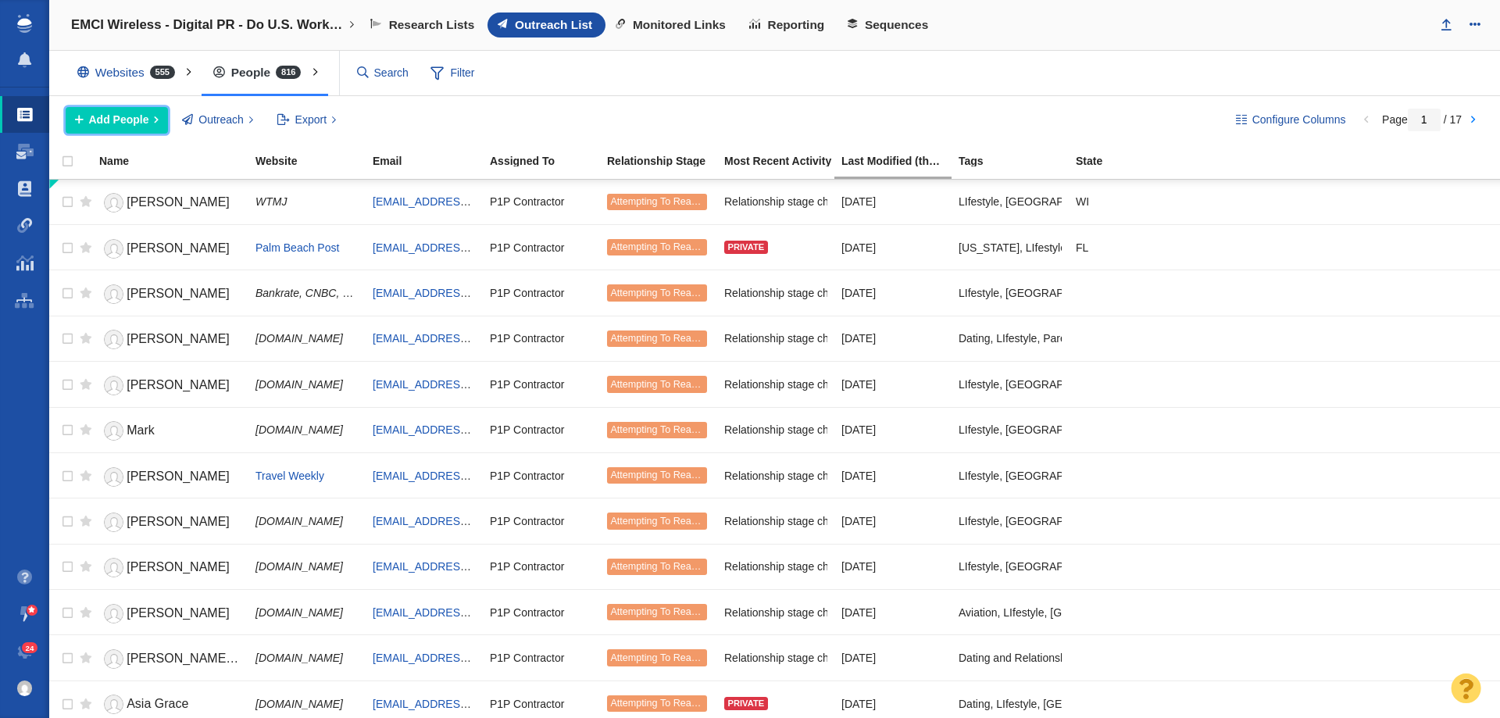
click at [148, 113] on button "Add People" at bounding box center [117, 120] width 102 height 27
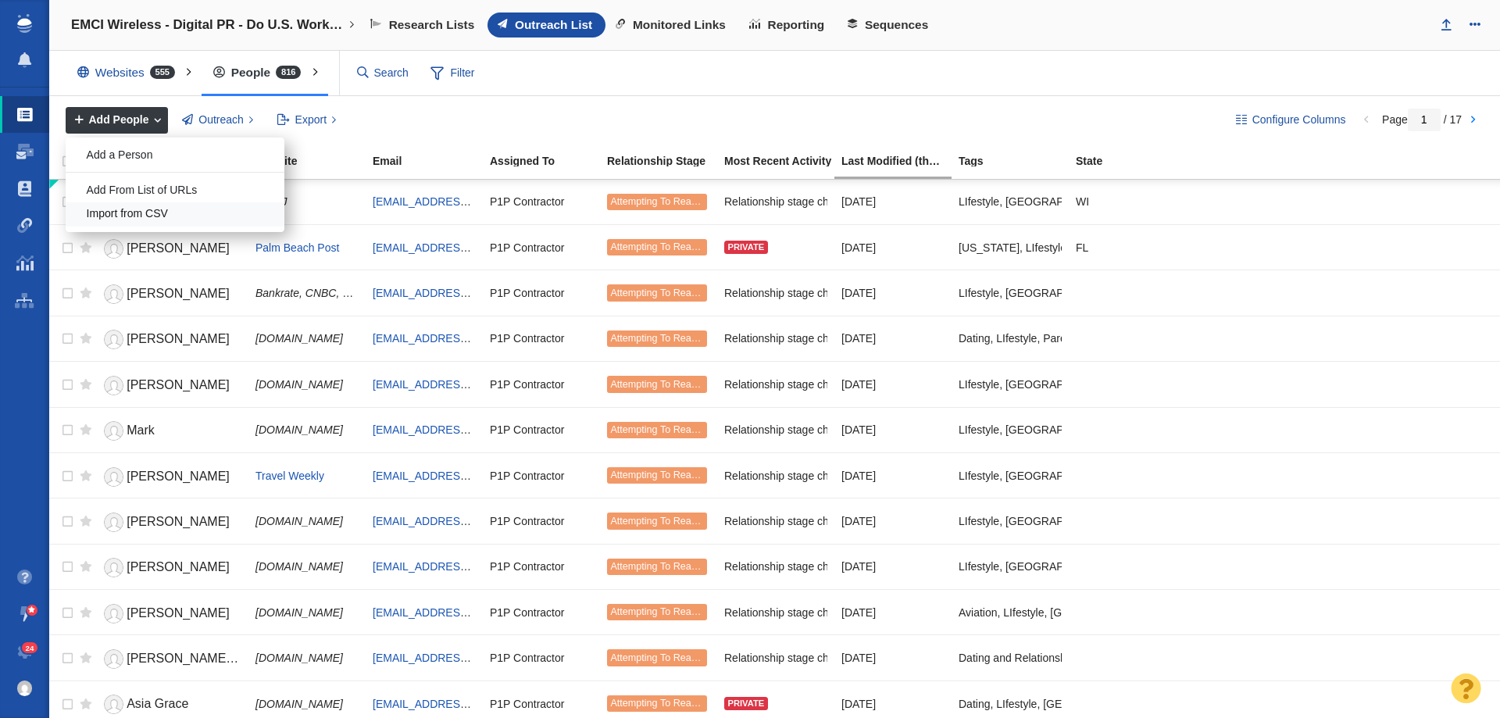
click at [176, 206] on div "Import from CSV" at bounding box center [175, 214] width 219 height 24
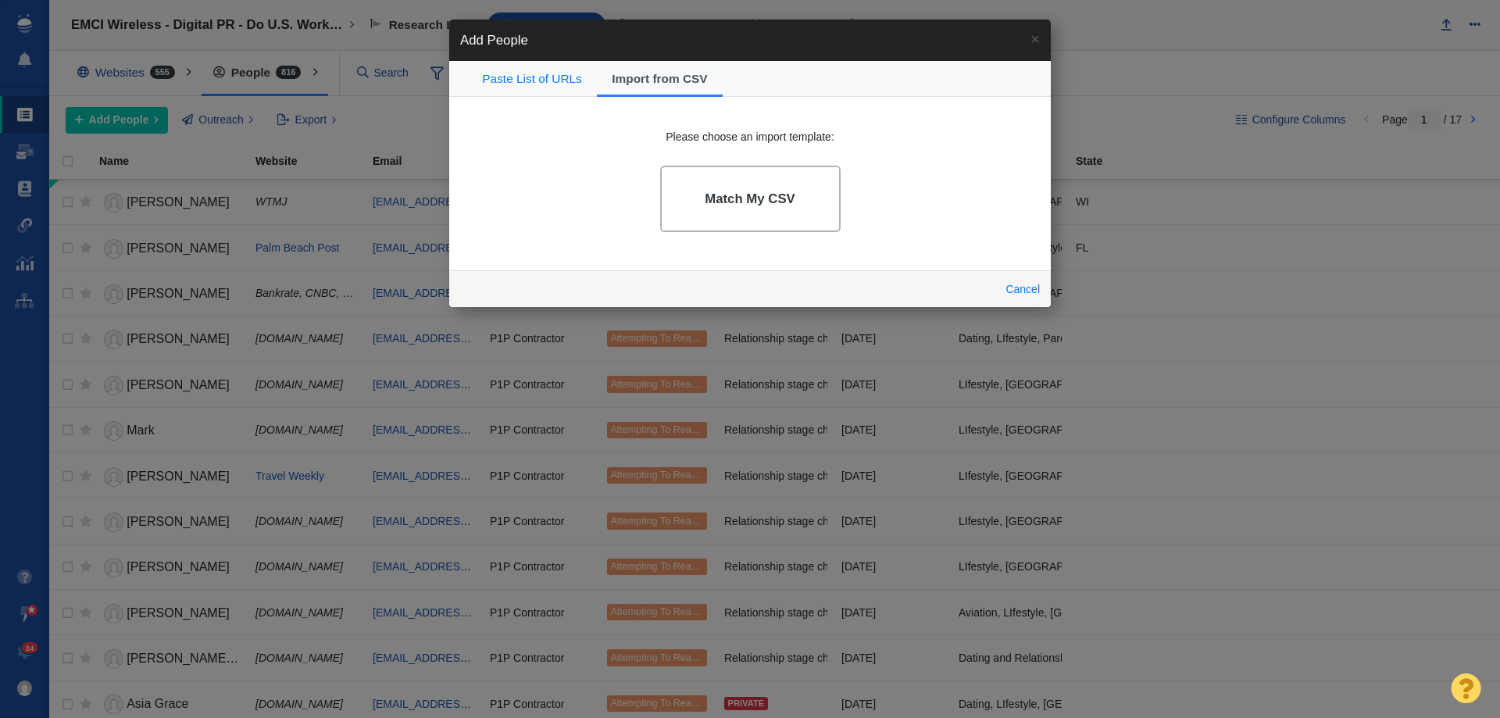
click at [741, 215] on link "Match My CSV" at bounding box center [750, 199] width 181 height 66
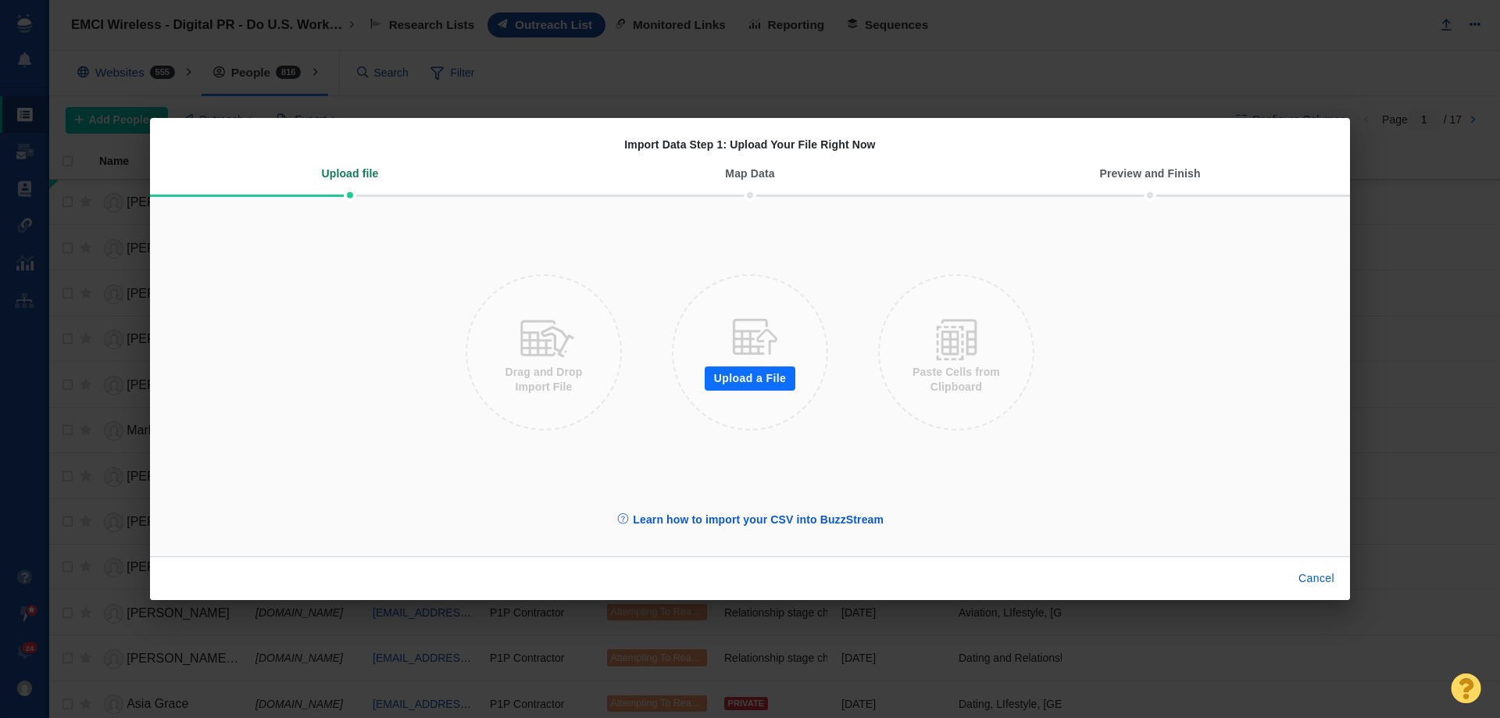
click at [743, 365] on div at bounding box center [752, 337] width 58 height 58
click at [743, 368] on button "Upload a File" at bounding box center [750, 378] width 91 height 25
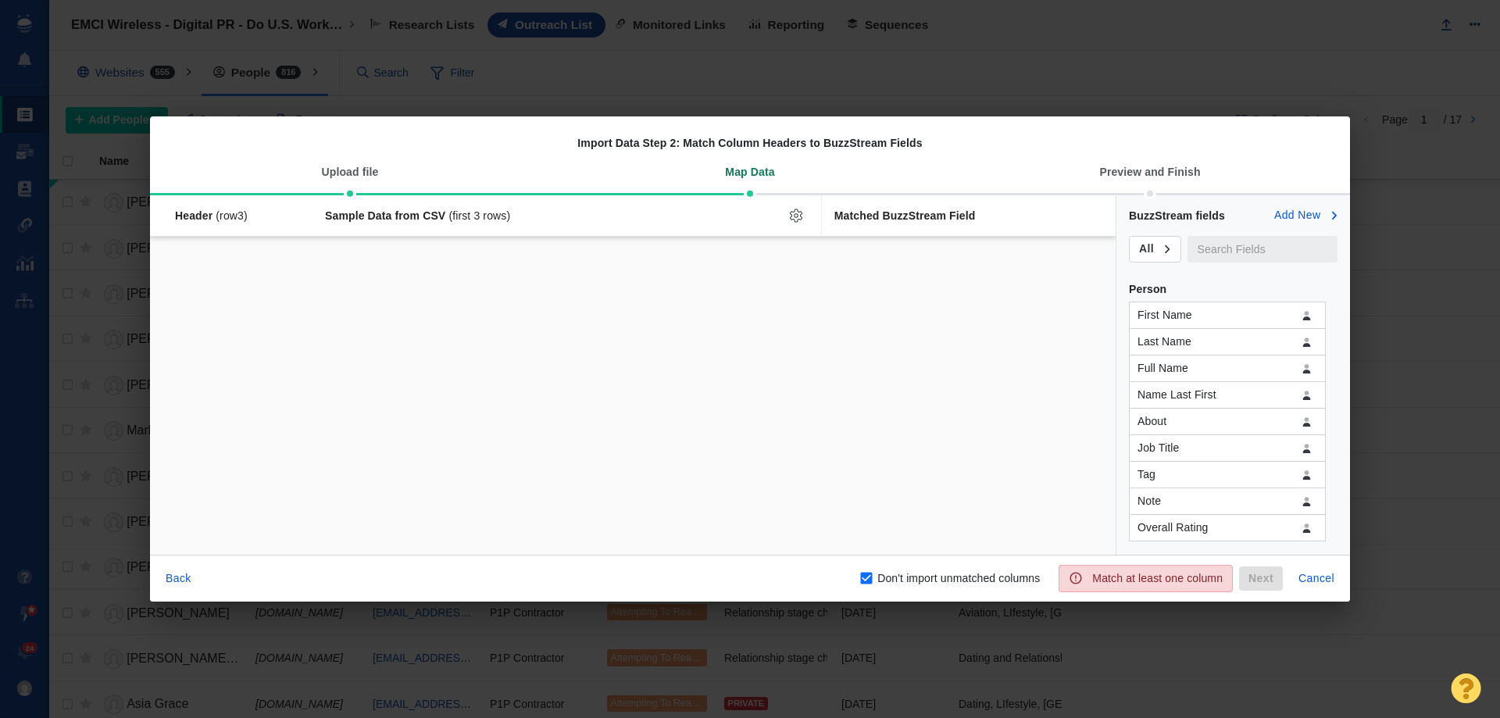
checkbox input "false"
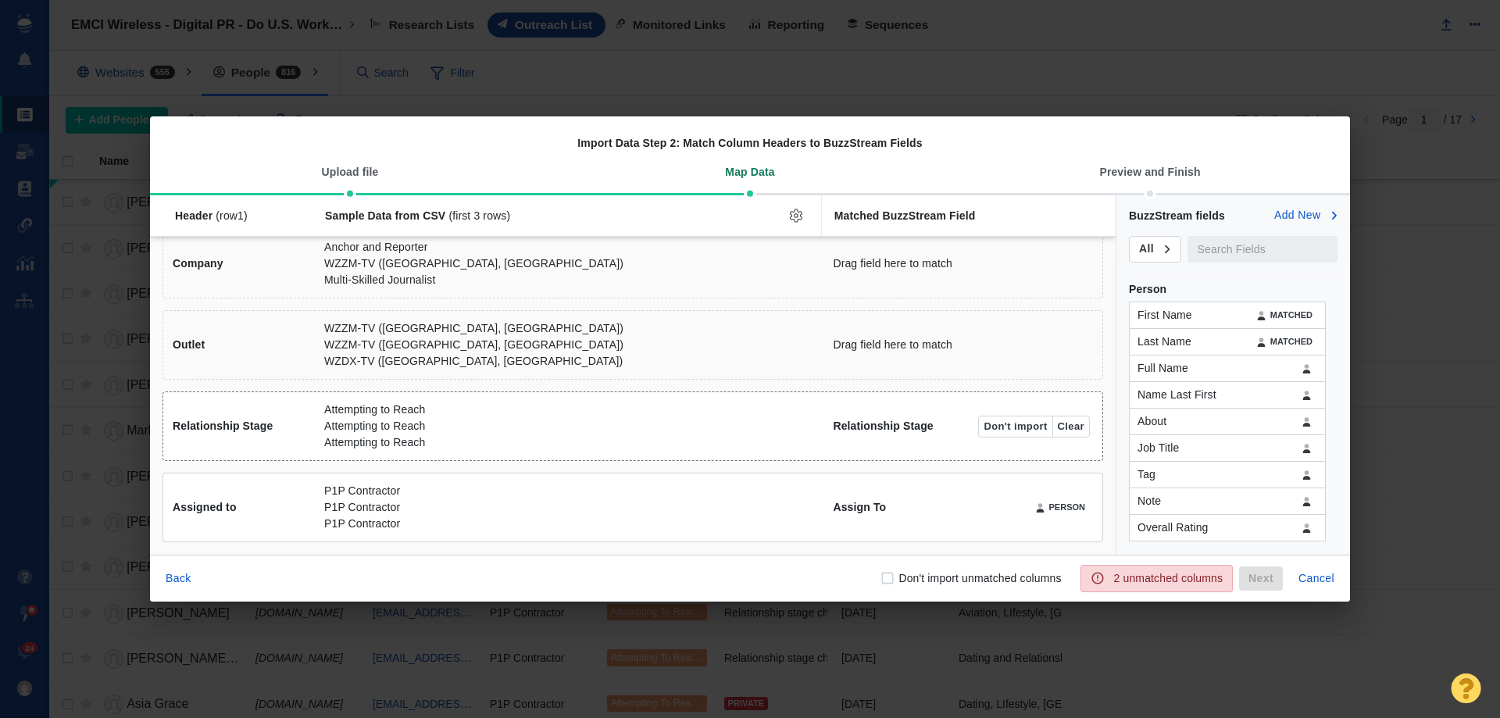
scroll to position [185, 0]
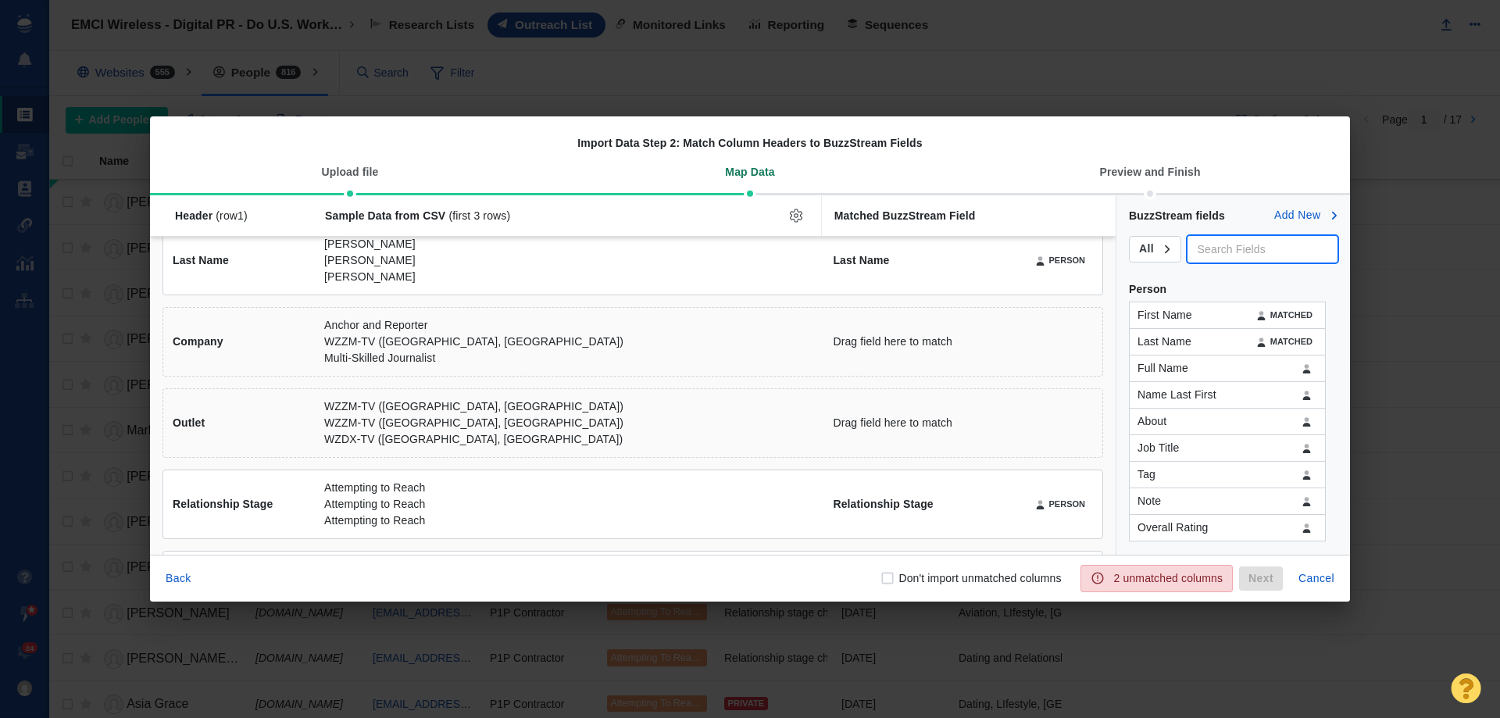
click at [1203, 246] on input "text" at bounding box center [1263, 249] width 150 height 27
type input "n"
drag, startPoint x: 1231, startPoint y: 259, endPoint x: 1201, endPoint y: 263, distance: 30.1
click at [1201, 263] on div "BuzzStream fields Add New All site" at bounding box center [1233, 231] width 209 height 73
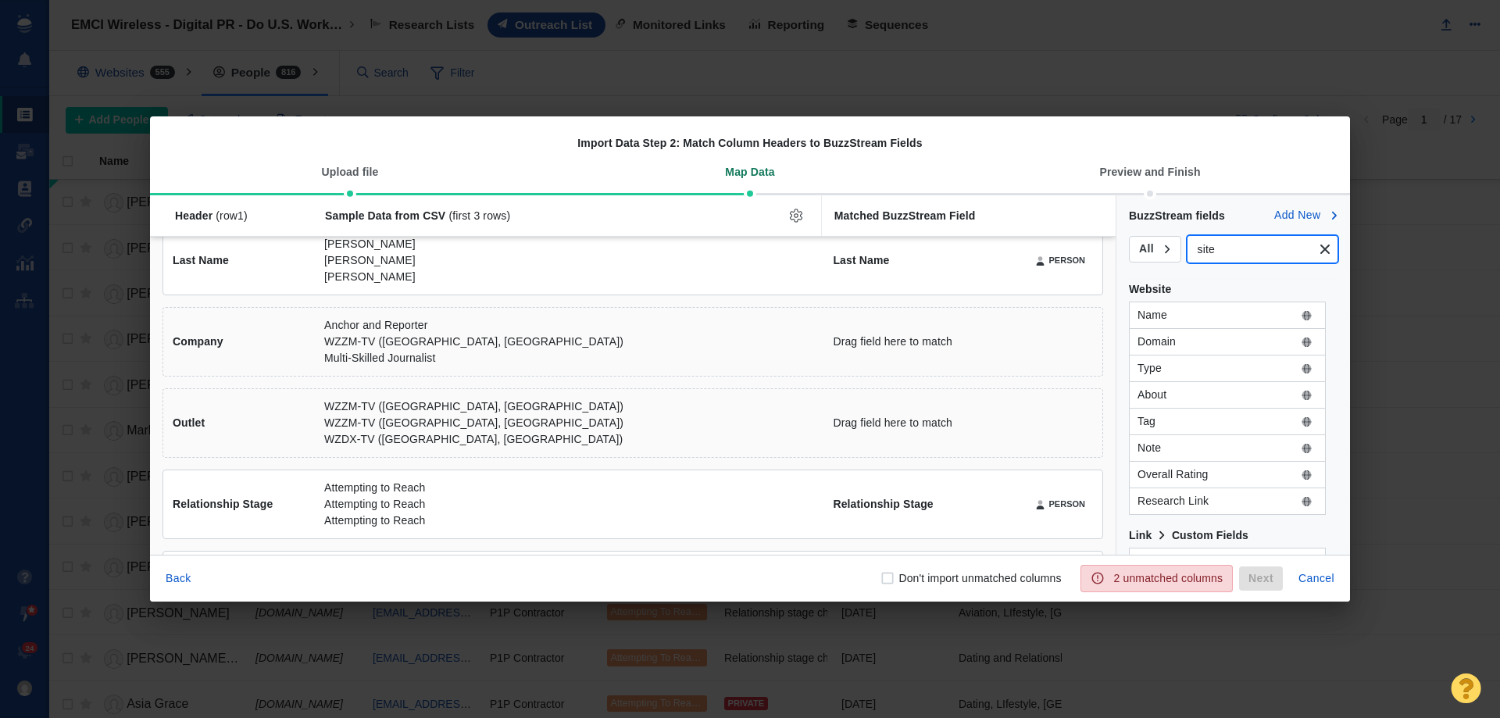
type input "s"
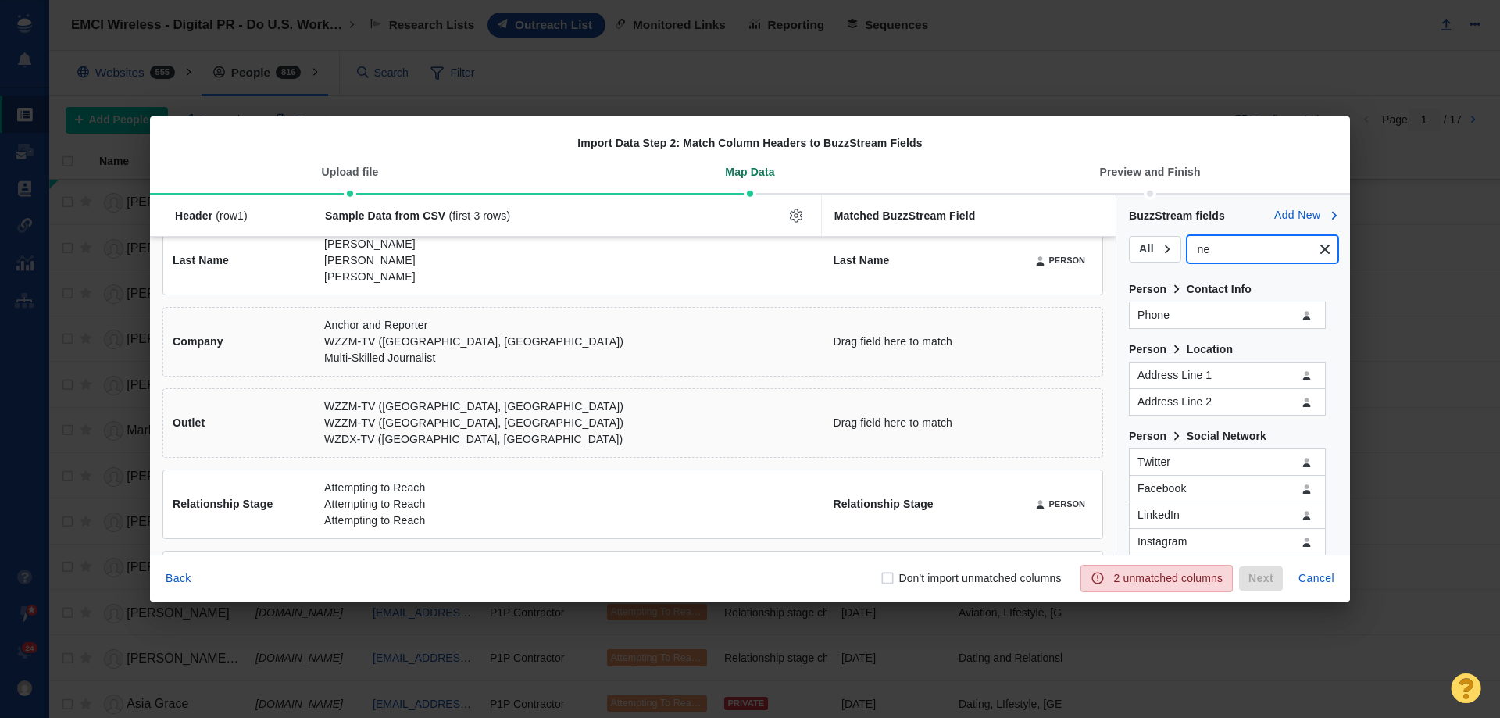
type input "n"
type input "o"
type input "name"
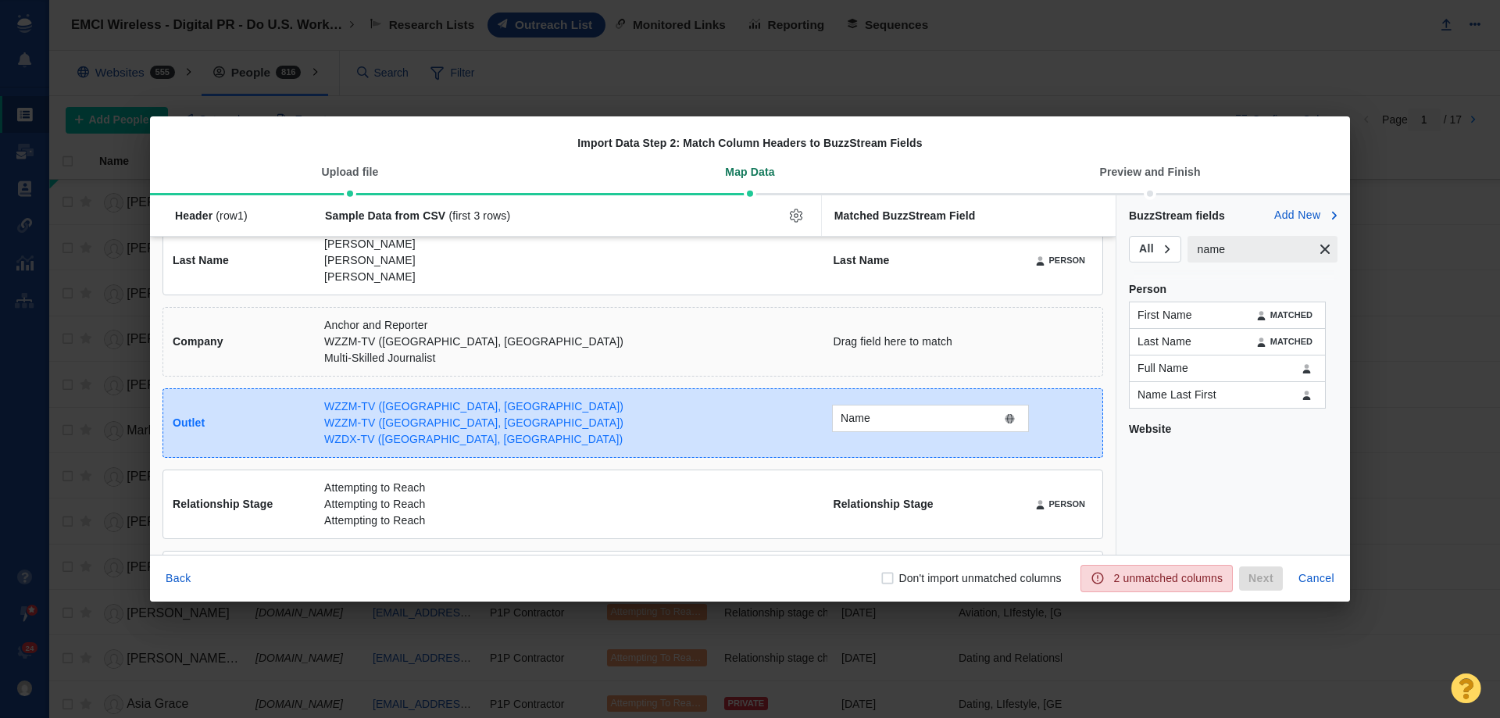
drag, startPoint x: 1170, startPoint y: 456, endPoint x: 873, endPoint y: 419, distance: 299.2
click at [873, 419] on div "Name Header (row 1 ) Sample Data from CSV (first 3 rows) Matched BuzzStream Fie…" at bounding box center [750, 374] width 1200 height 359
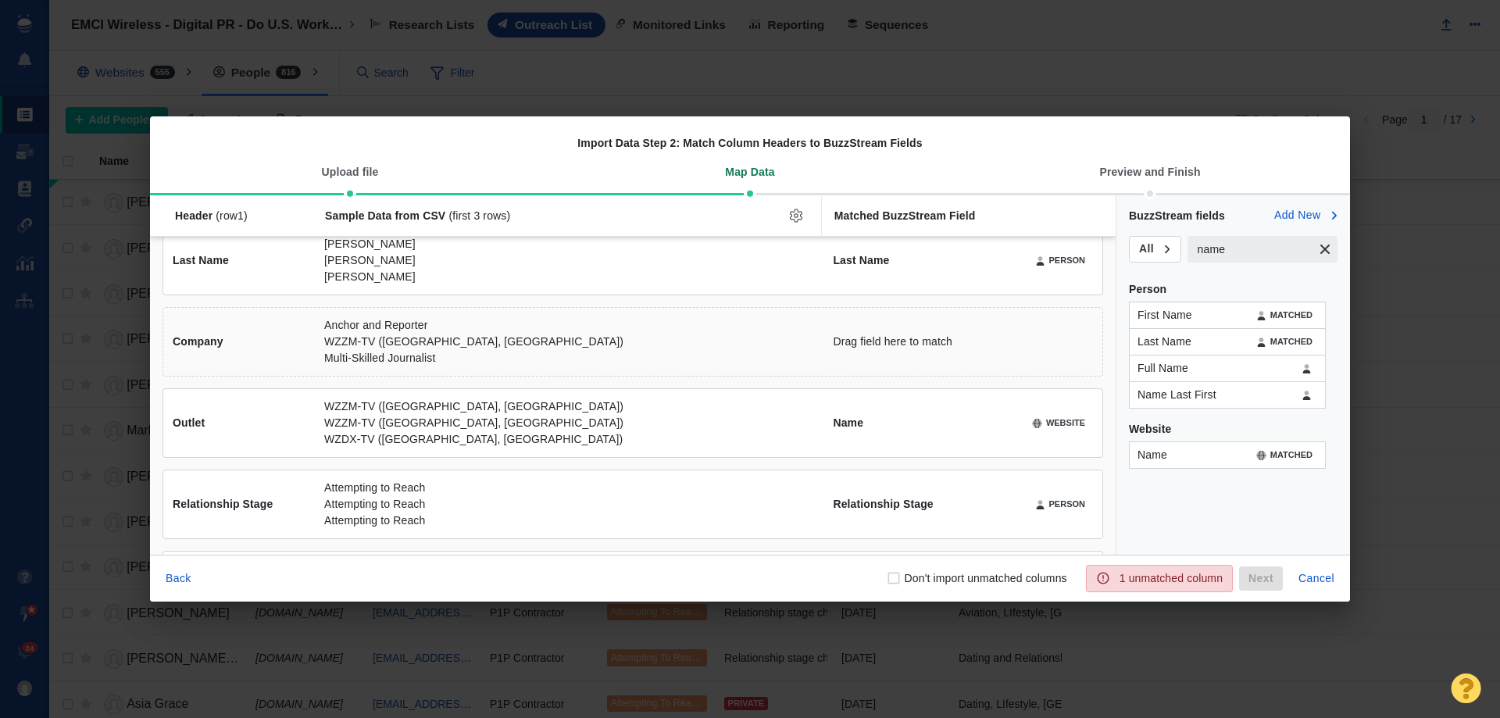
click at [936, 577] on p "Don't import unmatched columns" at bounding box center [986, 578] width 163 height 16
click at [902, 577] on input "Don't import unmatched columns" at bounding box center [894, 578] width 16 height 16
checkbox input "true"
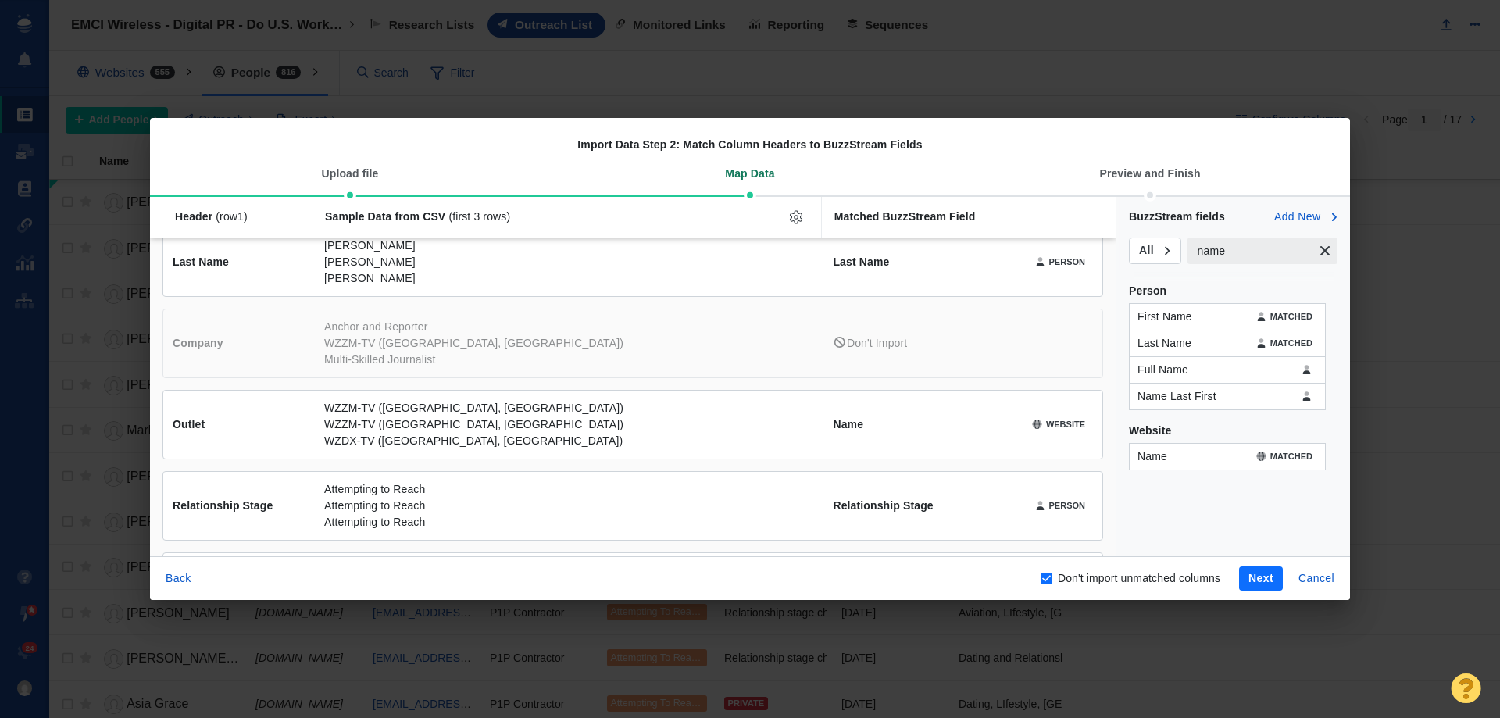
click at [1246, 578] on button "Next" at bounding box center [1261, 579] width 44 height 25
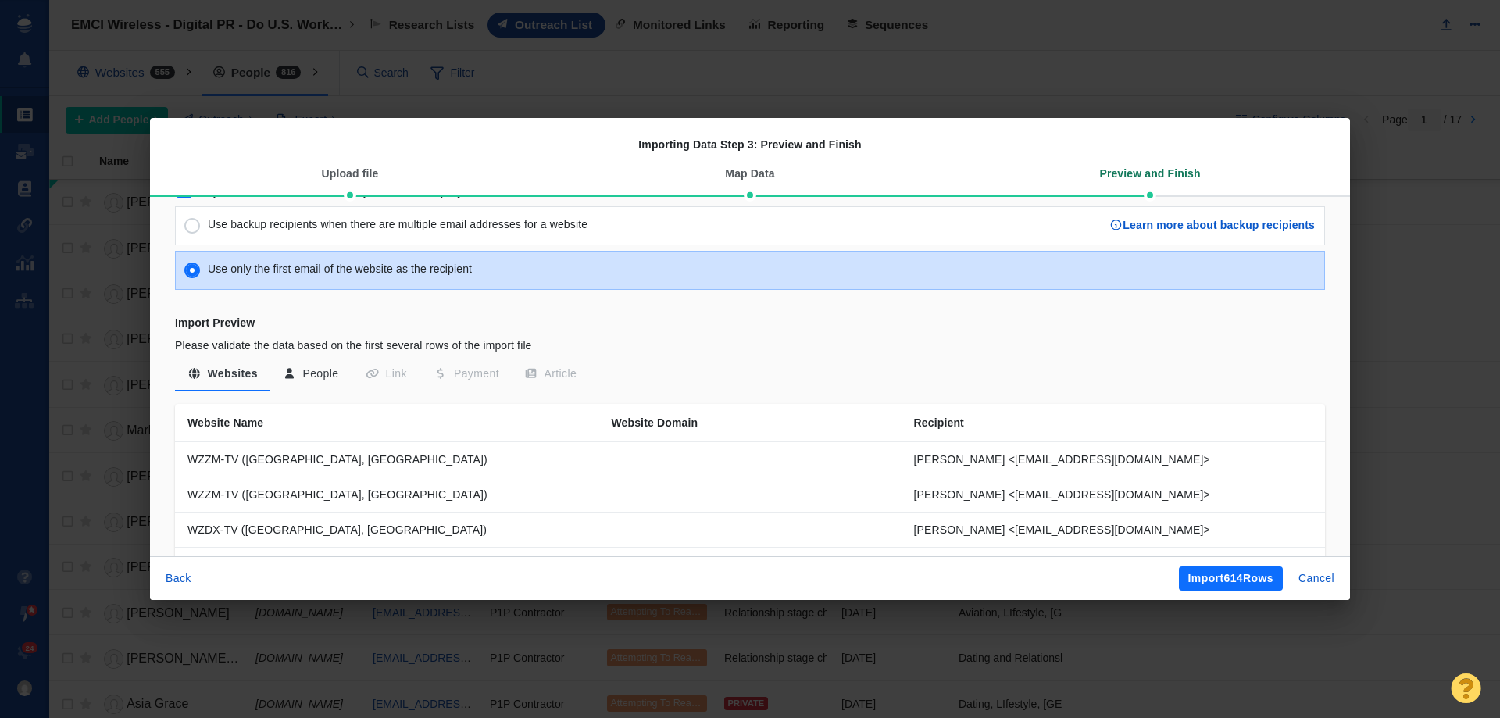
scroll to position [234, 0]
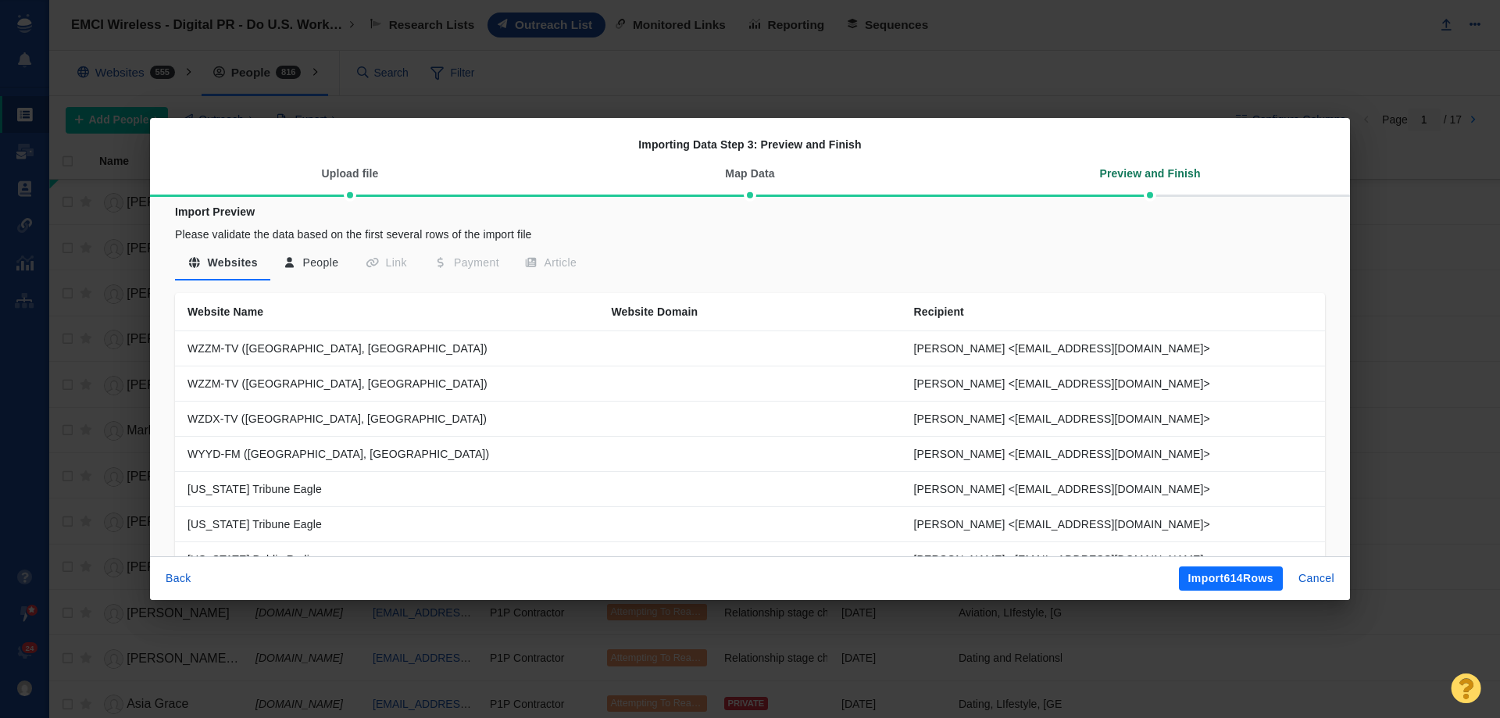
click at [313, 259] on button "People" at bounding box center [310, 263] width 81 height 28
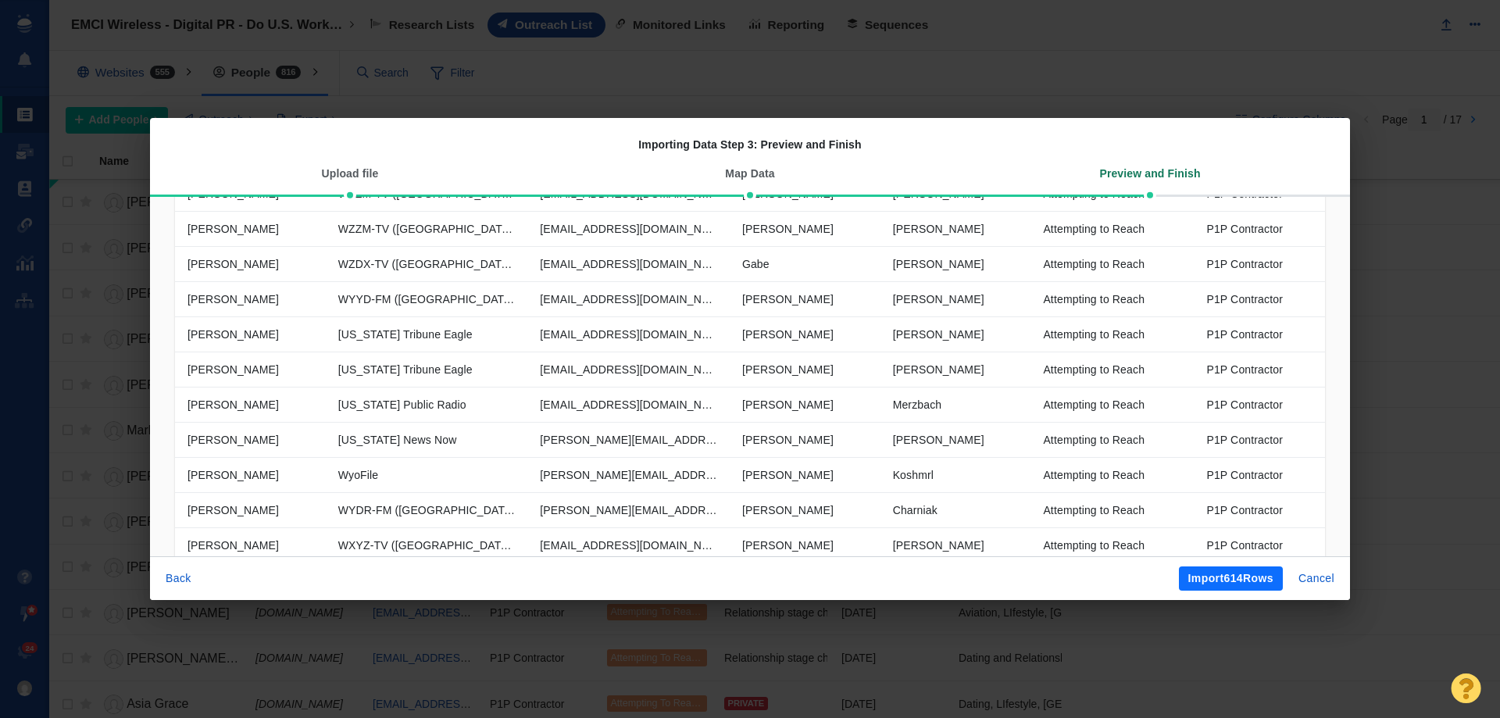
scroll to position [526, 0]
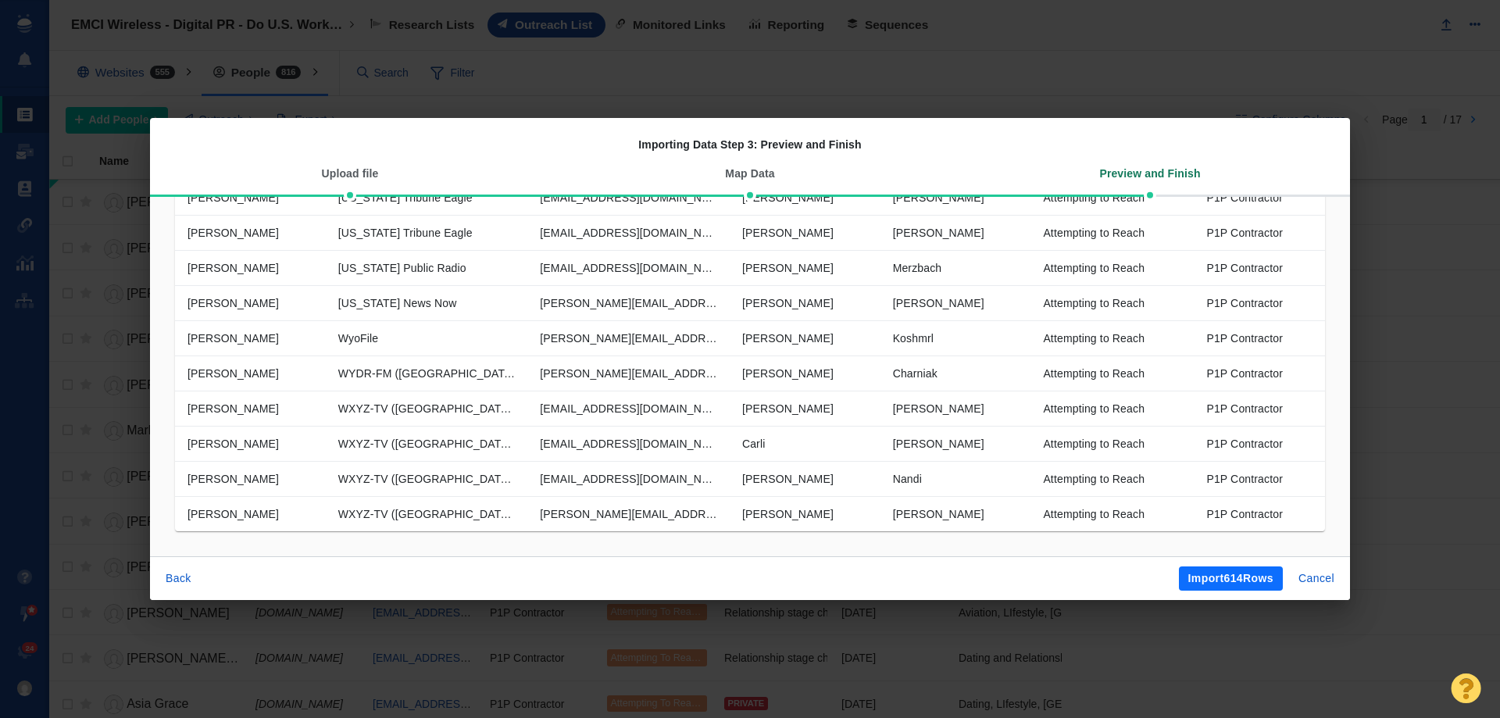
click at [1236, 579] on button "Import 614 Rows" at bounding box center [1231, 579] width 104 height 25
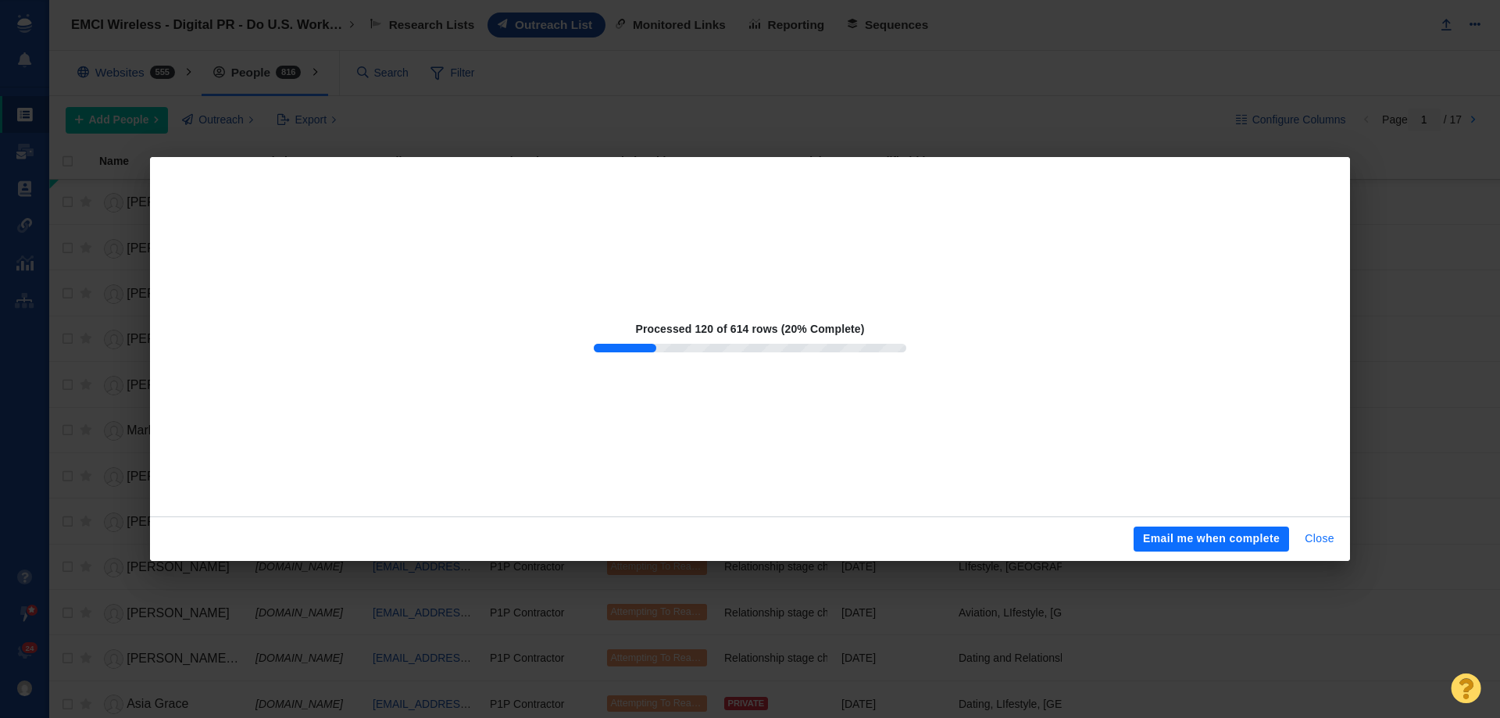
click at [1320, 541] on button "Close" at bounding box center [1320, 539] width 48 height 25
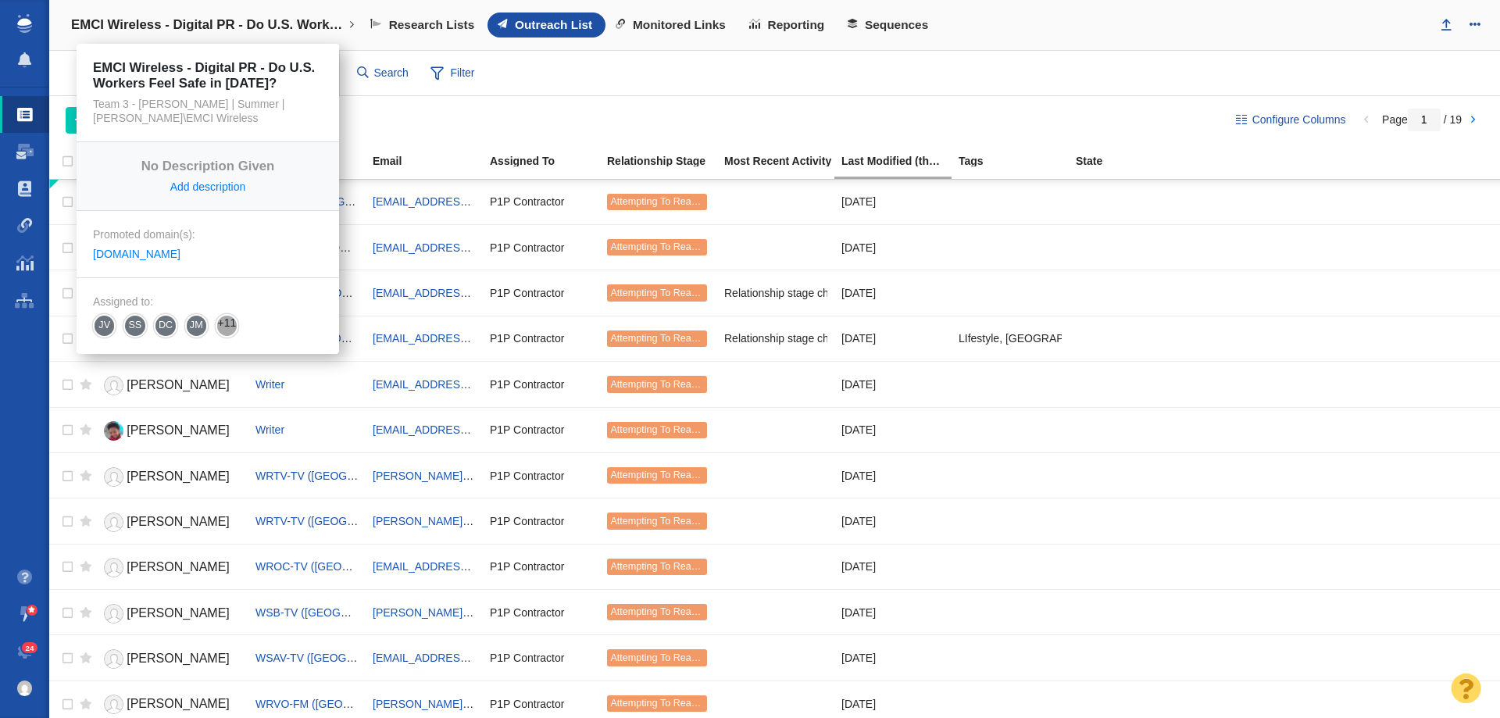
click at [206, 34] on link "EMCI Wireless - Digital PR - Do U.S. Workers Feel Safe in [DATE]?" at bounding box center [213, 25] width 306 height 38
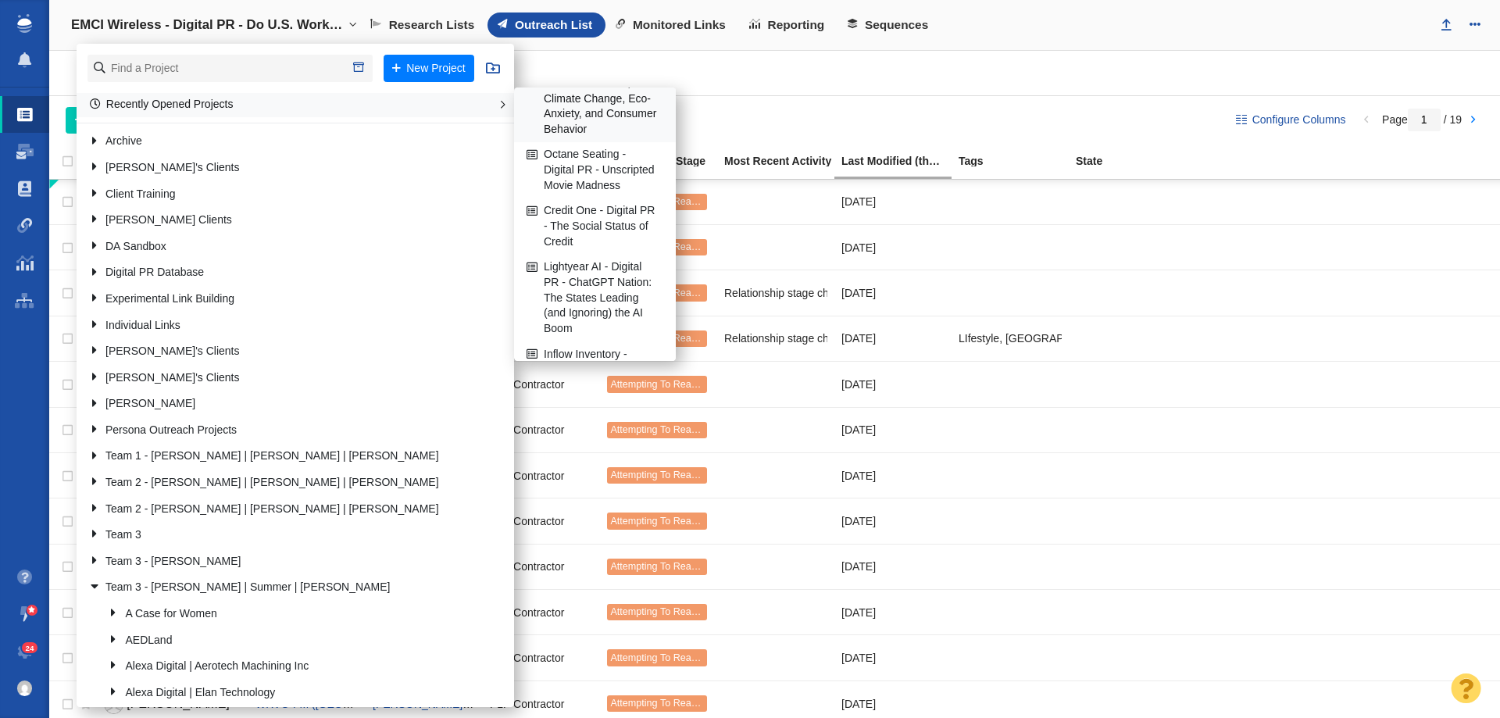
scroll to position [156, 0]
click at [586, 248] on link "Credit One - Digital PR - The Social Status of Credit" at bounding box center [595, 220] width 145 height 55
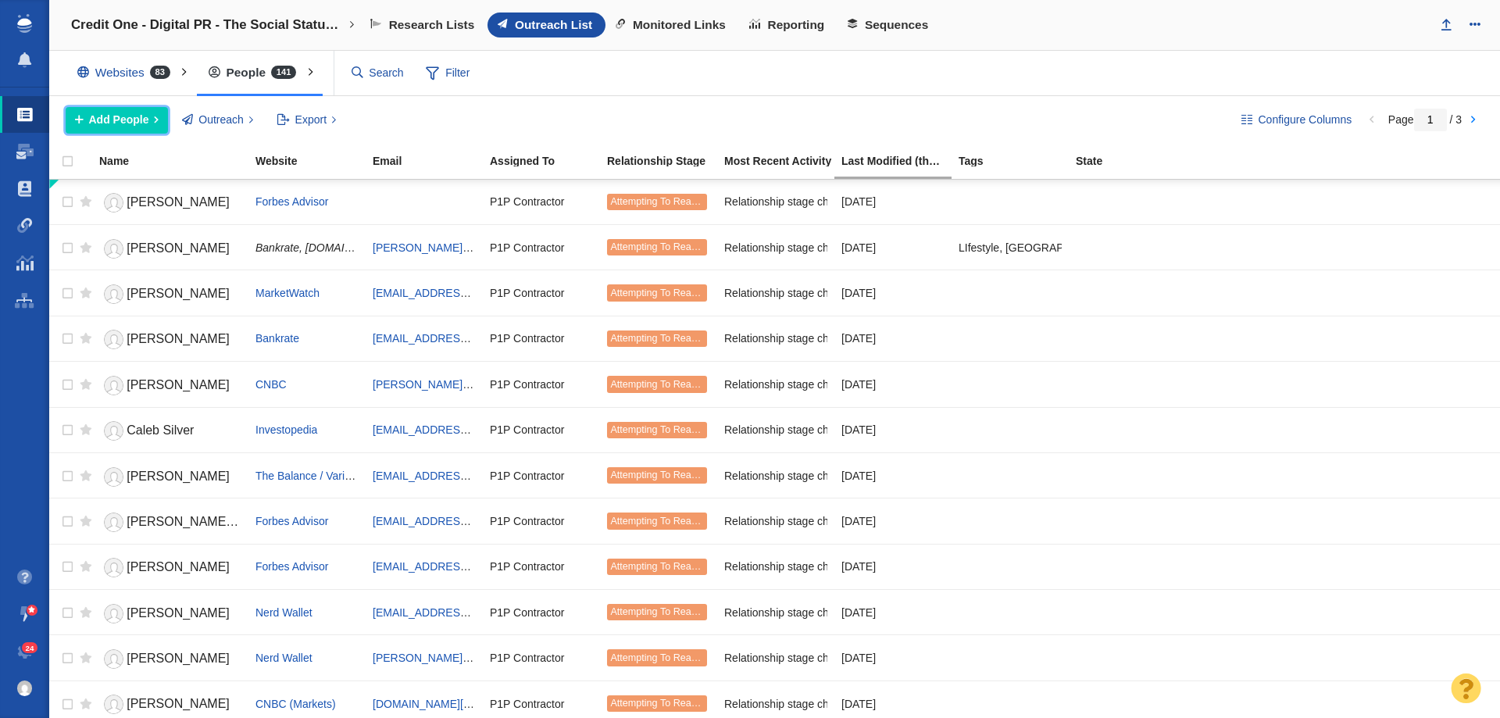
click at [157, 119] on button "Add People" at bounding box center [117, 120] width 102 height 27
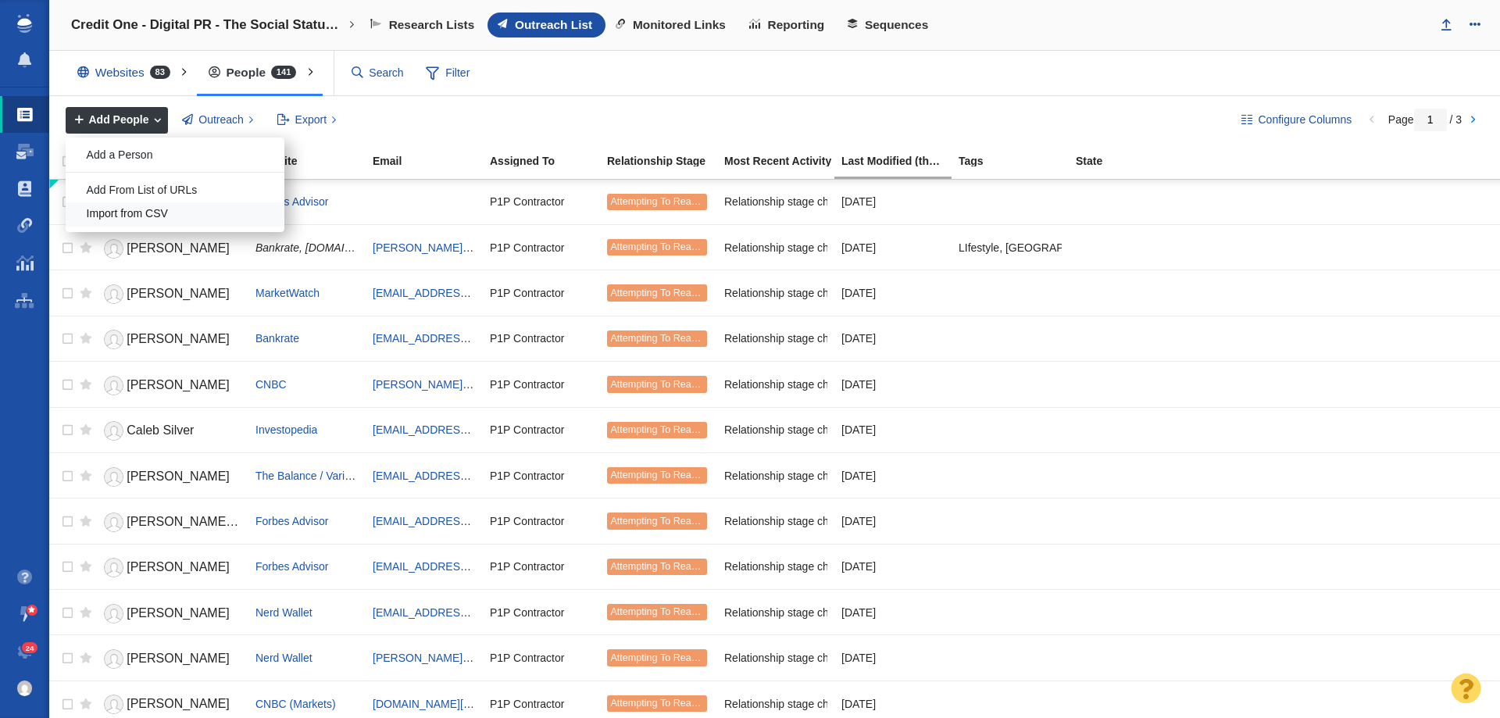
click at [169, 213] on div "Import from CSV" at bounding box center [175, 214] width 219 height 24
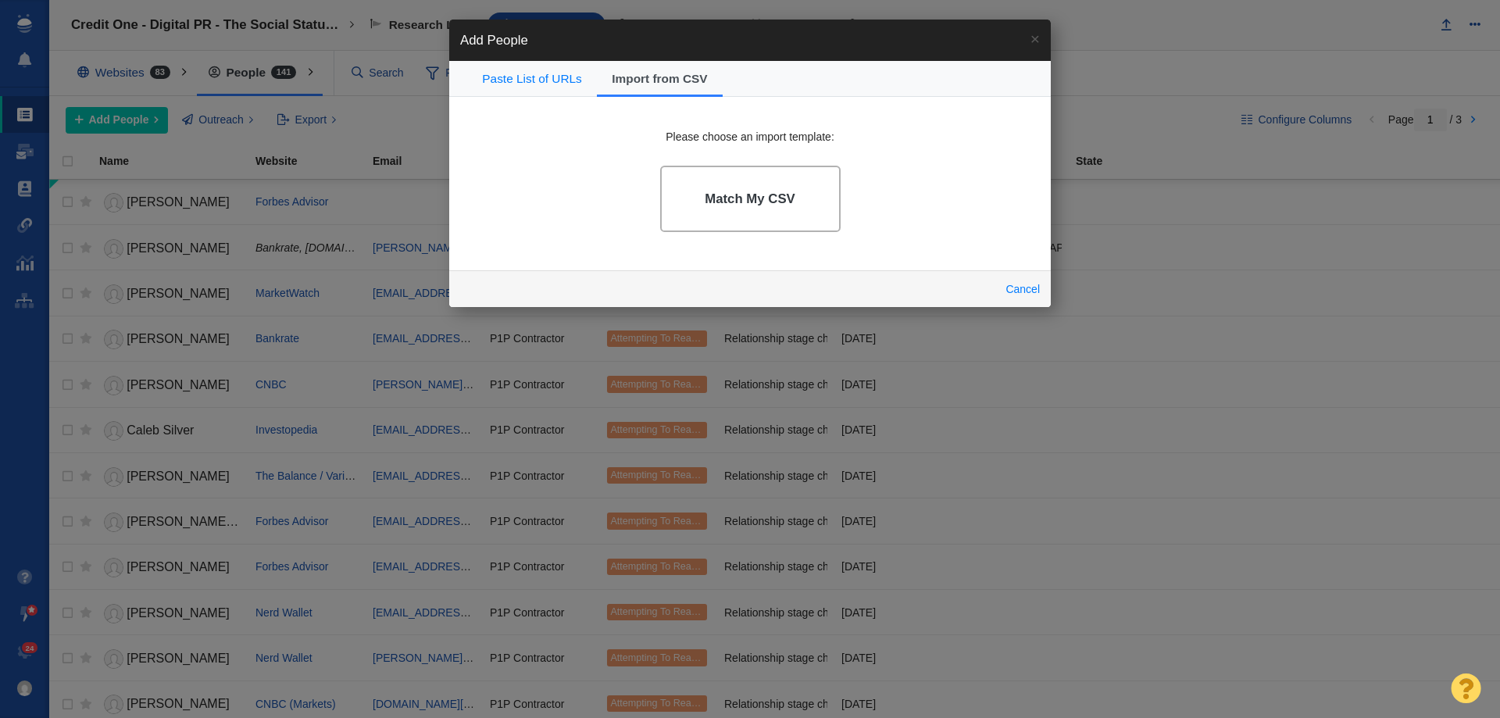
click at [731, 207] on link "Match My CSV" at bounding box center [750, 199] width 181 height 66
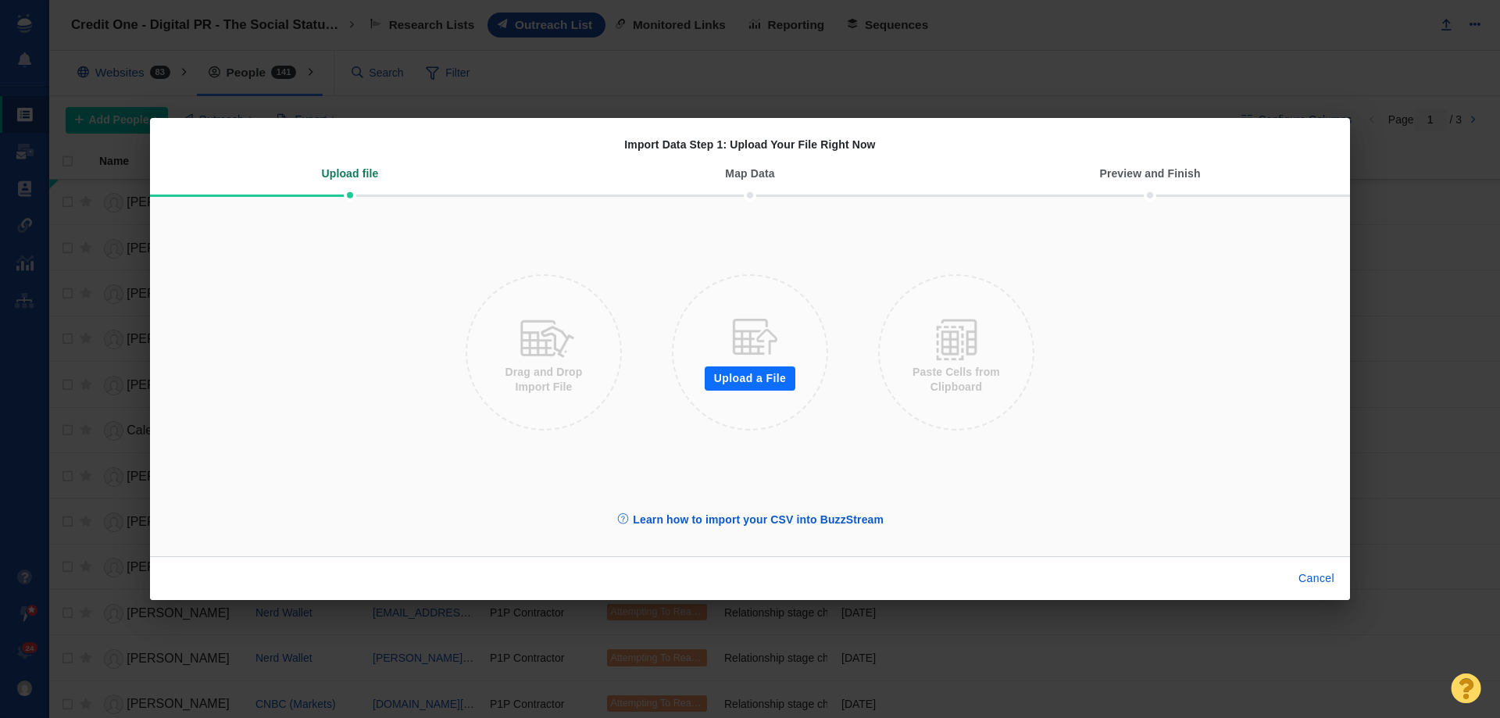
click at [763, 391] on button "Upload a File" at bounding box center [750, 378] width 91 height 25
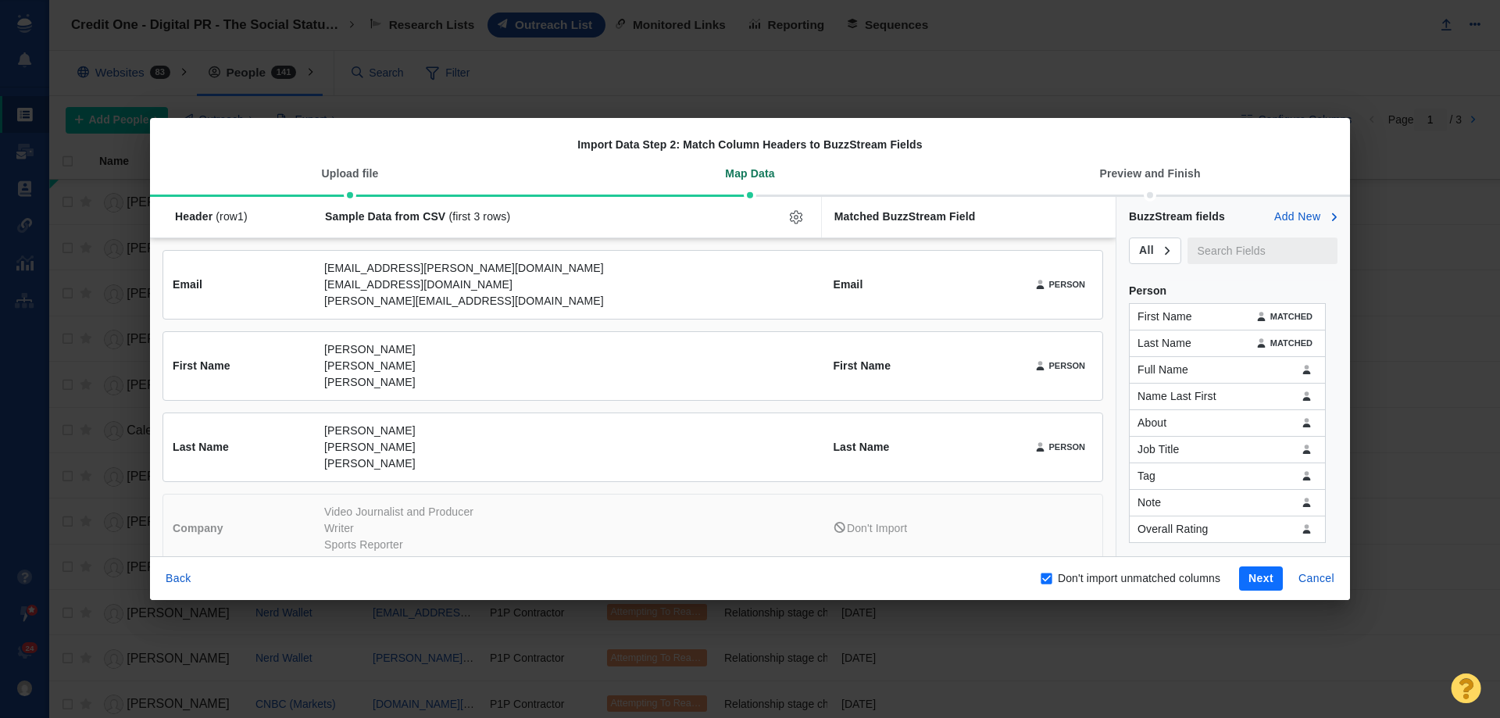
click at [1257, 570] on button "Next" at bounding box center [1261, 579] width 44 height 25
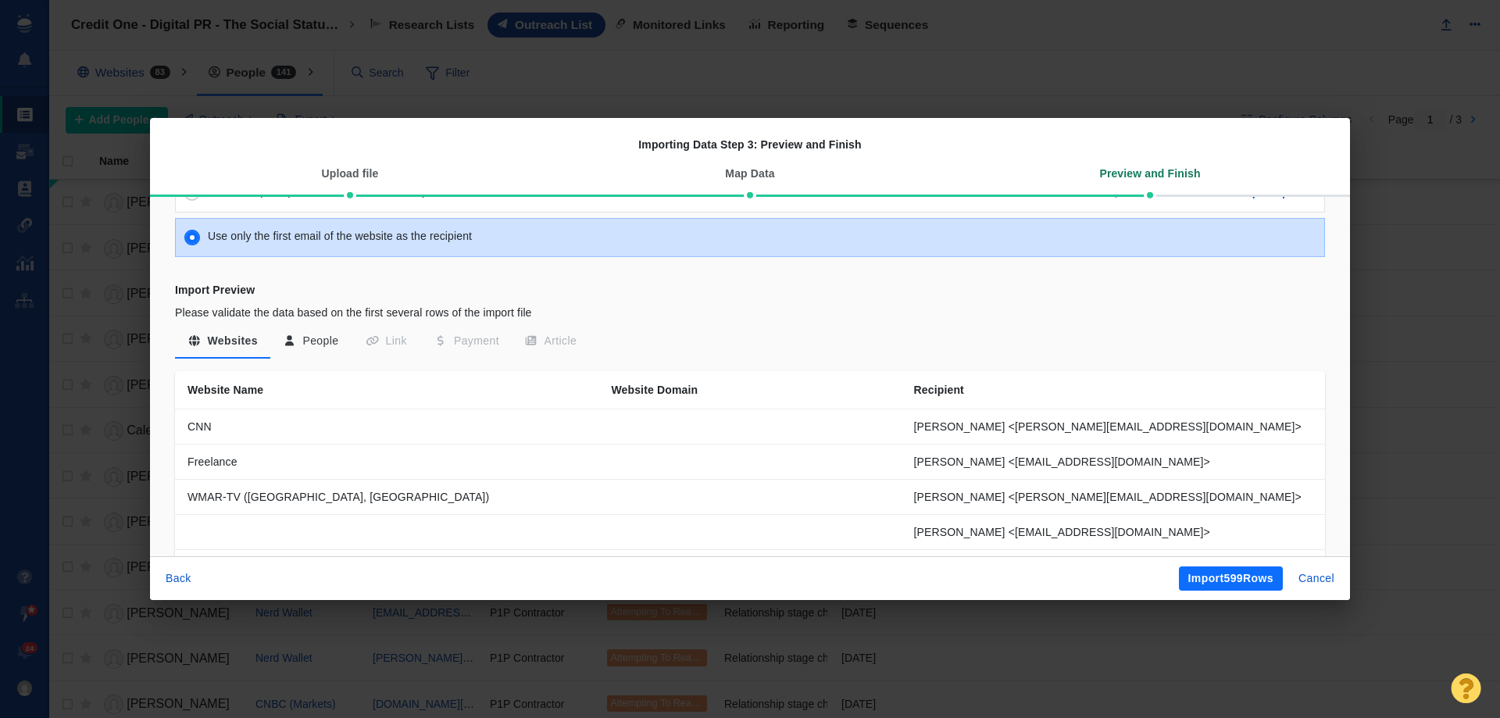
click at [304, 335] on button "People" at bounding box center [310, 341] width 81 height 28
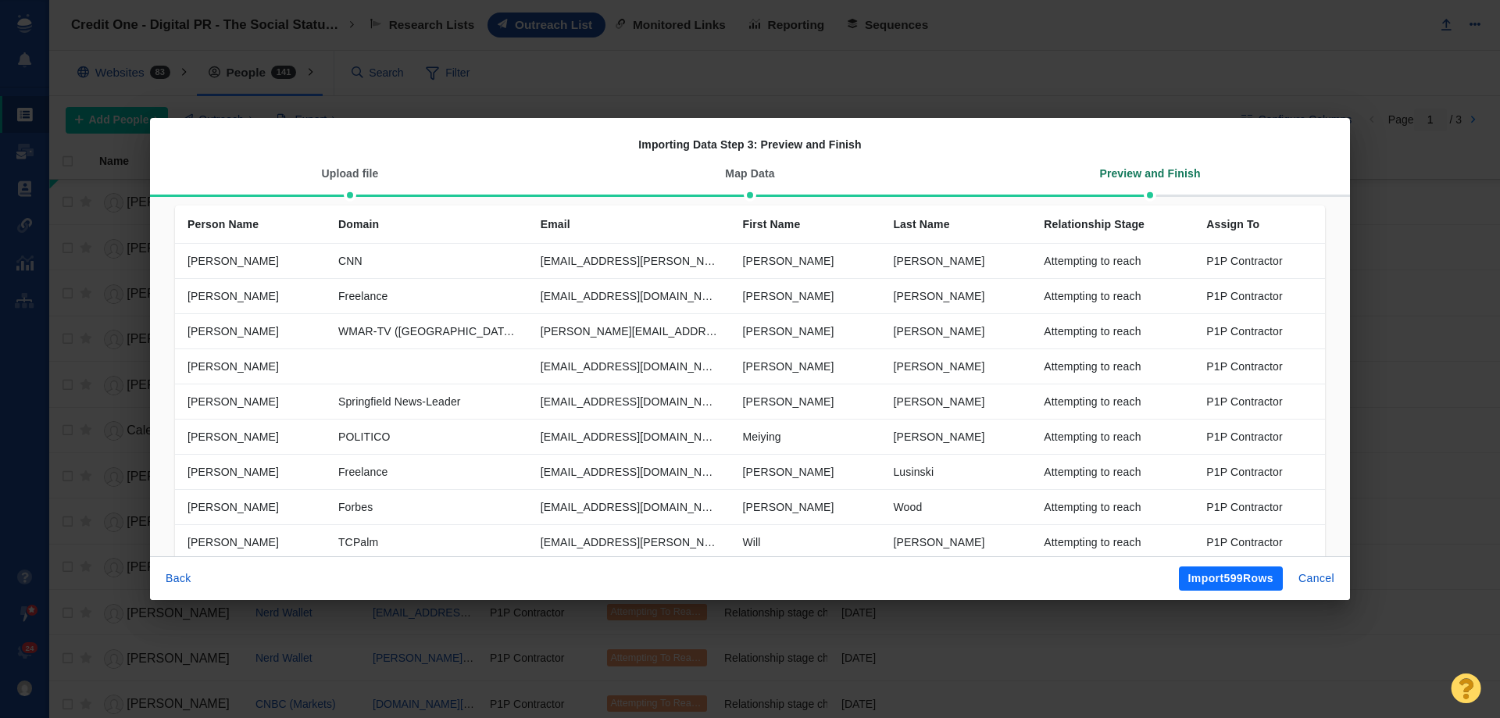
scroll to position [526, 0]
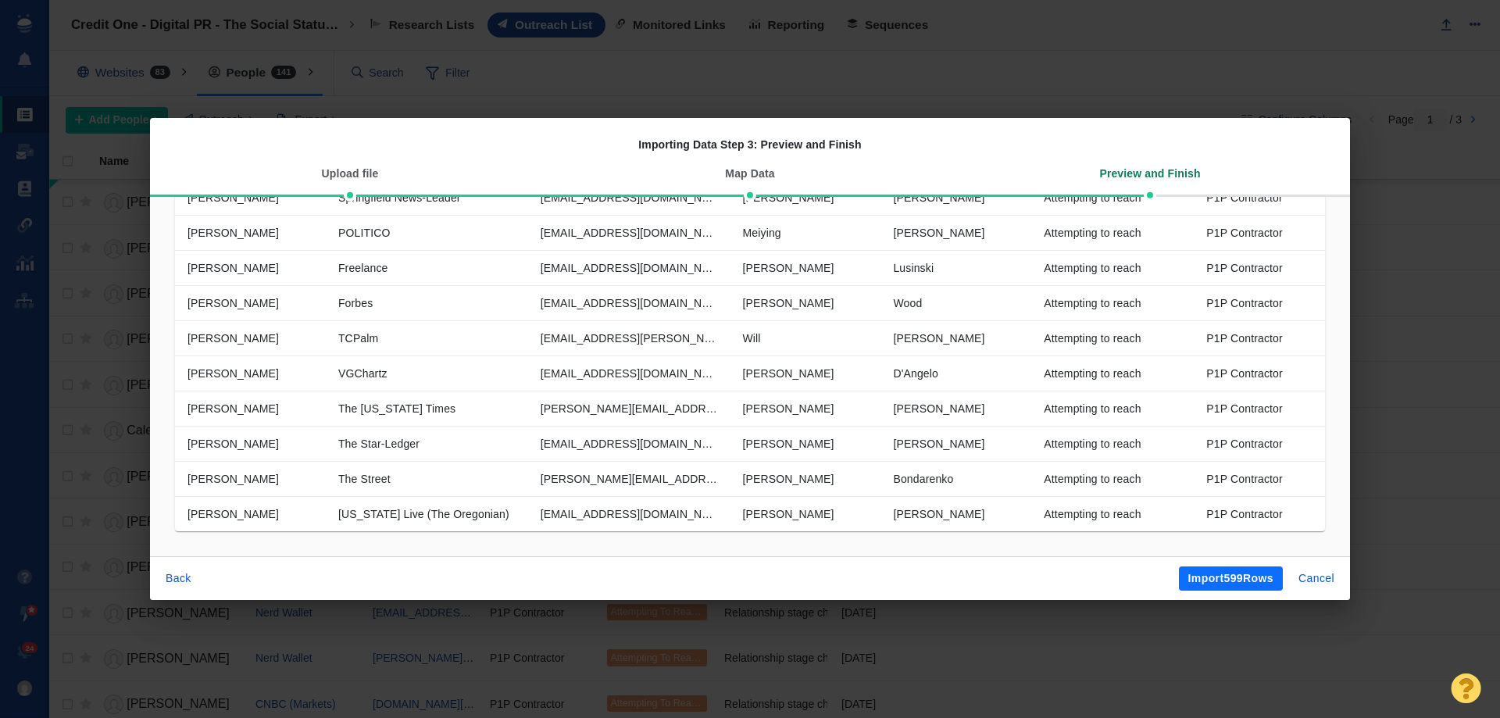
click at [1233, 578] on button "Import 599 Rows" at bounding box center [1231, 579] width 104 height 25
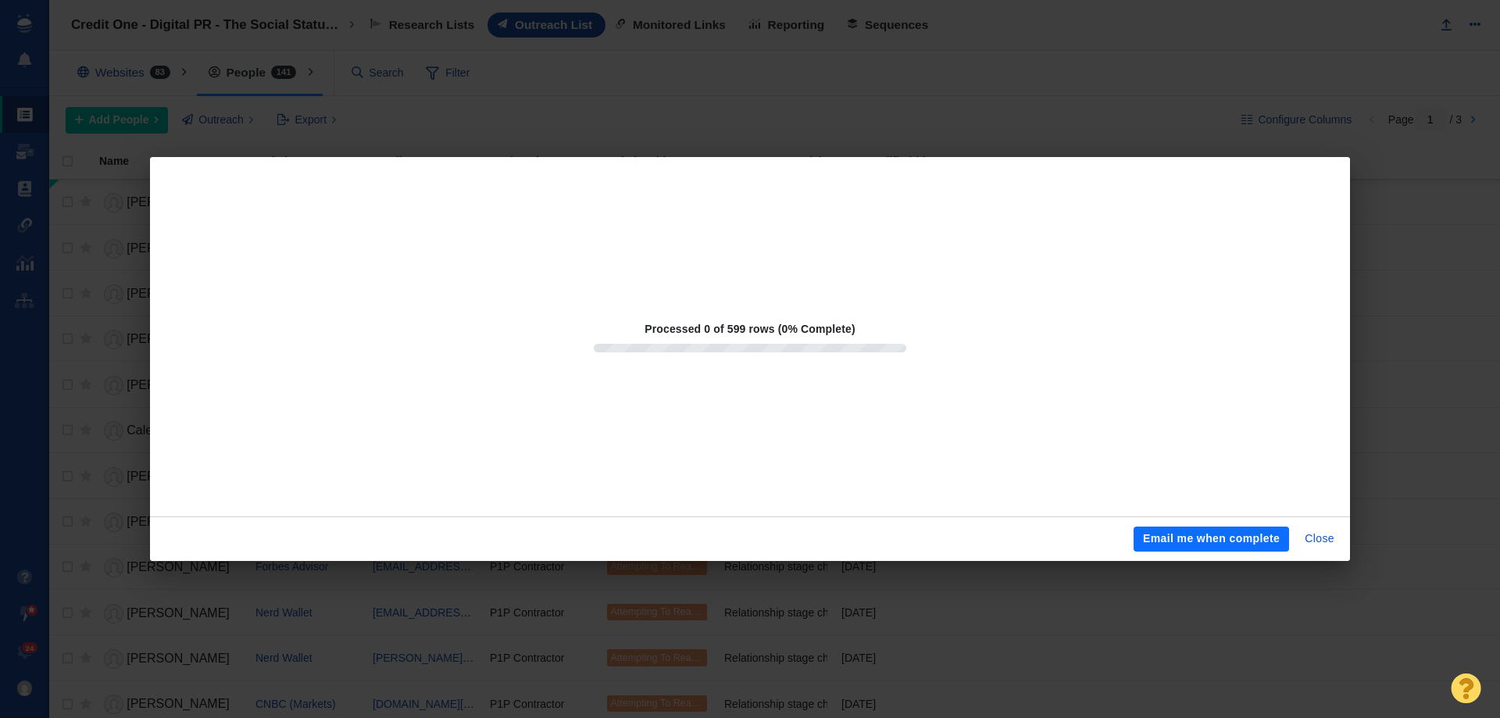
drag, startPoint x: 1229, startPoint y: 543, endPoint x: 1220, endPoint y: 599, distance: 57.0
click at [1228, 543] on button "Email me when complete" at bounding box center [1212, 539] width 156 height 25
